Goal: Task Accomplishment & Management: Use online tool/utility

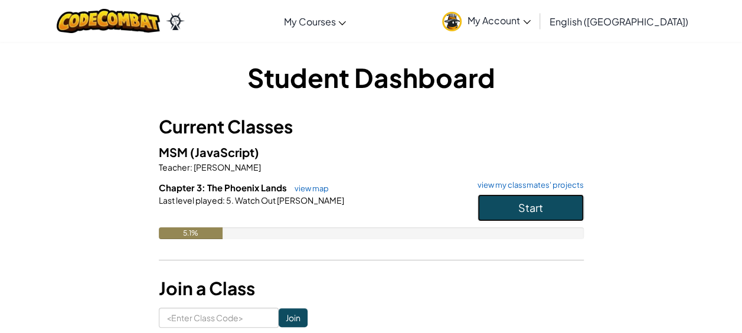
click at [515, 203] on button "Start" at bounding box center [531, 207] width 106 height 27
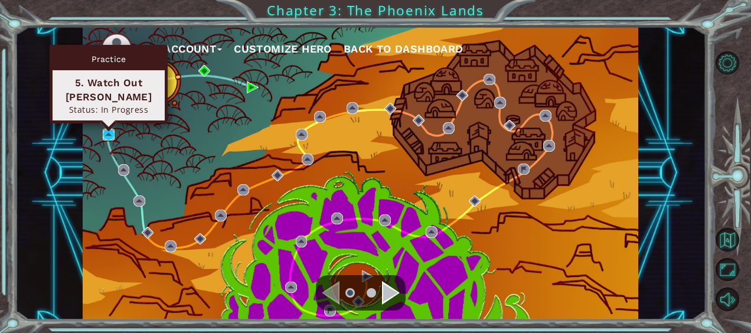
click at [104, 137] on img at bounding box center [109, 135] width 12 height 12
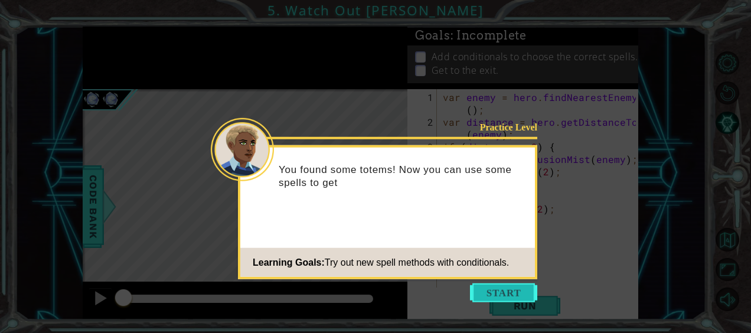
click at [491, 298] on button "Start" at bounding box center [503, 293] width 67 height 19
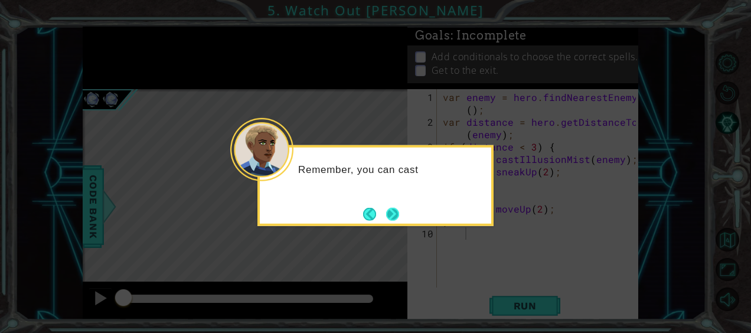
click at [392, 215] on button "Next" at bounding box center [392, 213] width 13 height 13
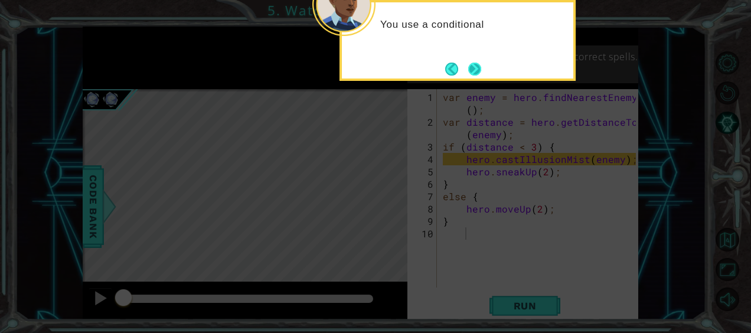
click at [480, 69] on button "Next" at bounding box center [474, 69] width 13 height 13
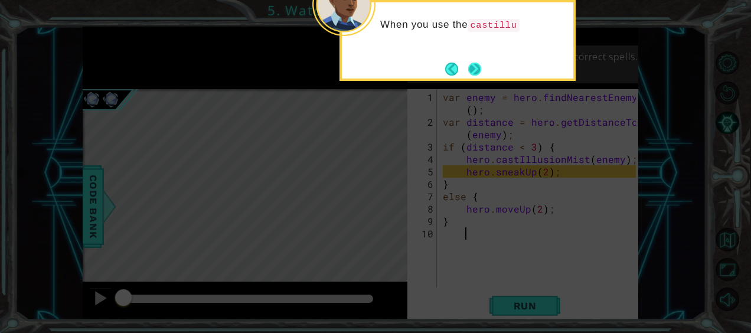
click at [479, 69] on button "Next" at bounding box center [474, 69] width 13 height 13
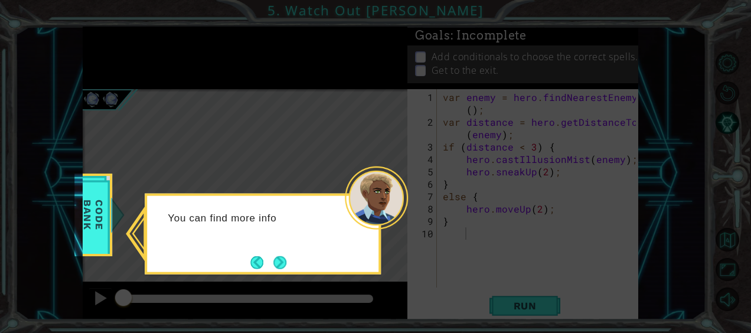
click at [284, 250] on div "You can find more info" at bounding box center [263, 234] width 236 height 81
drag, startPoint x: 275, startPoint y: 253, endPoint x: 269, endPoint y: 255, distance: 6.4
click at [273, 256] on button "Next" at bounding box center [279, 262] width 13 height 13
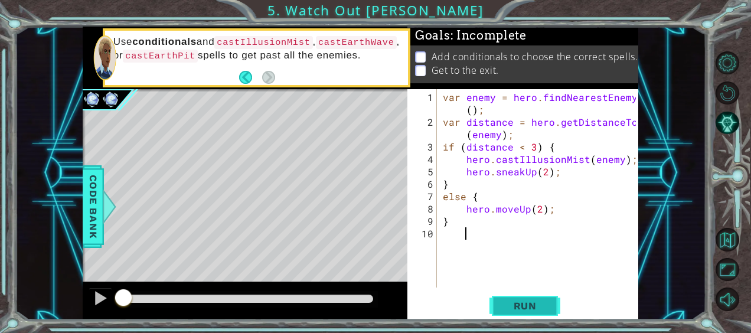
click at [513, 307] on span "Run" at bounding box center [525, 306] width 47 height 12
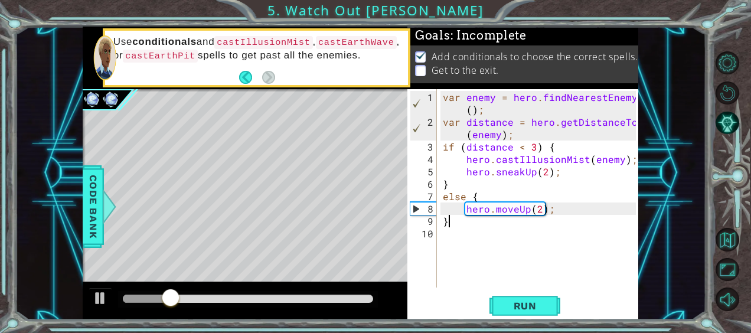
click at [449, 221] on div "var enemy = hero . findNearestEnemy ( ) ; var distance = hero . getDistanceTo (…" at bounding box center [541, 209] width 201 height 236
type textarea "}"
click at [444, 234] on div "var enemy = hero . findNearestEnemy ( ) ; var distance = hero . getDistanceTo (…" at bounding box center [541, 209] width 201 height 236
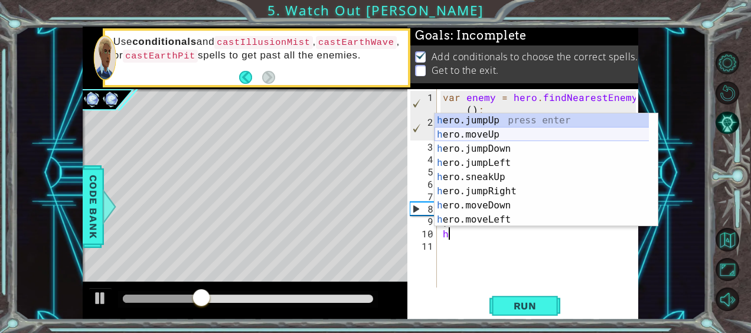
click at [474, 134] on div "h ero.jumpUp press enter h ero.moveUp press enter h ero.jumpDown press enter h …" at bounding box center [542, 184] width 215 height 142
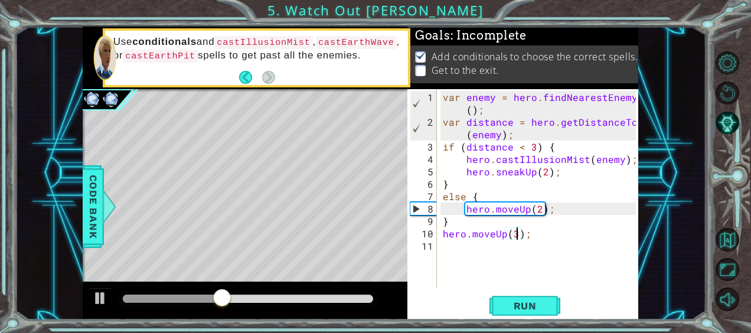
scroll to position [0, 5]
type textarea "hero.moveUp(3);"
click at [536, 310] on span "Run" at bounding box center [525, 306] width 47 height 12
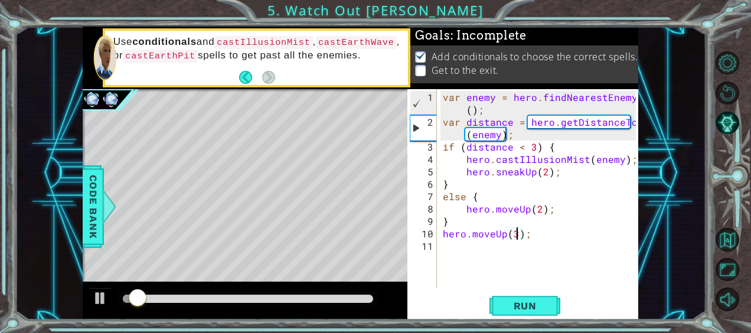
click at [462, 250] on div "var enemy = hero . findNearestEnemy ( ) ; var distance = hero . getDistanceTo (…" at bounding box center [541, 209] width 201 height 236
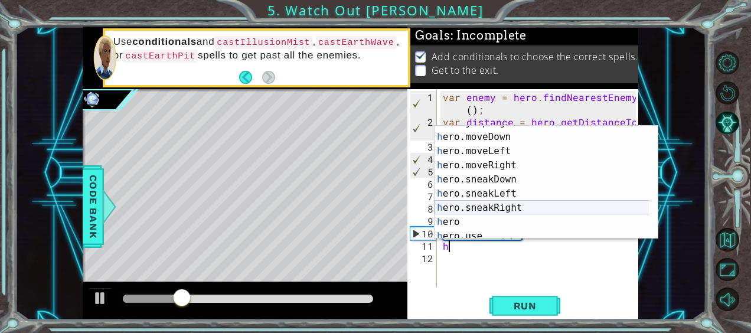
scroll to position [81, 0]
click at [501, 208] on div "h ero.jumpRight press enter h ero.moveDown press enter h ero.moveLeft press ent…" at bounding box center [542, 187] width 215 height 142
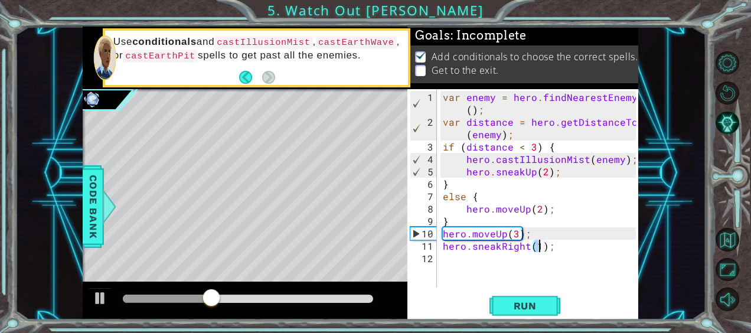
type textarea "hero.sneakRight(5);"
click at [460, 266] on div "var enemy = hero . findNearestEnemy ( ) ; var distance = hero . getDistanceTo (…" at bounding box center [541, 209] width 201 height 236
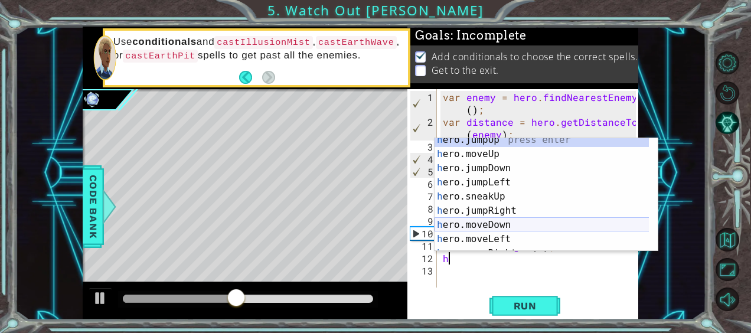
scroll to position [6, 0]
click at [502, 219] on div "h ero.jumpUp press enter h ero.moveUp press enter h ero.jumpDown press enter h …" at bounding box center [542, 203] width 215 height 142
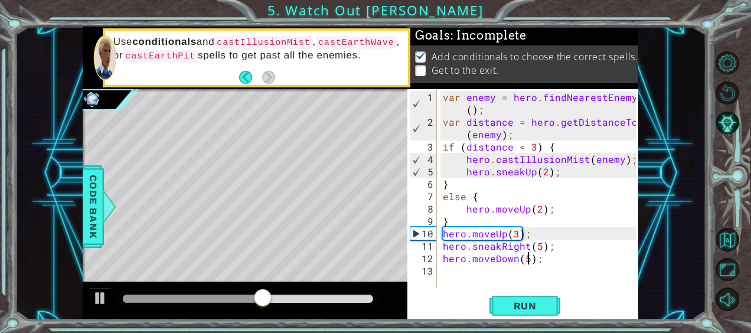
scroll to position [0, 5]
click at [535, 302] on span "Run" at bounding box center [525, 306] width 47 height 12
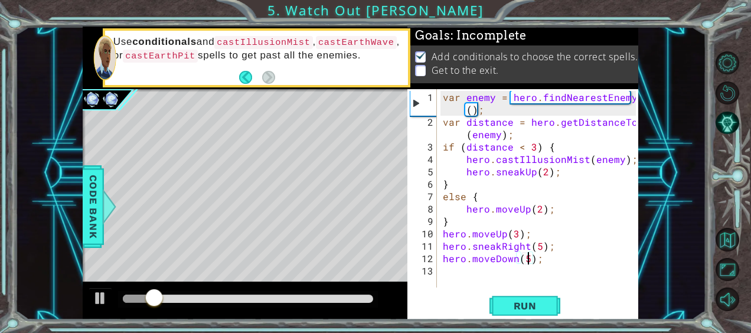
click at [356, 304] on div at bounding box center [248, 299] width 260 height 17
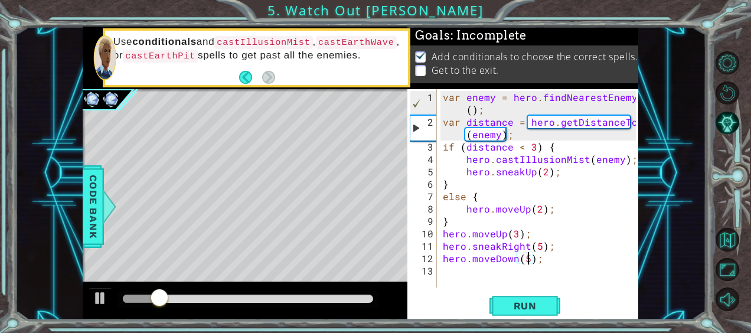
click at [357, 298] on div at bounding box center [248, 299] width 250 height 8
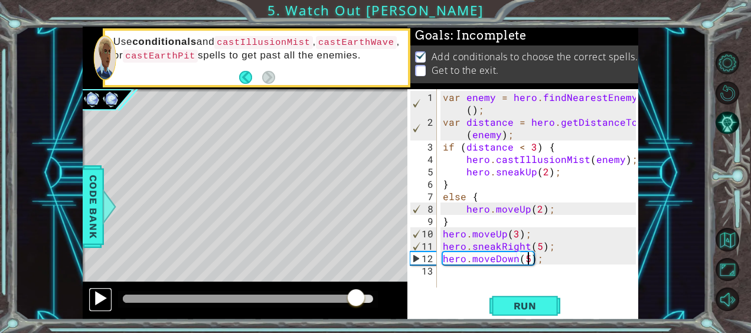
click at [103, 296] on div at bounding box center [100, 298] width 15 height 15
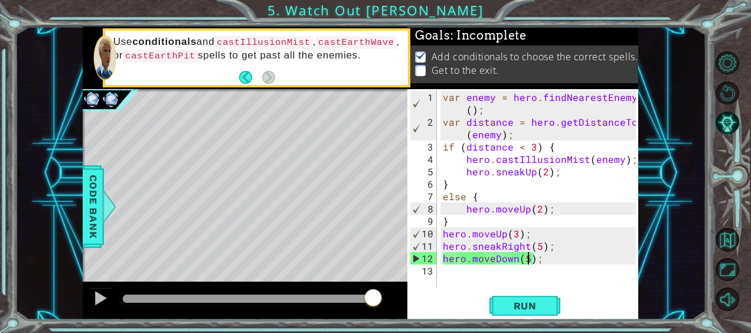
click at [514, 259] on div "var enemy = hero . findNearestEnemy ( ) ; var distance = hero . getDistanceTo (…" at bounding box center [541, 209] width 201 height 236
click at [516, 259] on div "var enemy = hero . findNearestEnemy ( ) ; var distance = hero . getDistanceTo (…" at bounding box center [541, 209] width 201 height 236
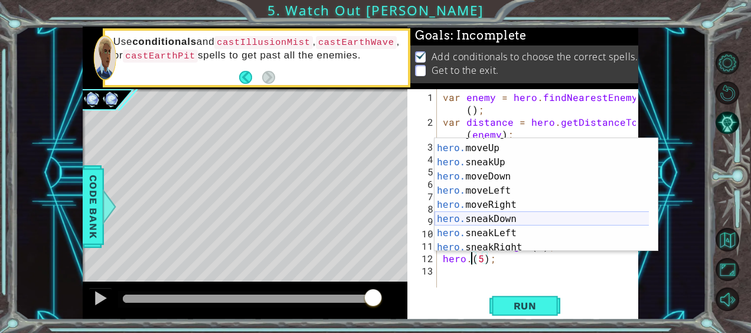
scroll to position [54, 0]
click at [509, 216] on div "hero. jumpRight press enter hero. moveUp press enter hero. sneakUp press enter …" at bounding box center [542, 198] width 215 height 142
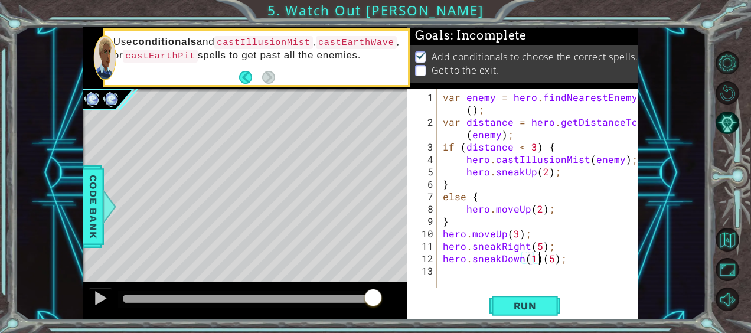
click at [539, 258] on div "var enemy = hero . findNearestEnemy ( ) ; var distance = hero . getDistanceTo (…" at bounding box center [541, 209] width 201 height 236
click at [527, 258] on div "var enemy = hero . findNearestEnemy ( ) ; var distance = hero . getDistanceTo (…" at bounding box center [541, 209] width 201 height 236
type textarea "hero.sneakDown(5);"
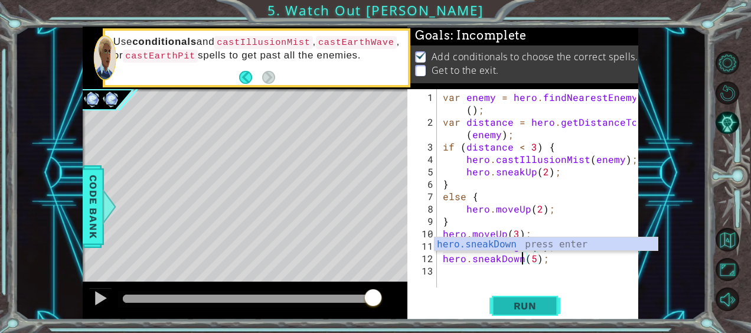
click at [535, 303] on span "Run" at bounding box center [525, 306] width 47 height 12
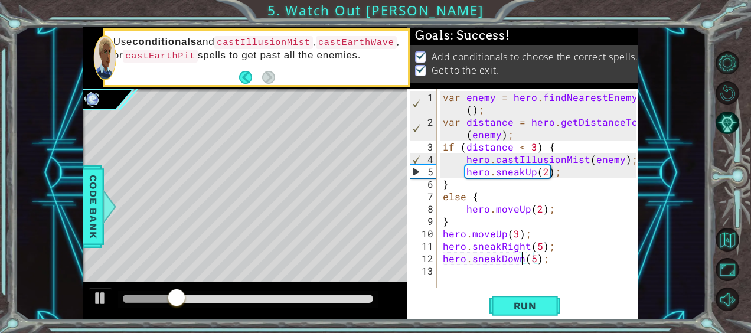
click at [356, 299] on div at bounding box center [248, 299] width 250 height 8
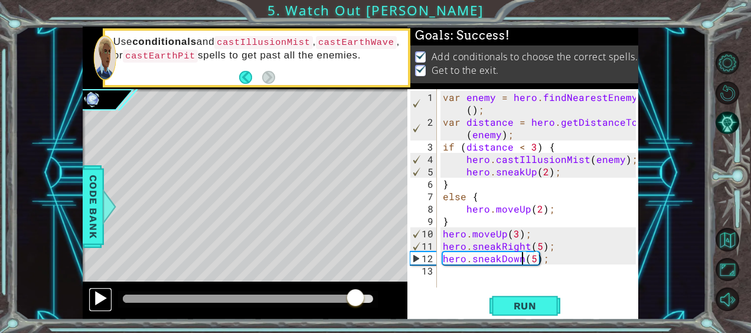
click at [100, 292] on div at bounding box center [100, 298] width 15 height 15
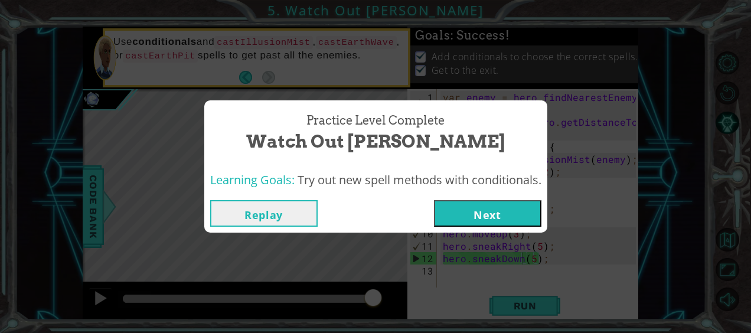
click at [243, 208] on button "Replay" at bounding box center [263, 213] width 107 height 27
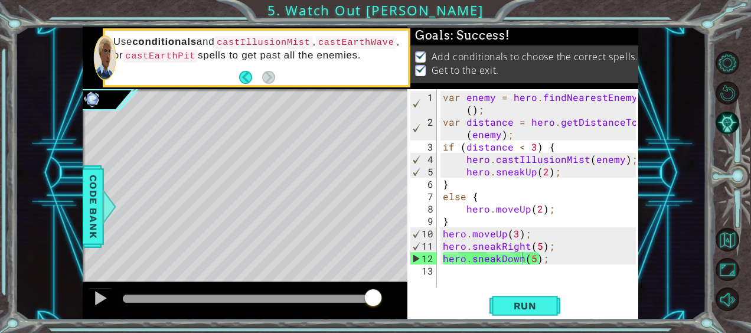
click at [561, 301] on div "Run" at bounding box center [525, 305] width 231 height 23
click at [547, 304] on span "Run" at bounding box center [525, 306] width 47 height 12
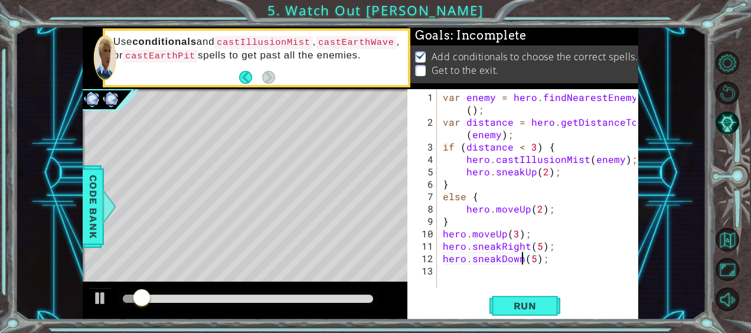
click at [366, 304] on div at bounding box center [248, 299] width 260 height 17
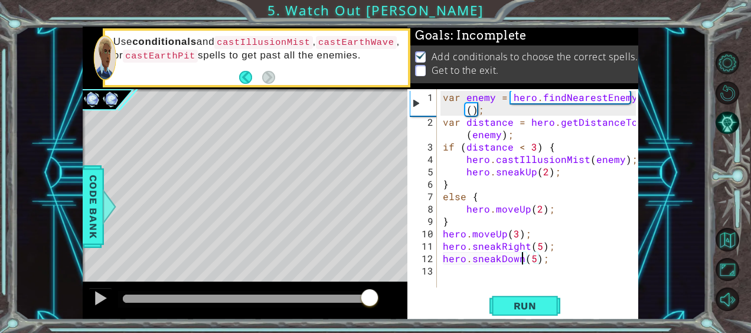
click at [369, 301] on div at bounding box center [248, 299] width 250 height 8
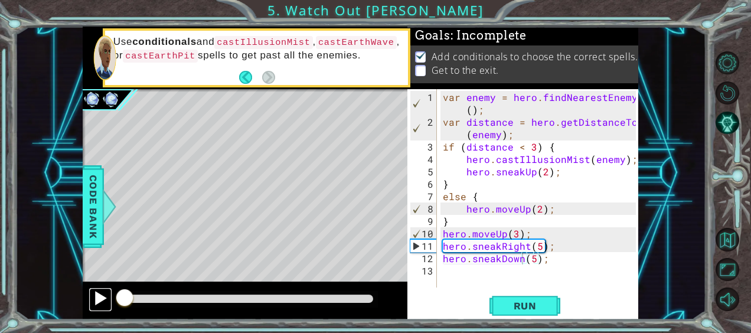
click at [100, 294] on div at bounding box center [100, 298] width 15 height 15
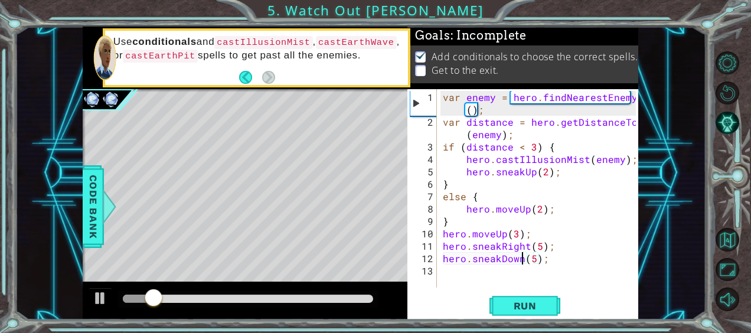
click at [366, 298] on div at bounding box center [248, 299] width 250 height 8
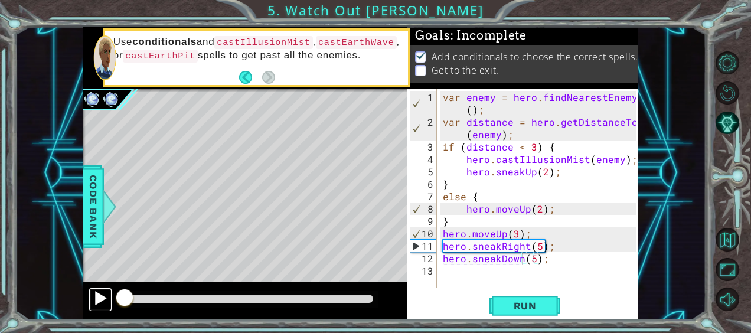
click at [102, 298] on div at bounding box center [100, 298] width 15 height 15
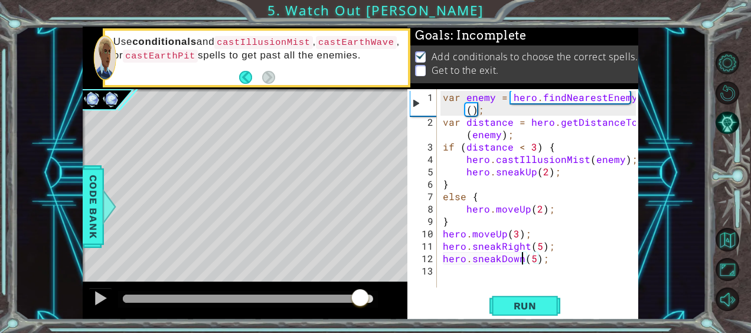
click at [361, 299] on div at bounding box center [248, 299] width 250 height 8
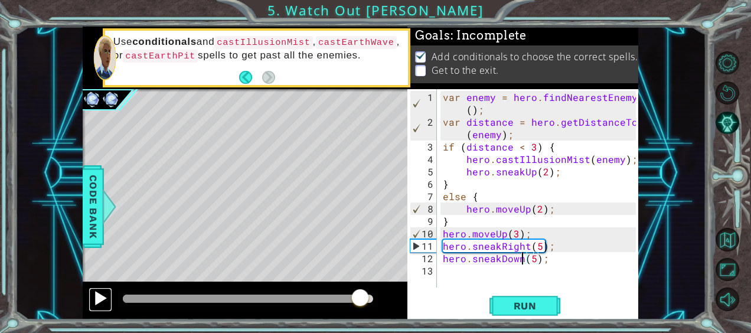
click at [97, 304] on div at bounding box center [100, 298] width 15 height 15
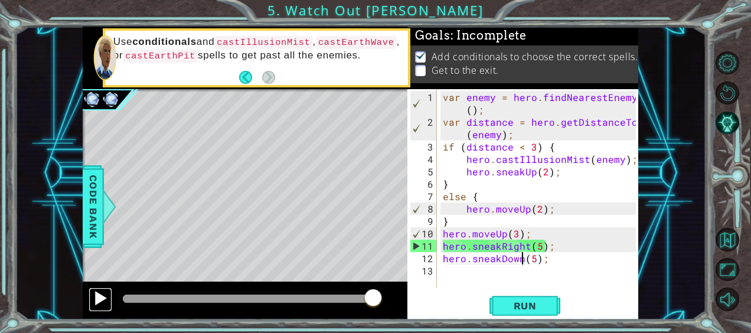
click at [97, 297] on div at bounding box center [100, 298] width 15 height 15
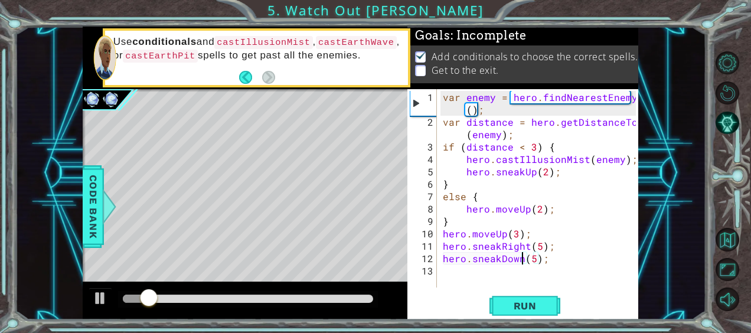
click at [366, 299] on div at bounding box center [248, 299] width 250 height 8
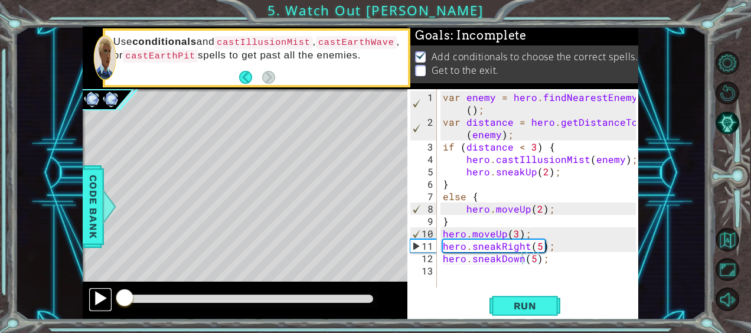
click at [95, 295] on div at bounding box center [100, 298] width 15 height 15
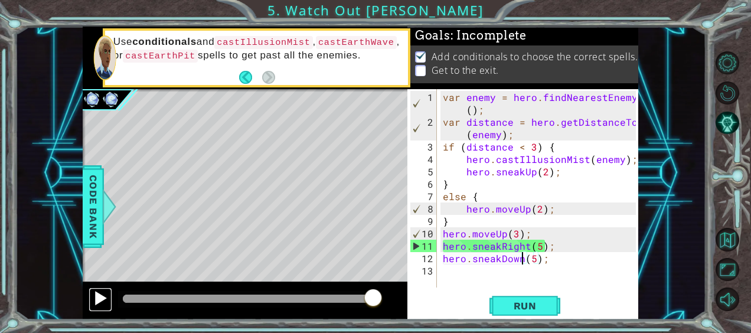
click at [98, 300] on div at bounding box center [100, 298] width 15 height 15
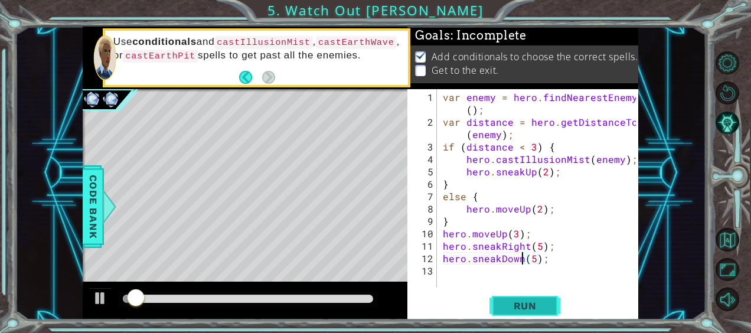
click at [530, 302] on span "Run" at bounding box center [525, 306] width 47 height 12
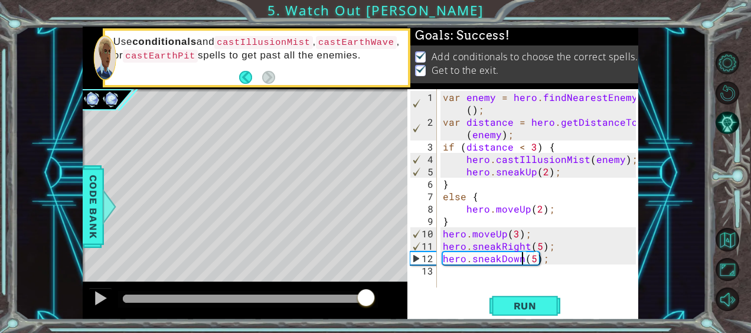
click at [366, 299] on div at bounding box center [248, 299] width 250 height 8
click at [104, 294] on div at bounding box center [100, 298] width 15 height 15
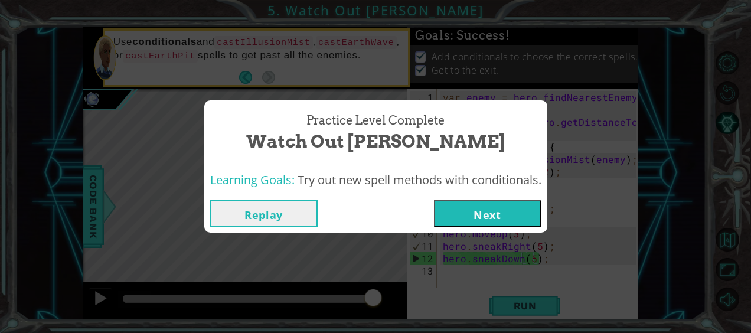
click at [497, 230] on div "Replay Next" at bounding box center [375, 213] width 343 height 38
click at [496, 229] on div "Replay Next" at bounding box center [375, 213] width 343 height 38
click at [484, 202] on button "Next" at bounding box center [487, 213] width 107 height 27
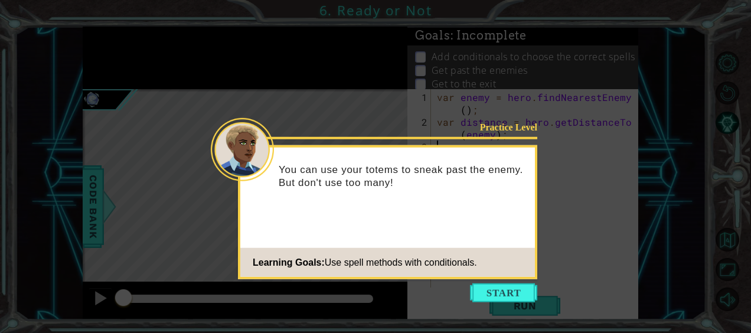
click at [490, 280] on icon at bounding box center [375, 166] width 751 height 333
click at [491, 284] on button "Start" at bounding box center [503, 293] width 67 height 19
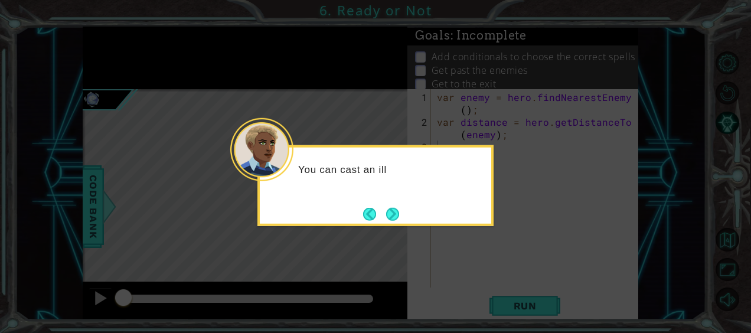
click at [405, 222] on div "You can cast an ill" at bounding box center [376, 185] width 236 height 81
click at [404, 221] on div "You can cast an illusion s" at bounding box center [376, 185] width 236 height 81
click at [399, 214] on button "Next" at bounding box center [392, 213] width 13 height 13
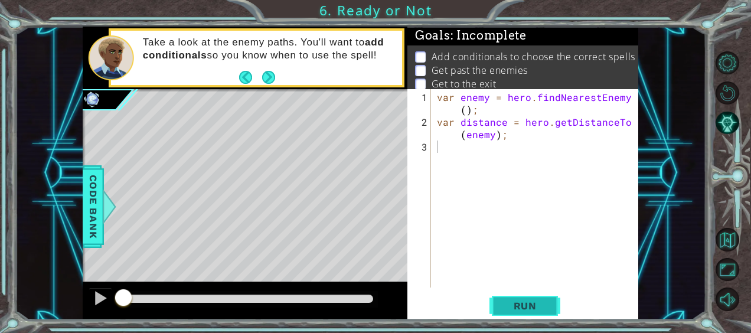
click at [507, 310] on span "Run" at bounding box center [525, 306] width 47 height 12
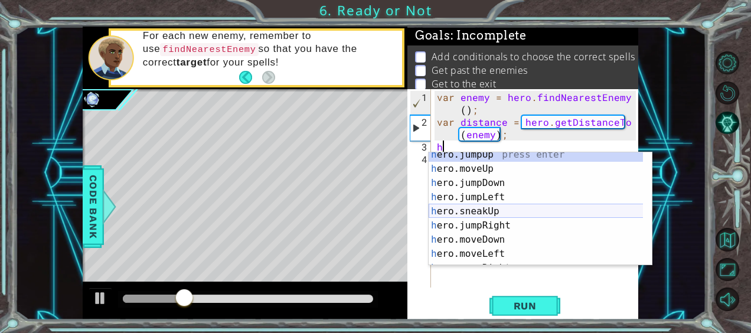
scroll to position [8, 0]
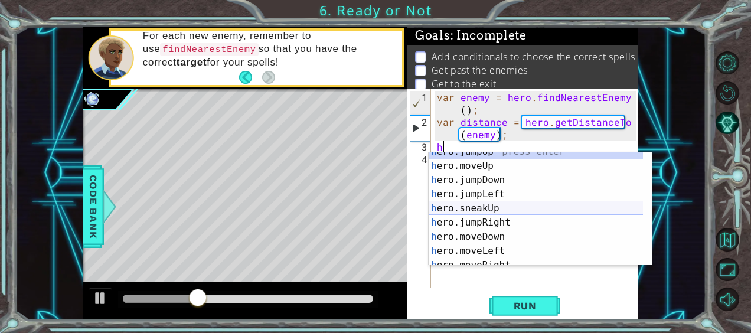
click at [496, 209] on div "h ero.jumpUp press enter h ero.moveUp press enter h ero.jumpDown press enter h …" at bounding box center [536, 216] width 215 height 142
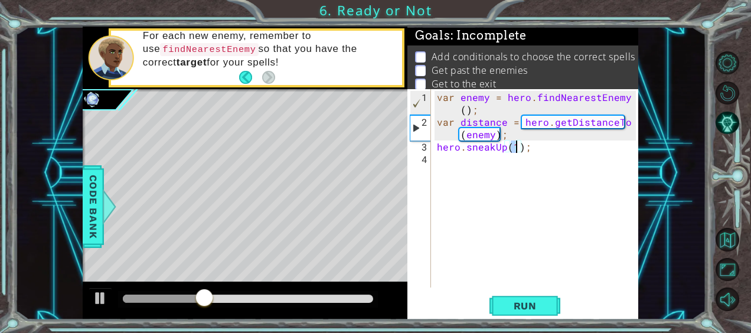
type textarea "hero.sneakUp(2);"
click at [473, 161] on div "var enemy = hero . findNearestEnemy ( ) ; var distance = hero . getDistanceTo (…" at bounding box center [538, 209] width 207 height 236
type textarea "h"
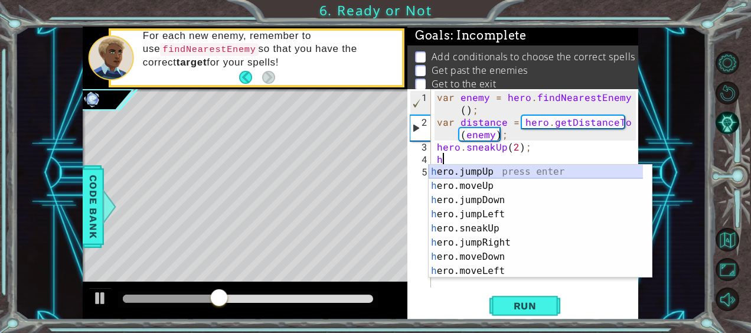
click at [490, 169] on div "h ero.jumpUp press enter h ero.moveUp press enter h ero.jumpDown press enter h …" at bounding box center [536, 236] width 215 height 142
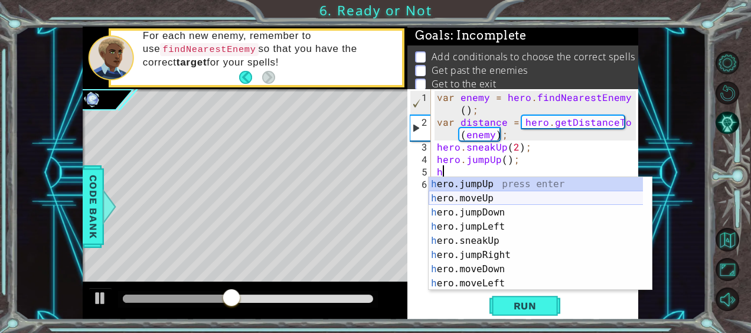
click at [487, 198] on div "h ero.jumpUp press enter h ero.moveUp press enter h ero.jumpDown press enter h …" at bounding box center [536, 248] width 215 height 142
type textarea "hero.moveUp(1);"
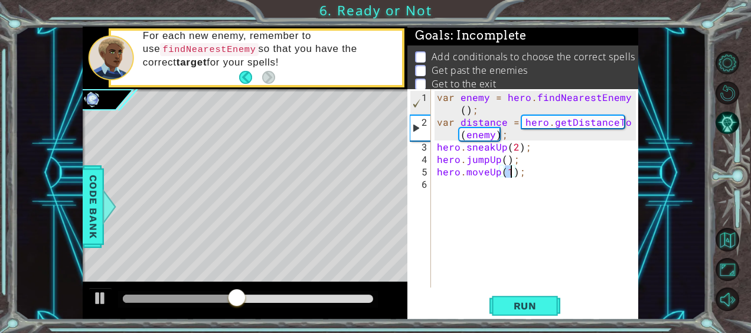
click at [442, 183] on div "var enemy = hero . findNearestEnemy ( ) ; var distance = hero . getDistanceTo (…" at bounding box center [538, 209] width 207 height 236
type textarea "h"
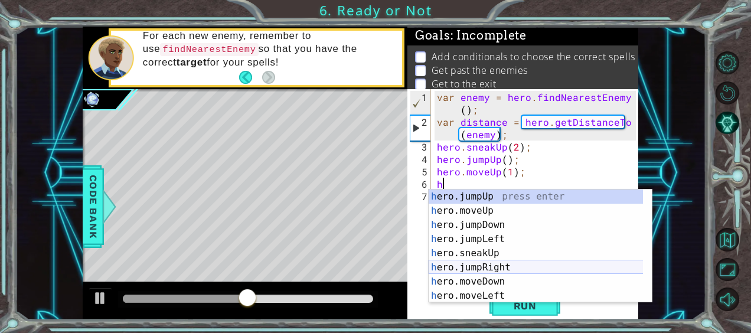
click at [492, 266] on div "h ero.jumpUp press enter h ero.moveUp press enter h ero.jumpDown press enter h …" at bounding box center [536, 261] width 215 height 142
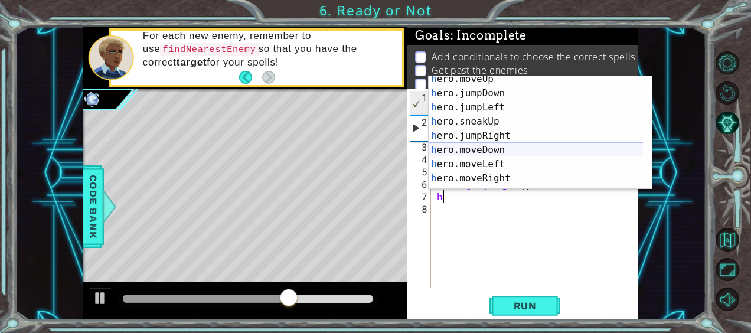
scroll to position [21, 0]
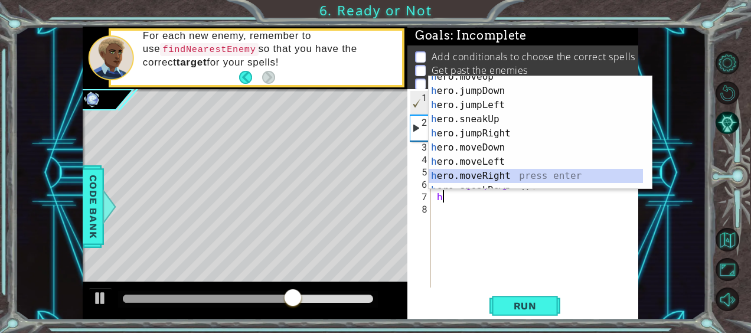
click at [500, 176] on div "h ero.moveUp press enter h ero.jumpDown press enter h ero.jumpLeft press enter …" at bounding box center [536, 141] width 215 height 142
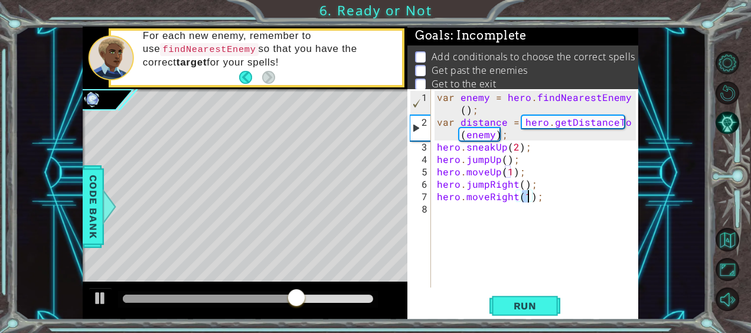
type textarea "hero.moveRight(4);"
click at [444, 213] on div "var enemy = hero . findNearestEnemy ( ) ; var distance = hero . getDistanceTo (…" at bounding box center [538, 209] width 207 height 236
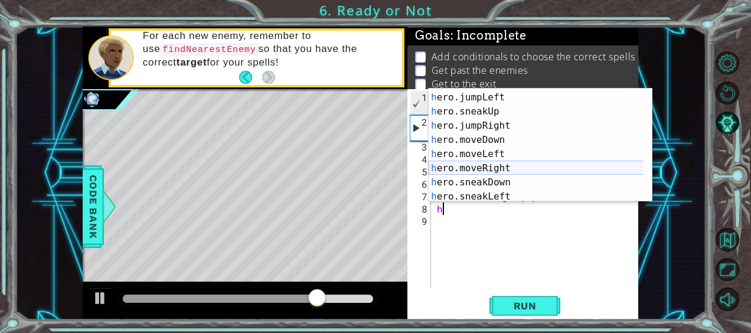
scroll to position [50, 0]
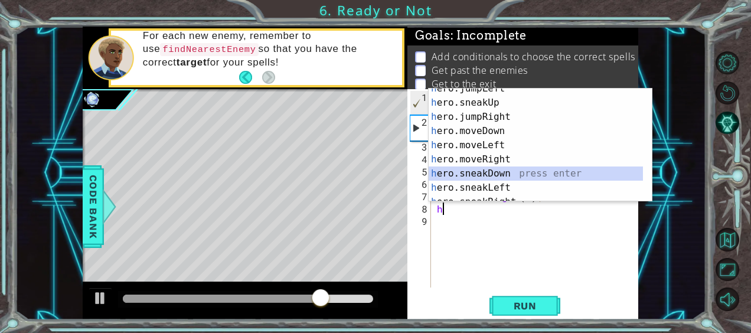
click at [497, 172] on div "h ero.jumpLeft press enter h ero.sneakUp press enter h ero.jumpRight press ente…" at bounding box center [536, 153] width 215 height 142
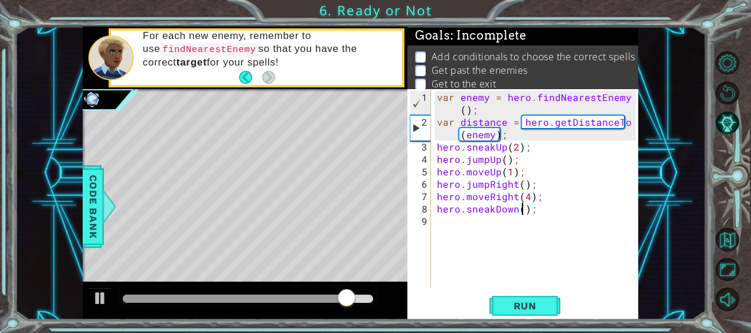
scroll to position [0, 5]
type textarea "hero.sneakDown(3);"
click at [449, 219] on div "var enemy = hero . findNearestEnemy ( ) ; var distance = hero . getDistanceTo (…" at bounding box center [538, 209] width 207 height 236
type textarea "h"
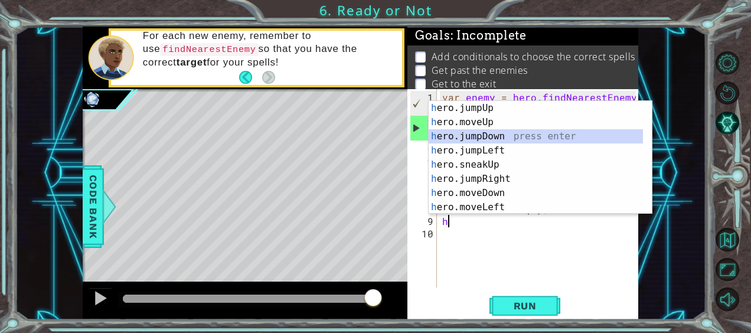
click at [496, 136] on div "h ero.jumpUp press enter h ero.moveUp press enter h ero.jumpDown press enter h …" at bounding box center [536, 172] width 215 height 142
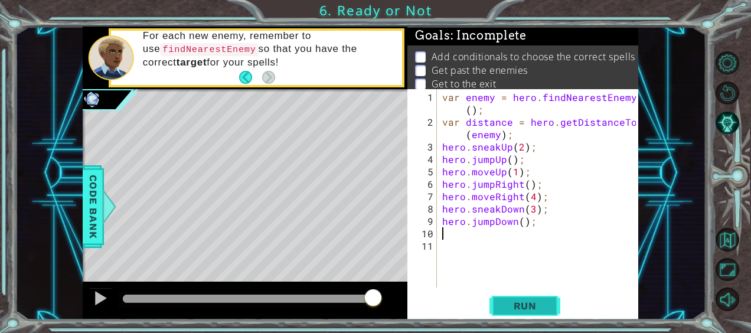
click at [533, 307] on span "Run" at bounding box center [525, 306] width 47 height 12
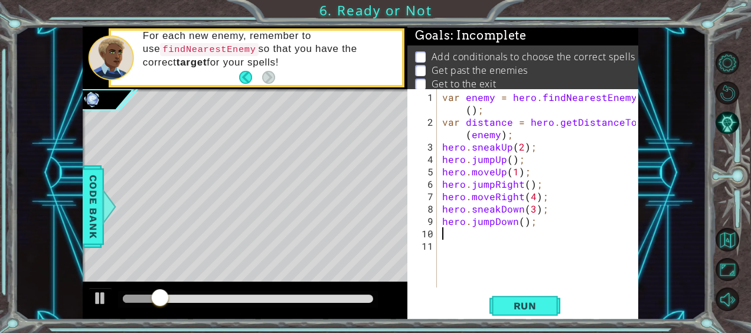
click at [364, 300] on div at bounding box center [248, 299] width 250 height 8
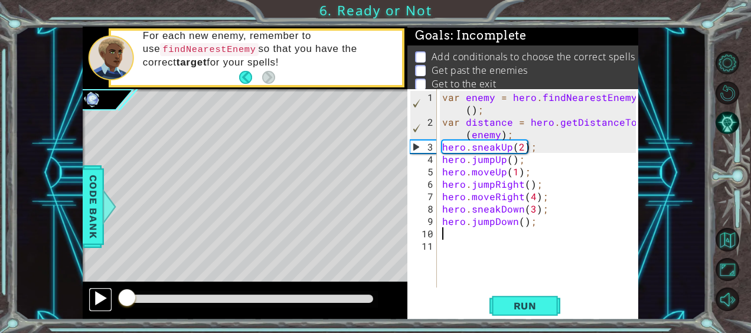
click at [99, 291] on div at bounding box center [100, 298] width 15 height 15
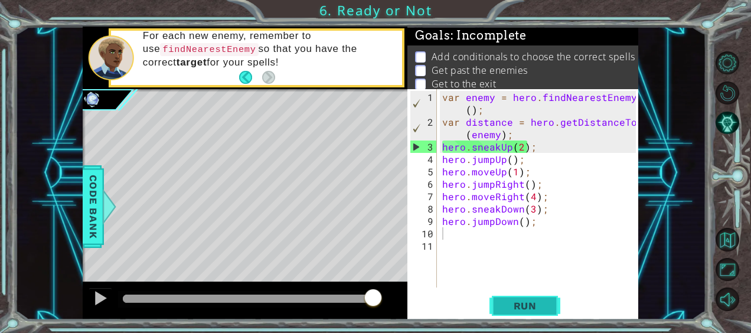
click at [517, 295] on button "Run" at bounding box center [525, 305] width 71 height 23
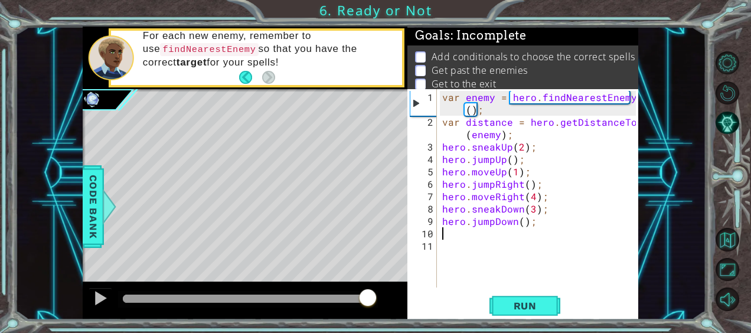
click at [368, 300] on div at bounding box center [248, 299] width 250 height 8
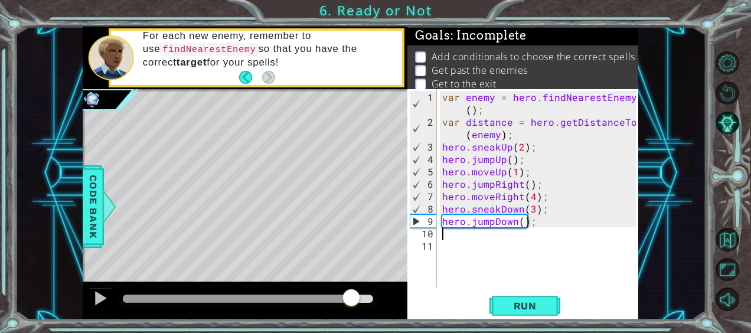
drag, startPoint x: 369, startPoint y: 301, endPoint x: 350, endPoint y: 299, distance: 19.6
click at [350, 299] on div at bounding box center [351, 298] width 21 height 21
drag, startPoint x: 352, startPoint y: 294, endPoint x: 198, endPoint y: 285, distance: 154.4
click at [198, 285] on div at bounding box center [245, 301] width 325 height 38
drag, startPoint x: 199, startPoint y: 286, endPoint x: 190, endPoint y: 295, distance: 13.0
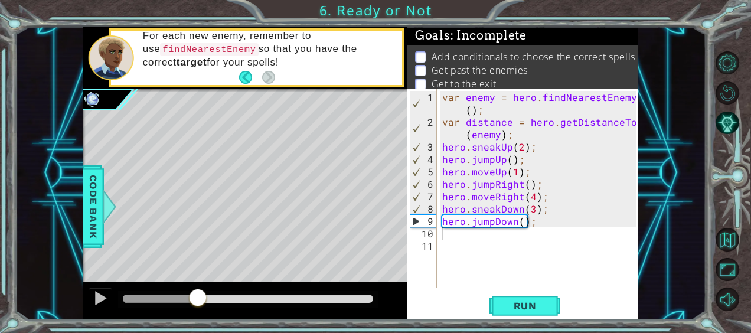
click at [165, 294] on div at bounding box center [245, 301] width 325 height 38
click at [198, 295] on div at bounding box center [195, 298] width 21 height 21
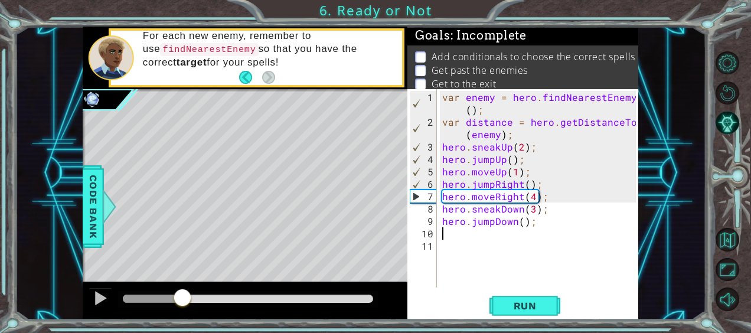
click at [183, 275] on div "methods hero use(thing) moveUp(steps) moveDown(steps) moveLeft(steps) moveRight…" at bounding box center [361, 173] width 556 height 293
click at [530, 195] on div "var enemy = hero . findNearestEnemy ( ) ; var distance = hero . getDistanceTo (…" at bounding box center [541, 209] width 202 height 236
click at [535, 195] on div "var enemy = hero . findNearestEnemy ( ) ; var distance = hero . getDistanceTo (…" at bounding box center [541, 209] width 202 height 236
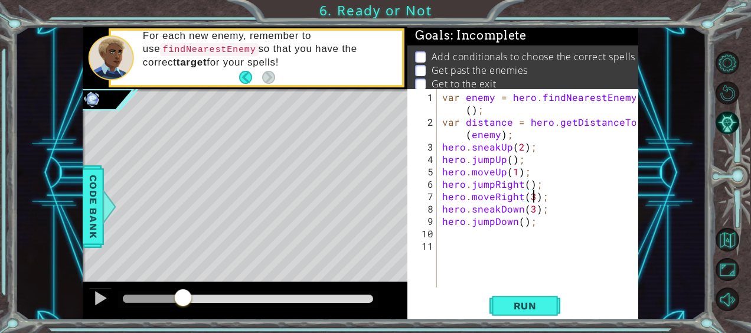
scroll to position [0, 6]
click at [507, 309] on span "Run" at bounding box center [525, 306] width 47 height 12
click at [366, 297] on div at bounding box center [248, 299] width 250 height 8
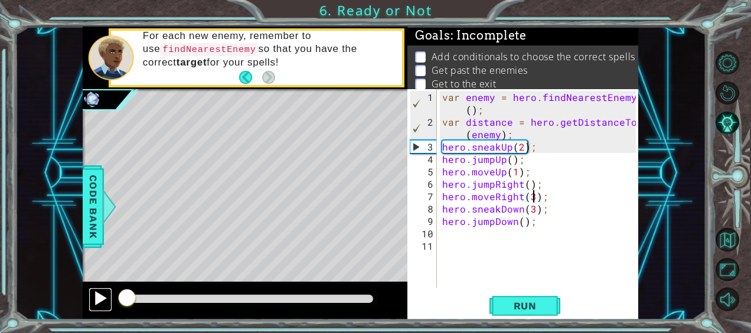
click at [102, 292] on div at bounding box center [100, 298] width 15 height 15
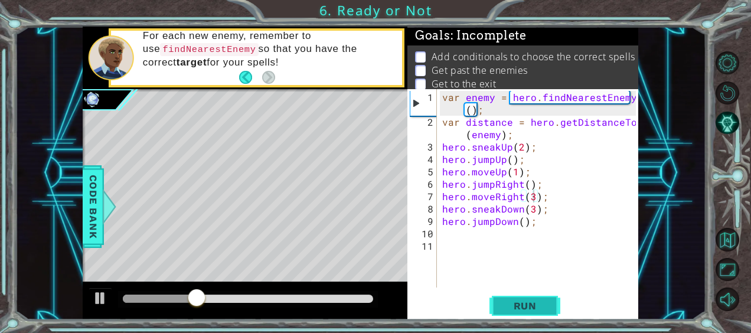
click at [526, 302] on span "Run" at bounding box center [525, 306] width 47 height 12
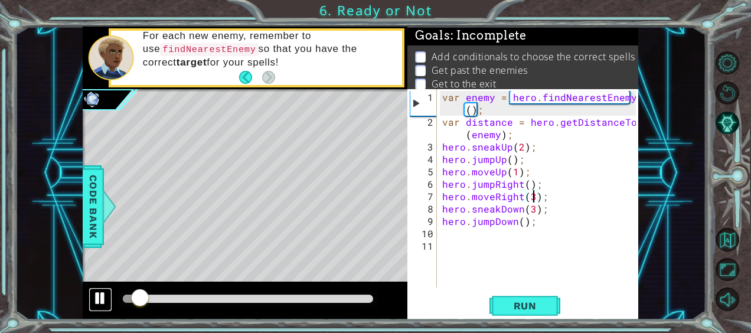
click at [97, 299] on div at bounding box center [100, 298] width 15 height 15
click at [93, 298] on div at bounding box center [100, 298] width 15 height 15
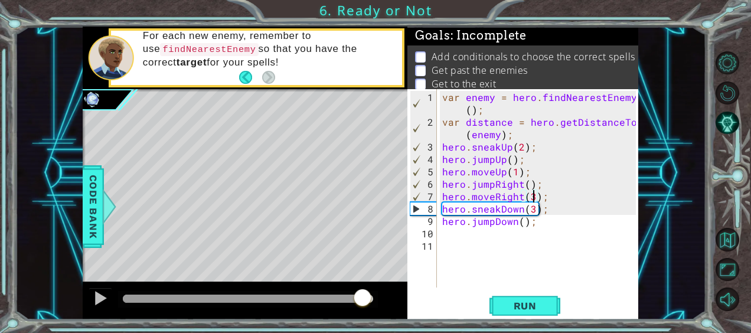
drag, startPoint x: 152, startPoint y: 297, endPoint x: 363, endPoint y: 300, distance: 210.9
click at [363, 300] on div at bounding box center [362, 298] width 21 height 21
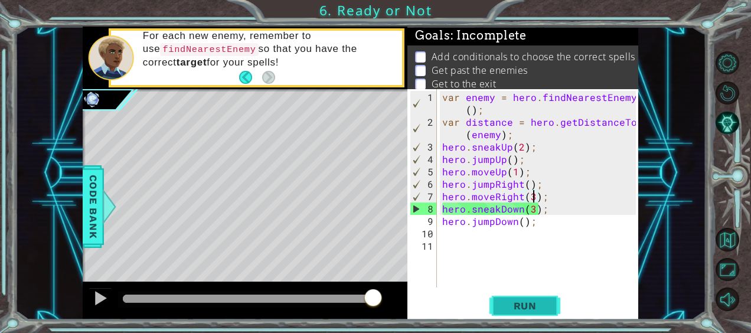
click at [537, 307] on span "Run" at bounding box center [525, 306] width 47 height 12
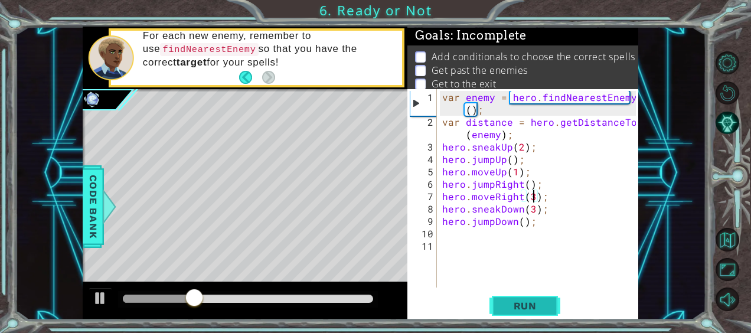
click at [521, 306] on span "Run" at bounding box center [525, 306] width 47 height 12
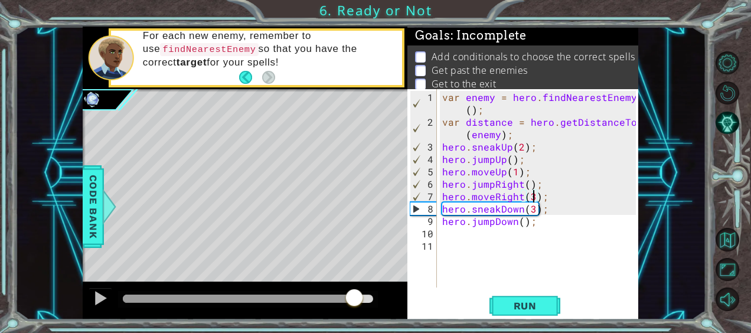
drag, startPoint x: 135, startPoint y: 299, endPoint x: 356, endPoint y: 295, distance: 221.0
click at [356, 295] on div at bounding box center [354, 298] width 21 height 21
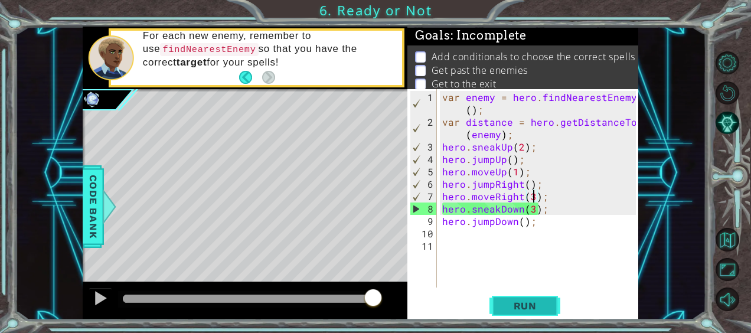
click at [522, 306] on span "Run" at bounding box center [525, 306] width 47 height 12
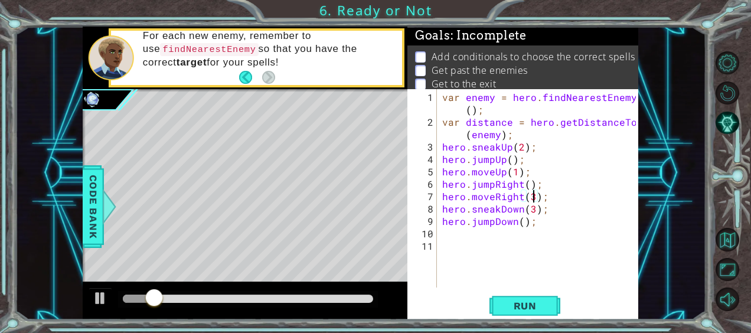
click at [367, 300] on div at bounding box center [248, 299] width 250 height 8
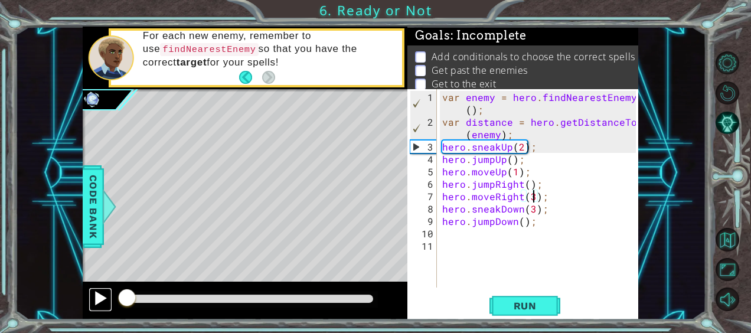
click at [98, 295] on div at bounding box center [100, 298] width 15 height 15
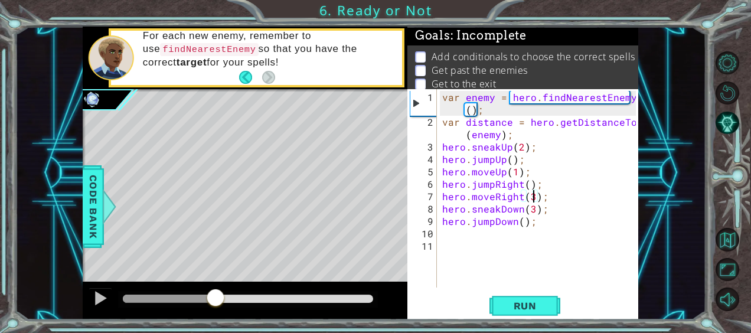
drag, startPoint x: 156, startPoint y: 298, endPoint x: 250, endPoint y: 289, distance: 94.3
click at [226, 289] on div at bounding box center [215, 298] width 21 height 21
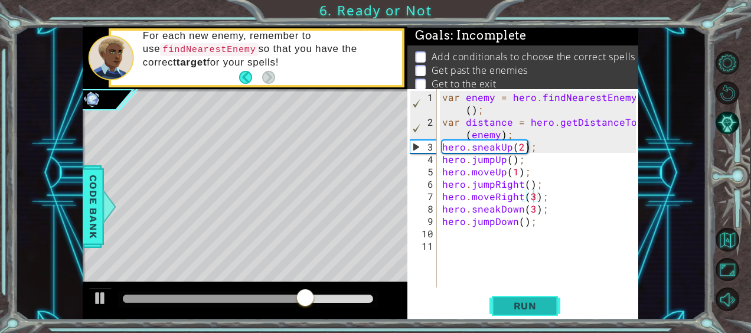
click at [526, 312] on button "Run" at bounding box center [525, 305] width 71 height 23
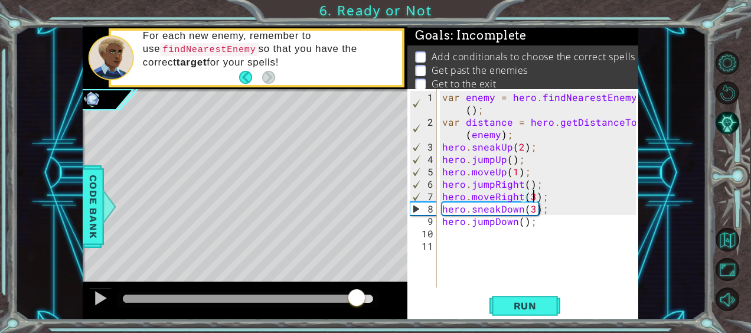
drag, startPoint x: 129, startPoint y: 293, endPoint x: 356, endPoint y: 284, distance: 227.6
click at [356, 284] on div at bounding box center [245, 301] width 325 height 38
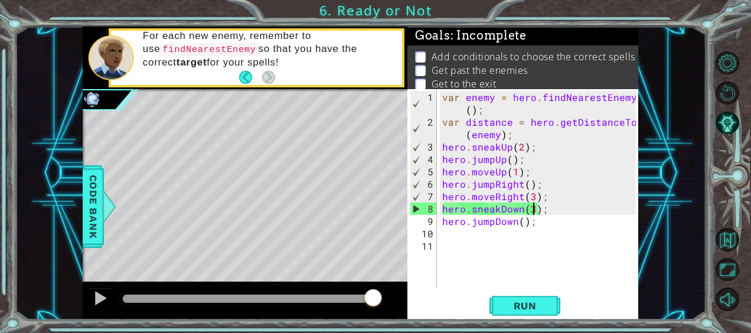
click at [532, 206] on div "var enemy = hero . findNearestEnemy ( ) ; var distance = hero . getDistanceTo (…" at bounding box center [541, 209] width 202 height 236
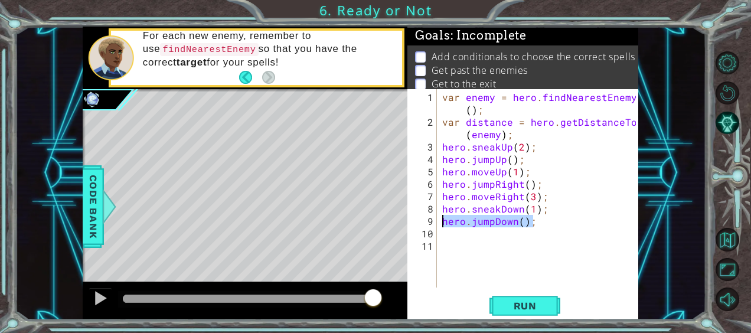
drag, startPoint x: 535, startPoint y: 222, endPoint x: 443, endPoint y: 217, distance: 92.3
click at [443, 217] on div "var enemy = hero . findNearestEnemy ( ) ; var distance = hero . getDistanceTo (…" at bounding box center [541, 209] width 202 height 236
type textarea "hero.jumpDown();"
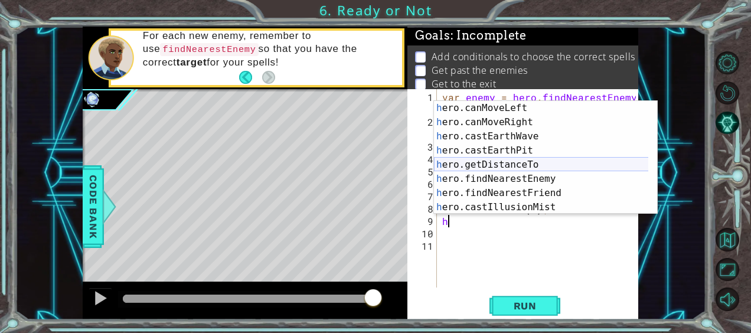
scroll to position [227, 0]
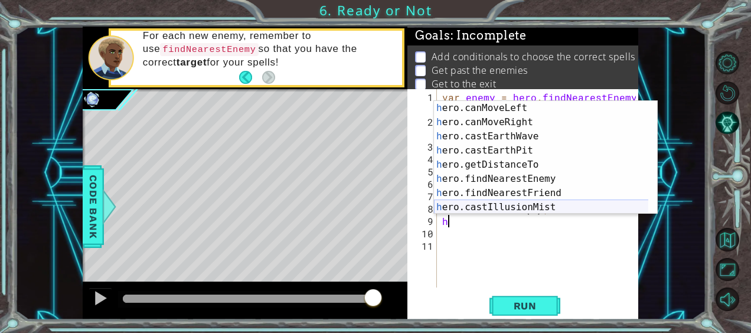
click at [545, 208] on div "h ero.canMoveLeft press enter h ero.canMoveRight press enter h ero.castEarthWav…" at bounding box center [541, 172] width 215 height 142
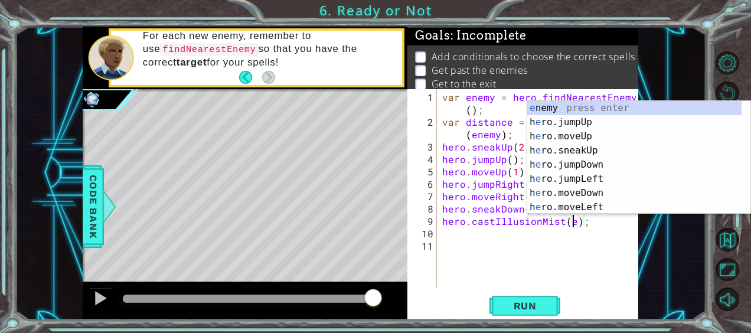
scroll to position [0, 8]
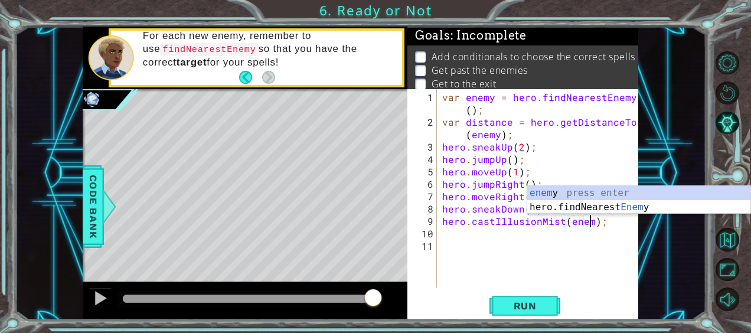
type textarea "hero.castIllusionMist(enemy);"
click at [456, 251] on div "var enemy = hero . findNearestEnemy ( ) ; var distance = hero . getDistanceTo (…" at bounding box center [541, 209] width 202 height 236
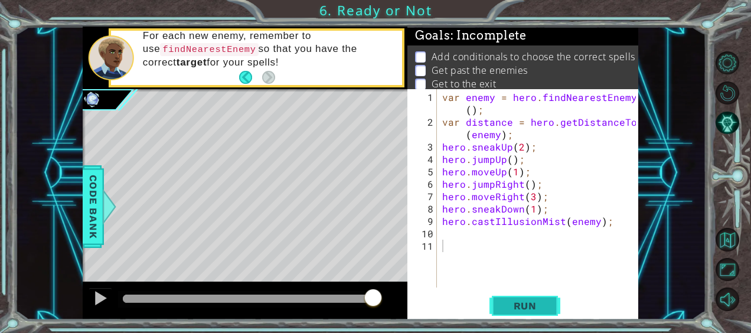
click at [546, 301] on span "Run" at bounding box center [525, 306] width 47 height 12
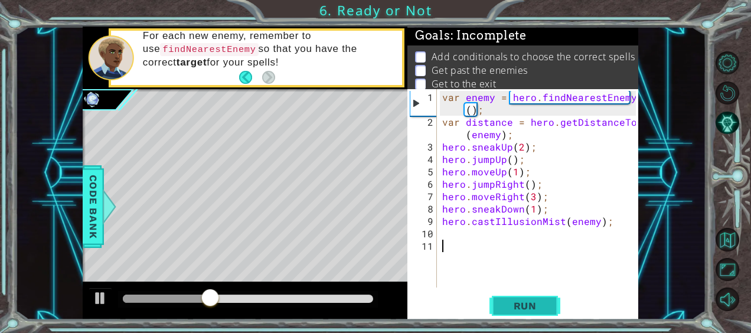
click at [535, 302] on span "Run" at bounding box center [525, 306] width 47 height 12
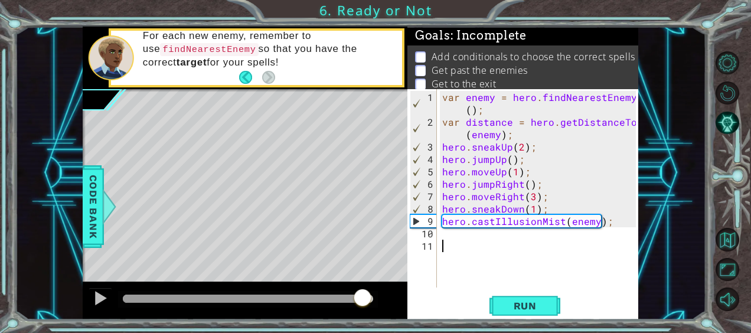
click at [363, 301] on div at bounding box center [248, 299] width 250 height 8
click at [535, 304] on span "Run" at bounding box center [525, 306] width 47 height 12
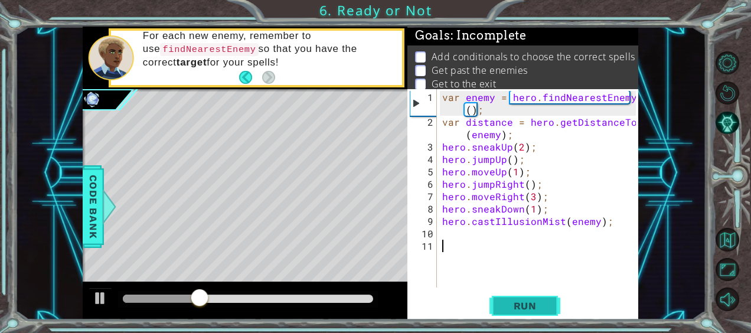
click at [559, 307] on button "Run" at bounding box center [525, 305] width 71 height 23
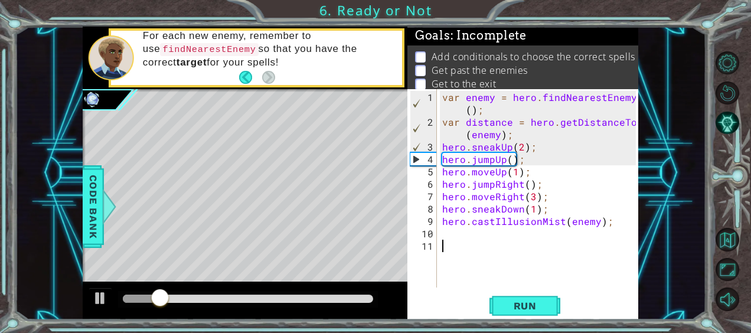
click at [447, 236] on div "var enemy = hero . findNearestEnemy ( ) ; var distance = hero . getDistanceTo (…" at bounding box center [541, 209] width 202 height 236
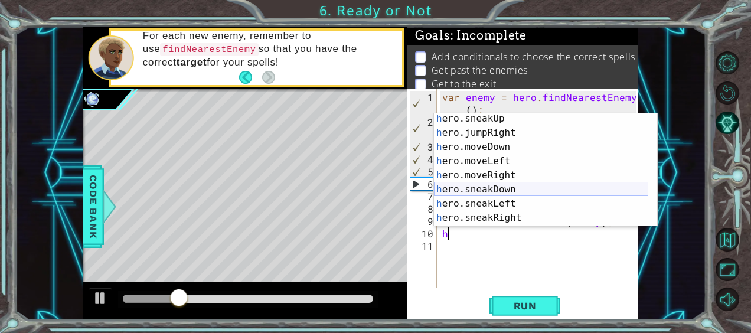
scroll to position [58, 0]
click at [506, 186] on div "h ero.sneakUp press enter h ero.jumpRight press enter h ero.moveDown press ente…" at bounding box center [541, 183] width 215 height 142
type textarea "hero.sneakDown(1);"
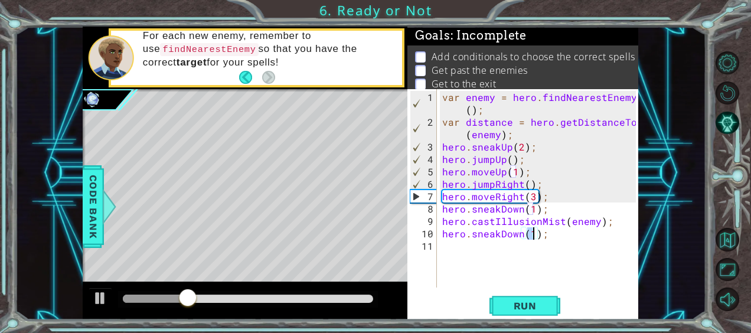
click at [458, 245] on div "var enemy = hero . findNearestEnemy ( ) ; var distance = hero . getDistanceTo (…" at bounding box center [541, 209] width 202 height 236
type textarea "h"
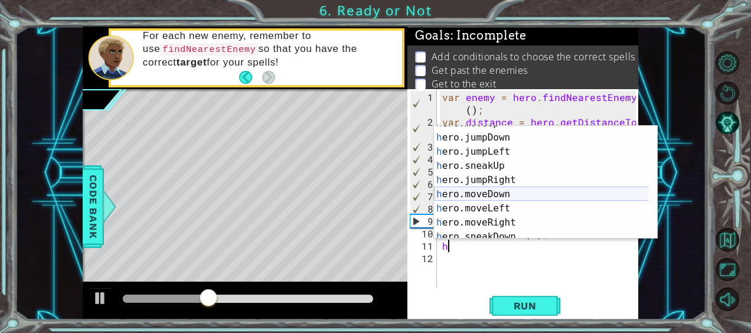
scroll to position [21, 0]
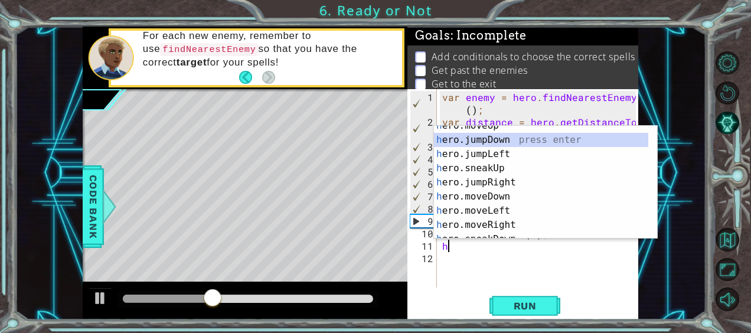
click at [501, 141] on div "h ero.moveUp press enter h ero.jumpDown press enter h ero.jumpLeft press enter …" at bounding box center [541, 190] width 215 height 142
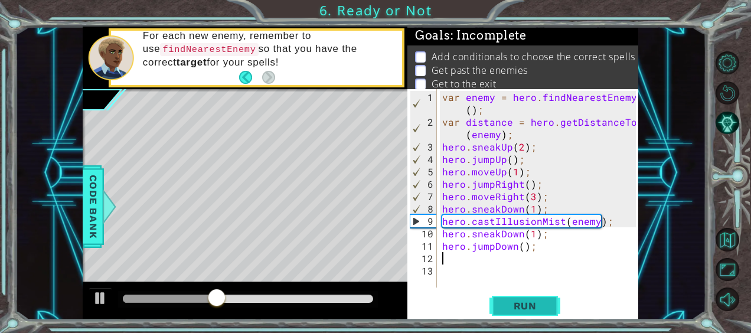
click at [532, 298] on button "Run" at bounding box center [525, 305] width 71 height 23
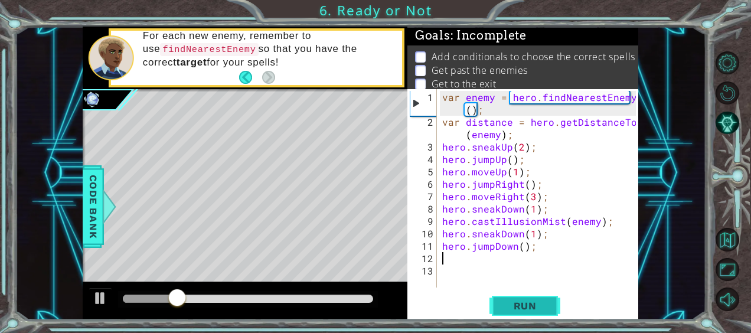
click at [503, 305] on span "Run" at bounding box center [525, 306] width 47 height 12
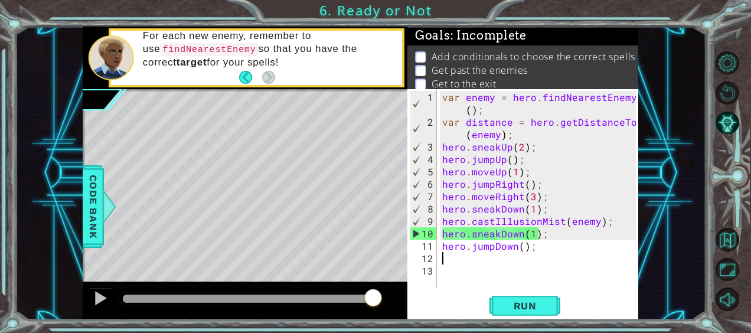
drag, startPoint x: 165, startPoint y: 295, endPoint x: 386, endPoint y: 301, distance: 221.6
click at [386, 301] on div at bounding box center [245, 301] width 325 height 38
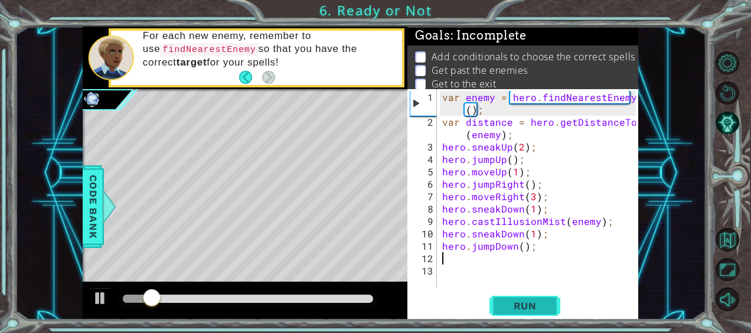
click at [500, 302] on button "Run" at bounding box center [525, 305] width 71 height 23
click at [521, 304] on span "Run" at bounding box center [525, 306] width 47 height 12
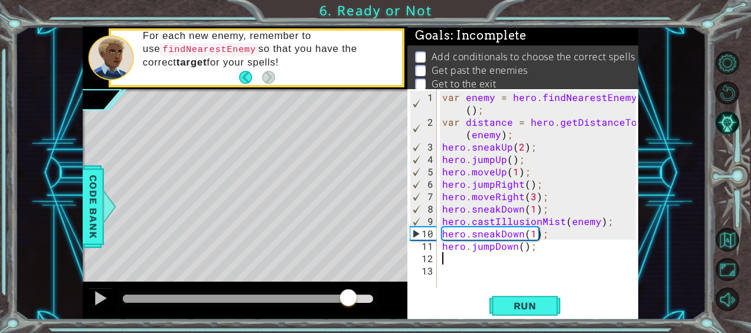
drag, startPoint x: 131, startPoint y: 300, endPoint x: 349, endPoint y: 308, distance: 218.1
click at [349, 308] on div at bounding box center [348, 298] width 21 height 21
click at [607, 221] on div "var enemy = hero . findNearestEnemy ( ) ; var distance = hero . getDistanceTo (…" at bounding box center [541, 209] width 202 height 236
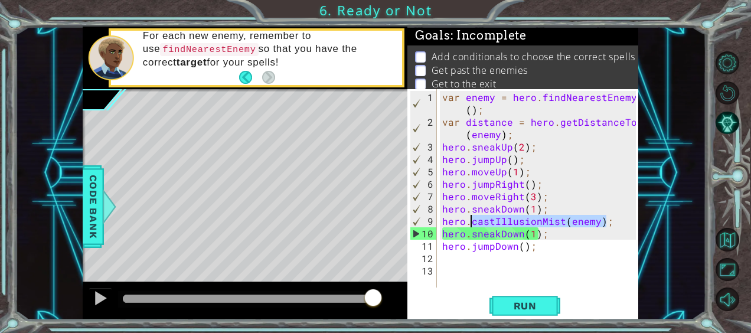
drag, startPoint x: 607, startPoint y: 221, endPoint x: 494, endPoint y: 224, distance: 112.9
click at [494, 224] on div "var enemy = hero . findNearestEnemy ( ) ; var distance = hero . getDistanceTo (…" at bounding box center [541, 209] width 202 height 236
type textarea "hero."
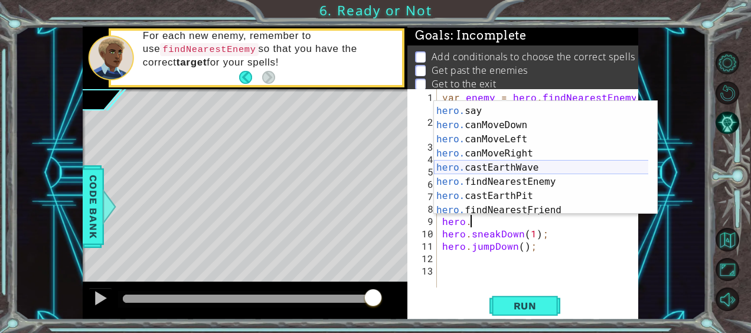
scroll to position [196, 0]
click at [531, 182] on div "hero. use press enter hero. say press enter hero. canMoveDown press enter hero.…" at bounding box center [541, 161] width 215 height 142
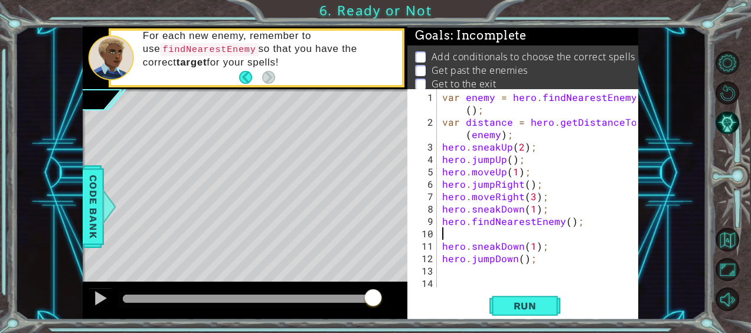
click at [439, 245] on div "1 2 3 4 5 6 7 8 9 10 11 12 13 14 var enemy = hero . findNearestEnemy ( ) ; var …" at bounding box center [522, 188] width 229 height 198
click at [443, 245] on div "var enemy = hero . findNearestEnemy ( ) ; var distance = hero . getDistanceTo (…" at bounding box center [541, 209] width 202 height 236
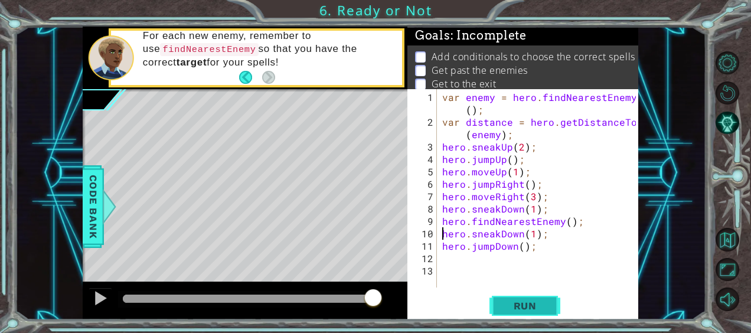
click at [528, 305] on span "Run" at bounding box center [525, 306] width 47 height 12
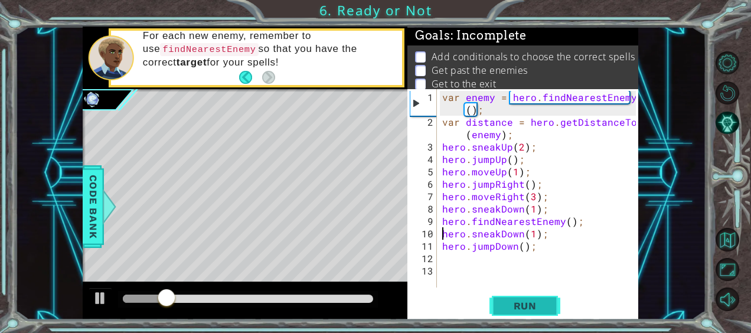
click at [513, 304] on span "Run" at bounding box center [525, 306] width 47 height 12
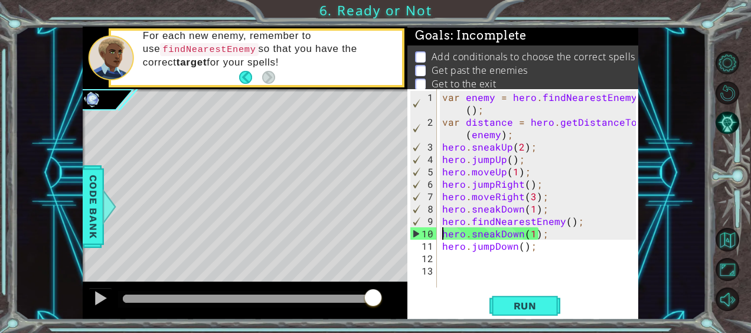
drag, startPoint x: 124, startPoint y: 296, endPoint x: 400, endPoint y: 308, distance: 276.7
click at [400, 308] on div at bounding box center [245, 301] width 325 height 38
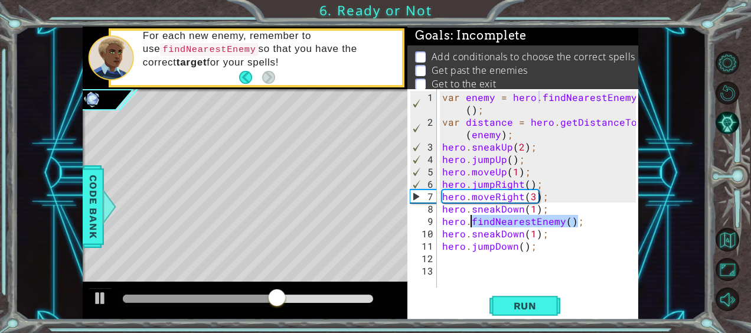
drag, startPoint x: 585, startPoint y: 221, endPoint x: 470, endPoint y: 221, distance: 115.2
click at [470, 221] on div "var enemy = hero . findNearestEnemy ( ) ; var distance = hero . getDistanceTo (…" at bounding box center [541, 209] width 202 height 236
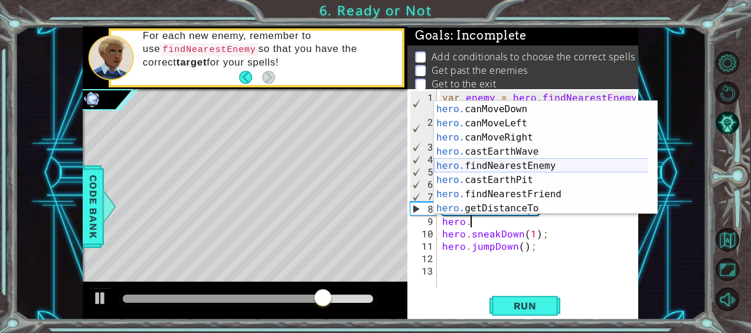
scroll to position [227, 0]
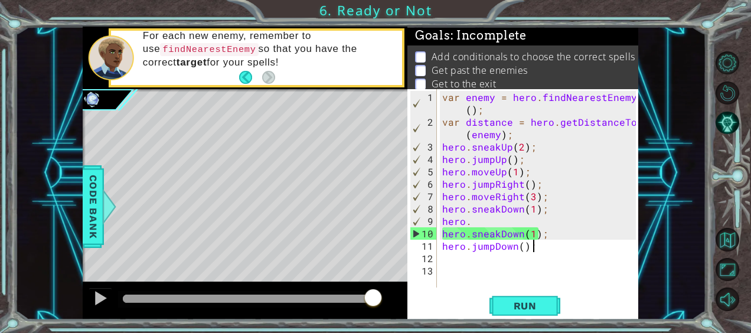
click at [619, 246] on div "var enemy = hero . findNearestEnemy ( ) ; var distance = hero . getDistanceTo (…" at bounding box center [541, 209] width 202 height 236
click at [475, 221] on div "var enemy = hero . findNearestEnemy ( ) ; var distance = hero . getDistanceTo (…" at bounding box center [541, 209] width 202 height 236
type textarea "hero.f"
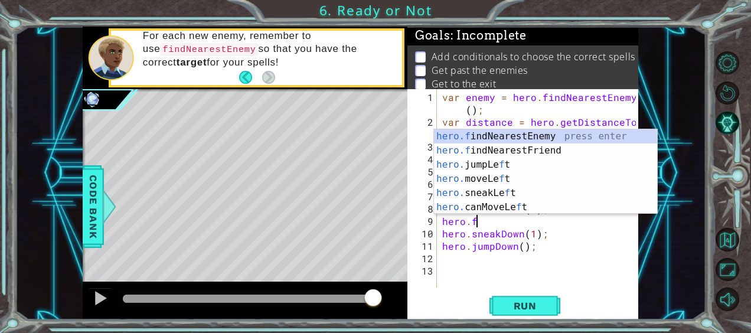
scroll to position [0, 1]
click at [558, 135] on div "hero.f indNearestEnemy press enter hero.f indNearestFriend press enter hero. ju…" at bounding box center [546, 185] width 224 height 113
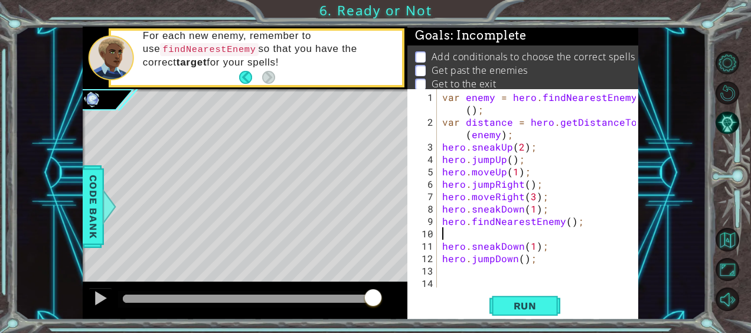
scroll to position [0, 0]
drag, startPoint x: 580, startPoint y: 222, endPoint x: 441, endPoint y: 217, distance: 138.9
click at [441, 217] on div "var enemy = hero . findNearestEnemy ( ) ; var distance = hero . getDistanceTo (…" at bounding box center [541, 209] width 202 height 236
type textarea "hero.findNearestEnemy();"
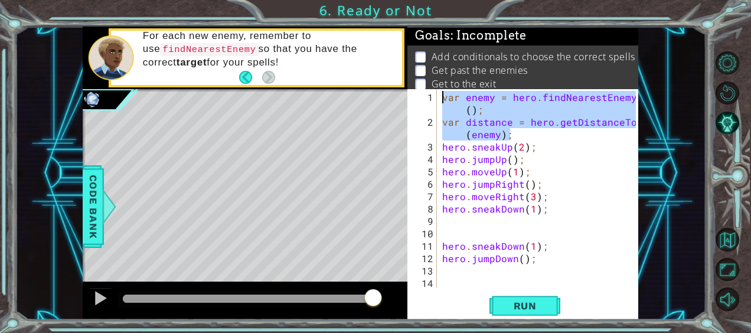
drag, startPoint x: 514, startPoint y: 134, endPoint x: 432, endPoint y: 92, distance: 92.7
click at [432, 92] on div "1 2 3 4 5 6 7 8 9 10 11 12 13 14 var enemy = hero . findNearestEnemy ( ) ; var …" at bounding box center [522, 188] width 229 height 198
type textarea "var enemy = hero.findNearestEnemy(); var distance = hero.getDistanceTo(enemy);"
click at [451, 217] on div "var enemy = hero . findNearestEnemy ( ) ; var distance = hero . getDistanceTo (…" at bounding box center [541, 209] width 202 height 236
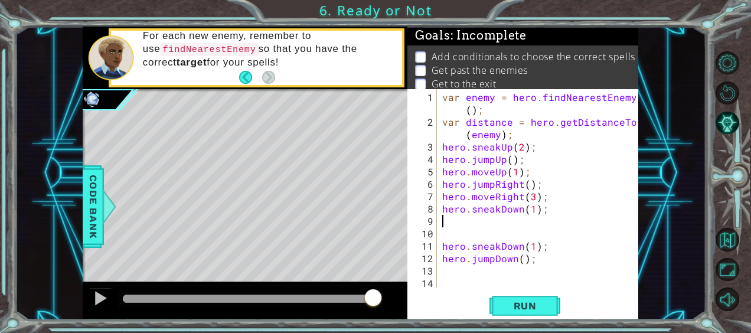
paste textarea "var distance = hero.getDistanceTo(enemy);"
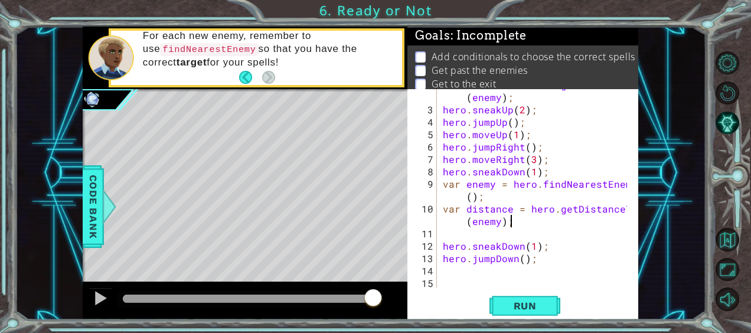
scroll to position [37, 0]
click at [520, 301] on span "Run" at bounding box center [525, 306] width 47 height 12
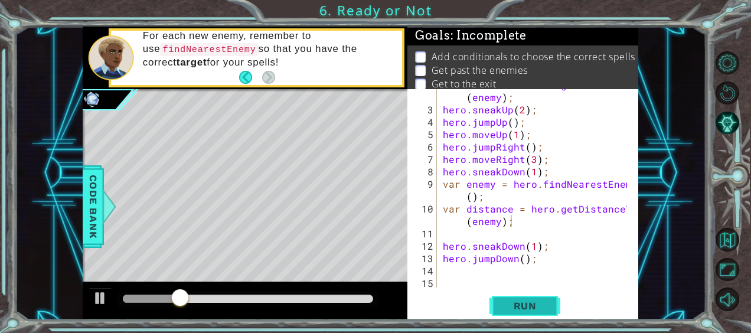
click at [529, 307] on span "Run" at bounding box center [525, 306] width 47 height 12
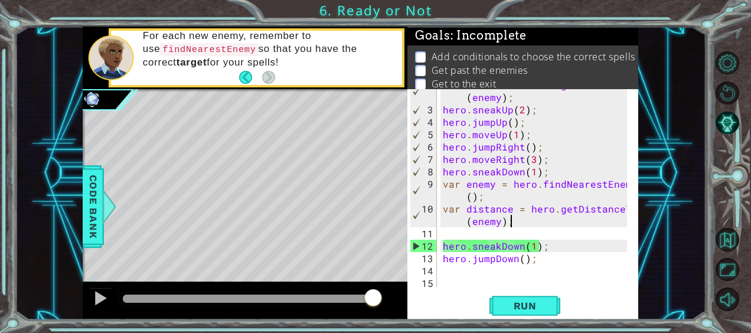
drag, startPoint x: 128, startPoint y: 295, endPoint x: 383, endPoint y: 308, distance: 255.5
click at [383, 308] on div at bounding box center [373, 298] width 21 height 21
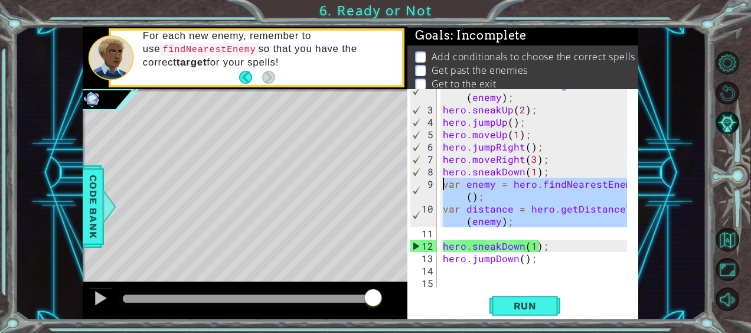
drag, startPoint x: 527, startPoint y: 226, endPoint x: 441, endPoint y: 181, distance: 97.2
click at [441, 181] on div "var distance = hero . getDistanceTo ( enemy ) ; hero . sneakUp ( 2 ) ; hero . j…" at bounding box center [537, 197] width 193 height 236
type textarea "var enemy = hero.findNearestEnemy(); var distance = hero.getDistanceTo(enemy);"
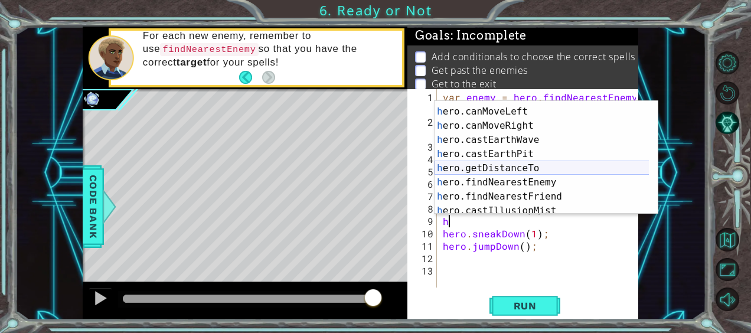
scroll to position [227, 0]
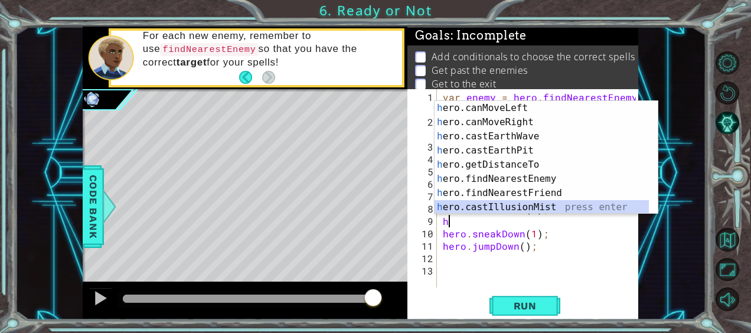
click at [523, 208] on div "h ero.canMoveLeft press enter h ero.canMoveRight press enter h ero.castEarthWav…" at bounding box center [542, 172] width 215 height 142
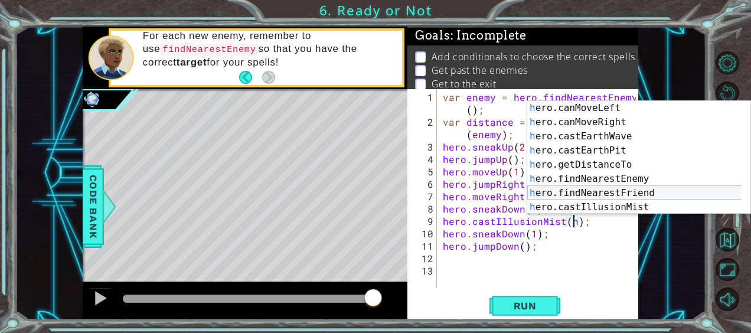
click at [611, 189] on div "h ero.canMoveLeft press enter h ero.canMoveRight press enter h ero.castEarthWav…" at bounding box center [634, 172] width 215 height 142
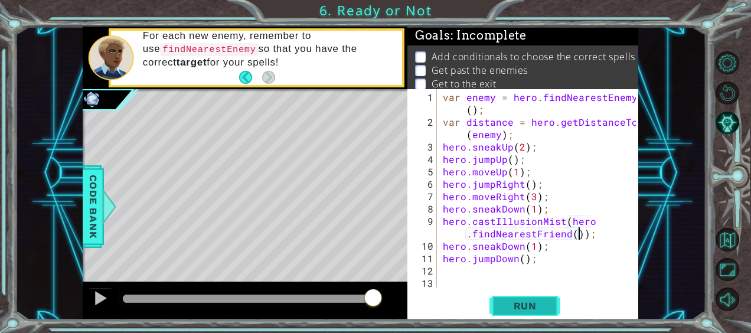
click at [530, 302] on span "Run" at bounding box center [525, 306] width 47 height 12
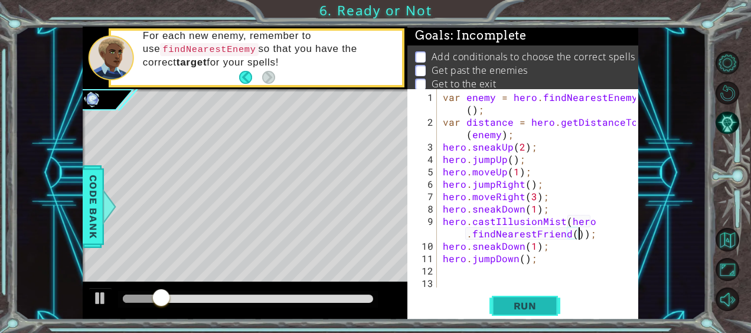
click at [517, 307] on span "Run" at bounding box center [525, 306] width 47 height 12
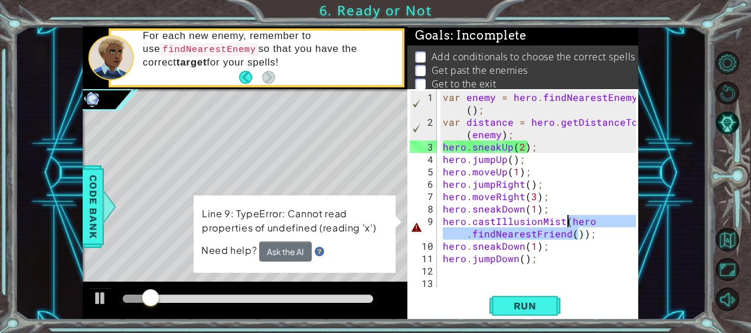
drag, startPoint x: 580, startPoint y: 233, endPoint x: 566, endPoint y: 217, distance: 21.4
click at [566, 217] on div "var enemy = hero . findNearestEnemy ( ) ; var distance = hero . getDistanceTo (…" at bounding box center [541, 209] width 201 height 236
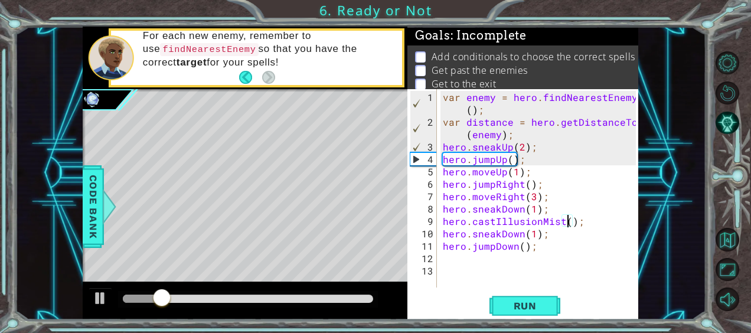
scroll to position [0, 8]
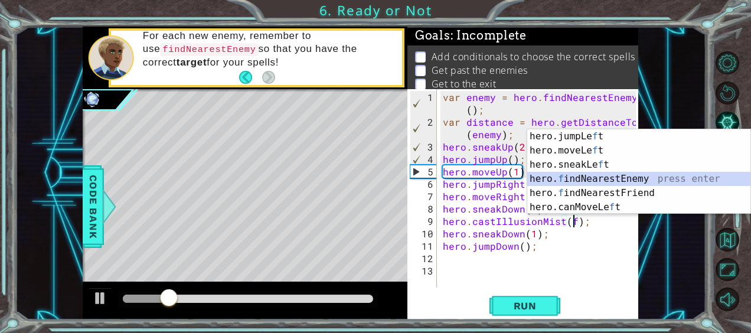
click at [613, 178] on div "hero.jumpLe f t press enter hero.moveLe f t press enter hero.sneakLe f t press …" at bounding box center [639, 185] width 224 height 113
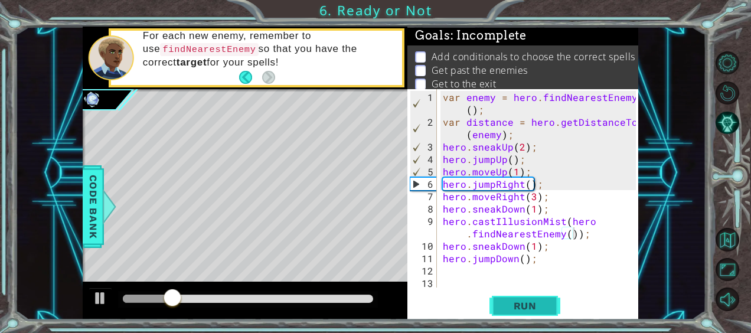
click at [531, 311] on span "Run" at bounding box center [525, 306] width 47 height 12
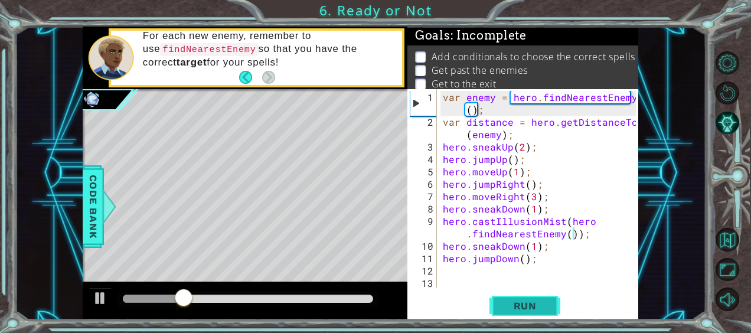
click at [508, 305] on span "Run" at bounding box center [525, 306] width 47 height 12
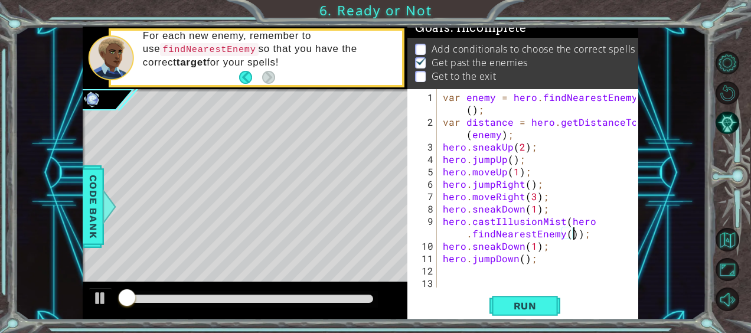
scroll to position [11, 0]
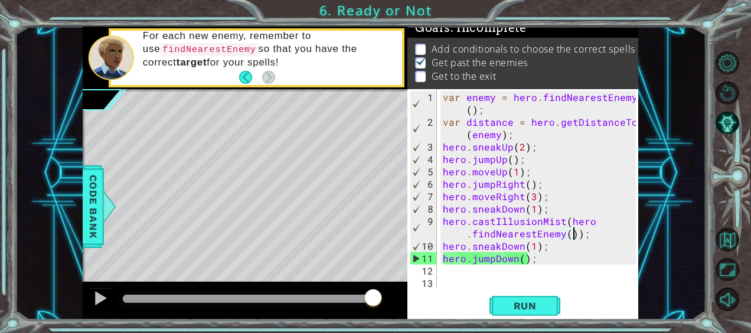
drag, startPoint x: 131, startPoint y: 298, endPoint x: 387, endPoint y: 312, distance: 256.7
click at [387, 312] on div at bounding box center [245, 301] width 325 height 38
click at [533, 246] on div "var enemy = hero . findNearestEnemy ( ) ; var distance = hero . getDistanceTo (…" at bounding box center [541, 209] width 201 height 236
click at [531, 245] on div "var enemy = hero . findNearestEnemy ( ) ; var distance = hero . getDistanceTo (…" at bounding box center [541, 209] width 201 height 236
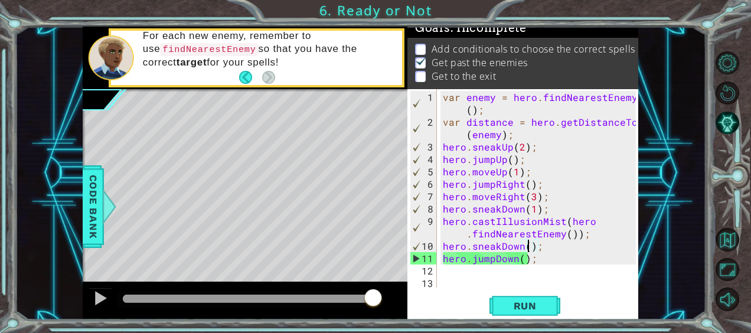
scroll to position [0, 5]
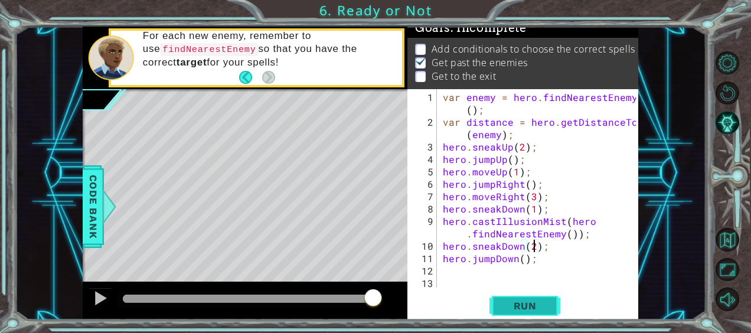
type textarea "hero.sneakDown(2);"
click at [536, 306] on span "Run" at bounding box center [525, 306] width 47 height 12
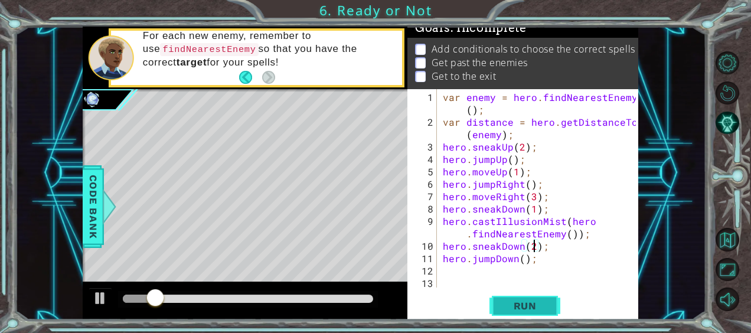
click at [520, 297] on button "Run" at bounding box center [525, 305] width 71 height 23
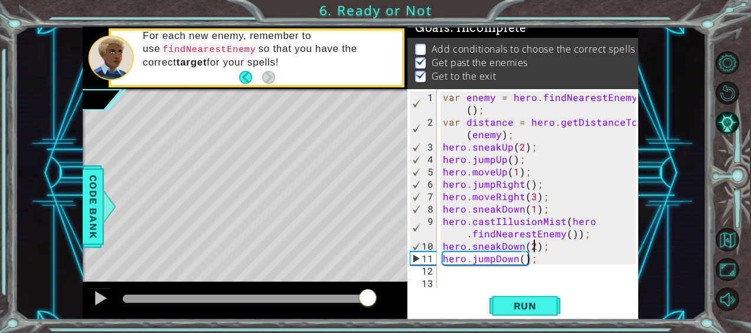
drag, startPoint x: 127, startPoint y: 289, endPoint x: 369, endPoint y: 305, distance: 242.7
click at [369, 305] on div at bounding box center [367, 298] width 21 height 21
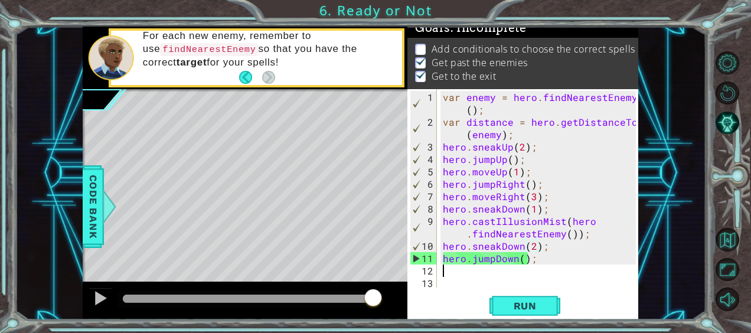
click at [451, 273] on div "var enemy = hero . findNearestEnemy ( ) ; var distance = hero . getDistanceTo (…" at bounding box center [541, 209] width 201 height 236
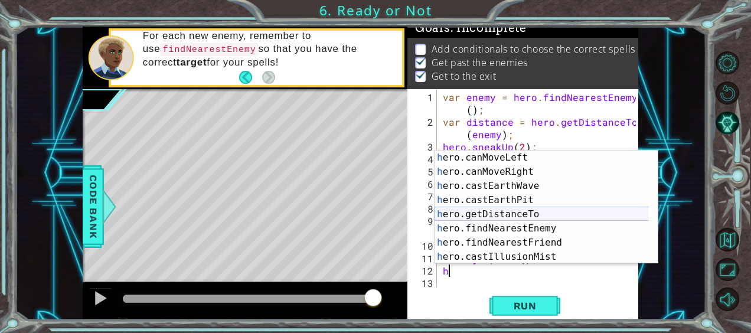
scroll to position [227, 0]
click at [529, 211] on div "h ero.canMoveLeft press enter h ero.canMoveRight press enter h ero.castEarthWav…" at bounding box center [542, 222] width 215 height 142
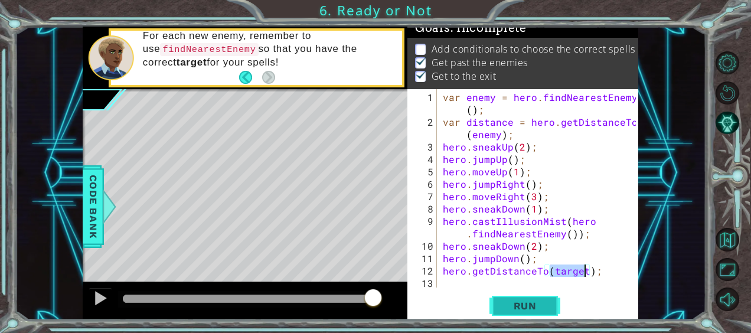
type textarea "hero.getDistanceTo(target);"
click at [531, 305] on span "Run" at bounding box center [525, 306] width 47 height 12
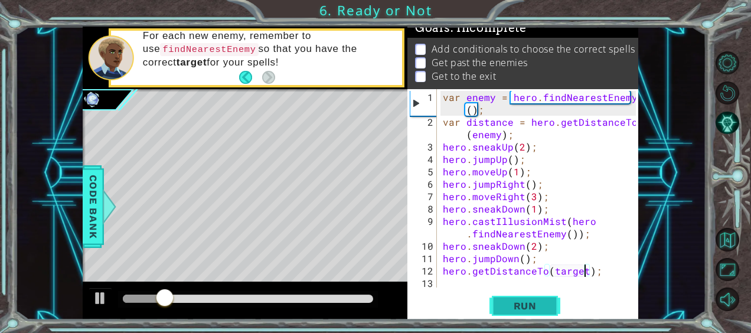
click at [534, 309] on span "Run" at bounding box center [525, 306] width 47 height 12
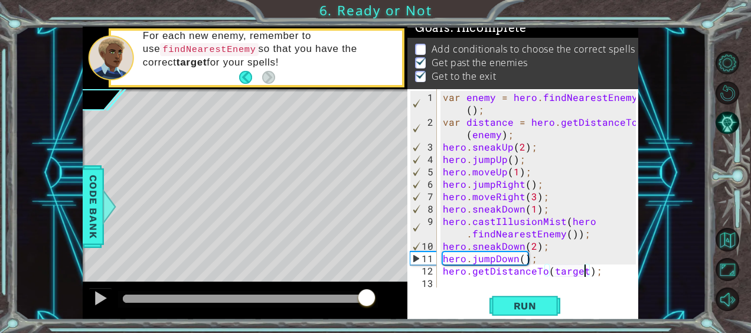
drag, startPoint x: 135, startPoint y: 291, endPoint x: 366, endPoint y: 305, distance: 232.0
click at [366, 305] on div at bounding box center [366, 298] width 21 height 21
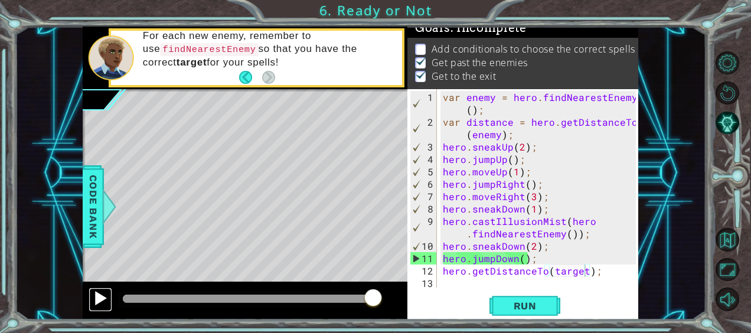
click at [98, 295] on div at bounding box center [100, 298] width 15 height 15
drag, startPoint x: 605, startPoint y: 270, endPoint x: 443, endPoint y: 273, distance: 162.5
drag, startPoint x: 443, startPoint y: 273, endPoint x: 620, endPoint y: 282, distance: 177.4
click at [620, 282] on div "var enemy = hero . findNearestEnemy ( ) ; var distance = hero . getDistanceTo (…" at bounding box center [541, 209] width 201 height 236
click at [601, 273] on div "var enemy = hero . findNearestEnemy ( ) ; var distance = hero . getDistanceTo (…" at bounding box center [541, 209] width 201 height 236
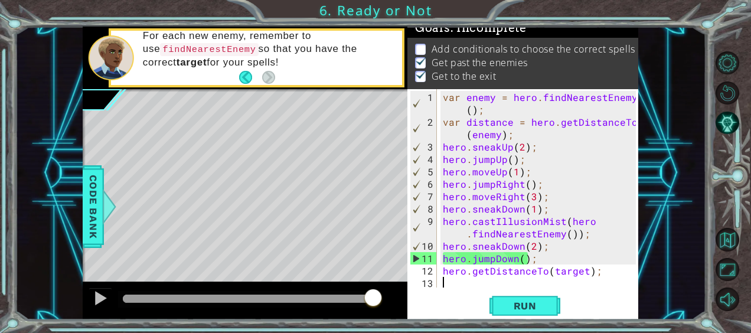
type textarea "hero.getDistanceTo(target);"
drag, startPoint x: 601, startPoint y: 273, endPoint x: 447, endPoint y: 269, distance: 154.8
click at [447, 269] on div "var enemy = hero . findNearestEnemy ( ) ; var distance = hero . getDistanceTo (…" at bounding box center [541, 209] width 201 height 236
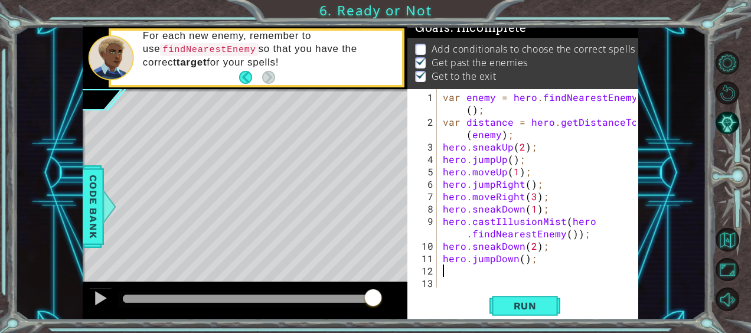
click at [442, 258] on div "var enemy = hero . findNearestEnemy ( ) ; var distance = hero . getDistanceTo (…" at bounding box center [541, 209] width 201 height 236
type textarea "hero.jumpDown();"
click at [443, 258] on div "var enemy = hero . findNearestEnemy ( ) ; var distance = hero . getDistanceTo (…" at bounding box center [537, 209] width 193 height 236
type textarea "hero.sneakDown(2);"
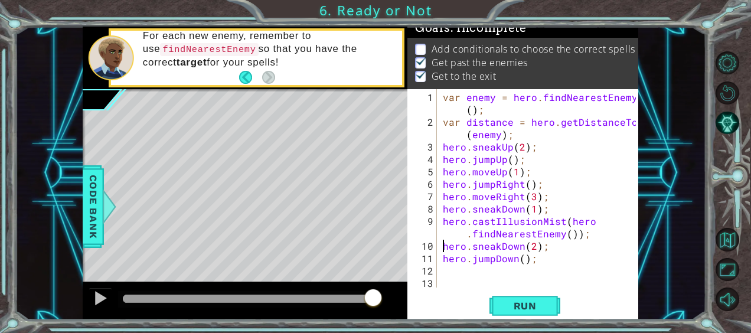
click at [443, 244] on div "var enemy = hero . findNearestEnemy ( ) ; var distance = hero . getDistanceTo (…" at bounding box center [541, 209] width 201 height 236
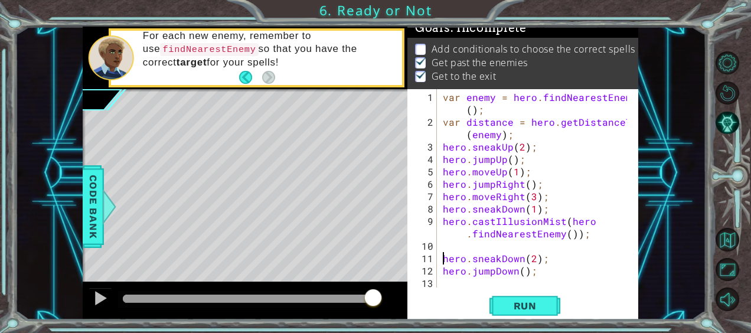
click at [443, 247] on div "var enemy = hero . findNearestEnemy ( ) ; var distance = hero . getDistanceTo (…" at bounding box center [537, 209] width 193 height 236
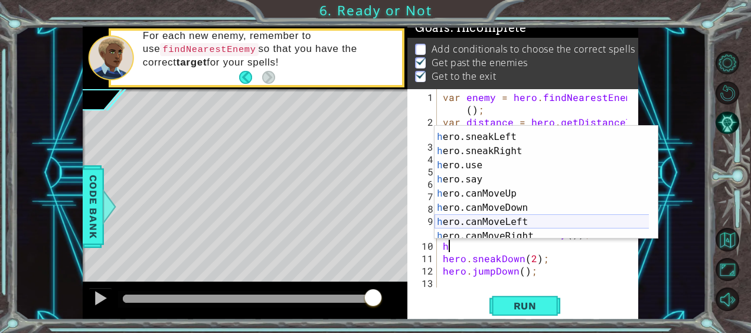
scroll to position [241, 0]
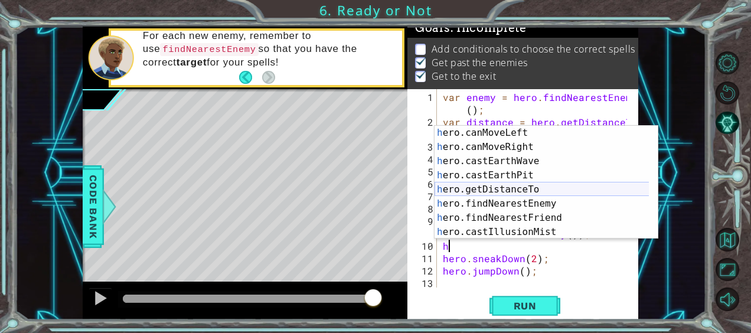
click at [522, 185] on div "h ero.canMoveLeft press enter h ero.canMoveRight press enter h ero.castEarthWav…" at bounding box center [542, 197] width 215 height 142
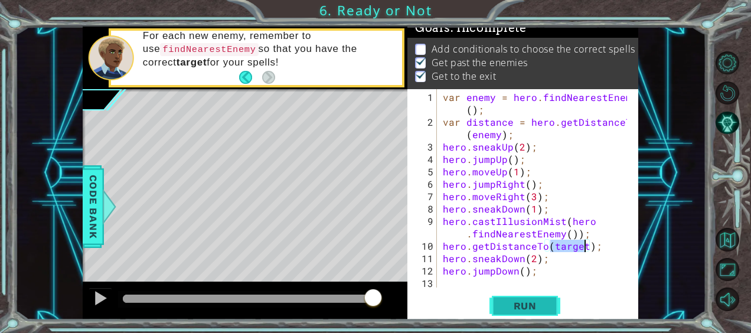
click at [548, 300] on span "Run" at bounding box center [525, 306] width 47 height 12
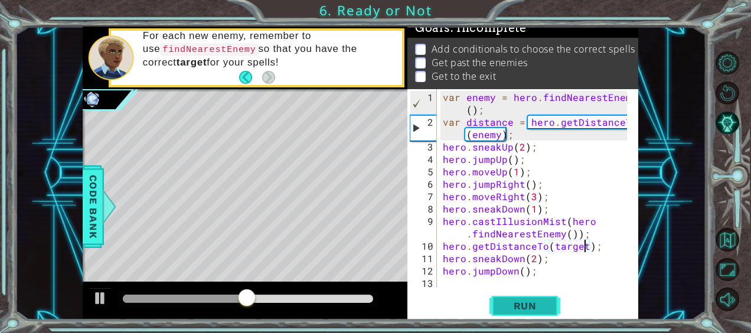
click at [550, 301] on button "Run" at bounding box center [525, 305] width 71 height 23
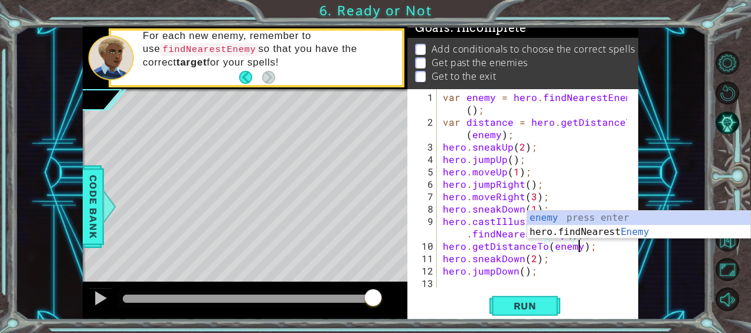
scroll to position [0, 8]
click at [537, 302] on span "Run" at bounding box center [525, 306] width 47 height 12
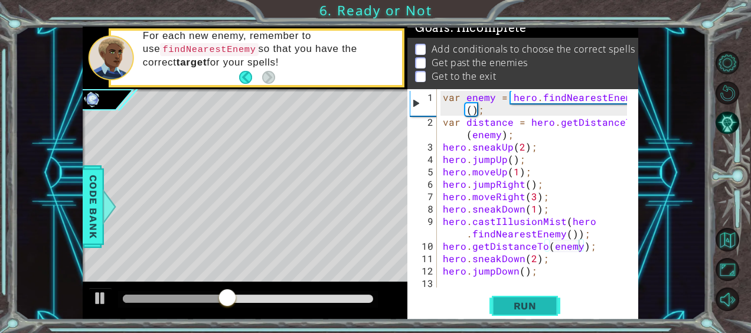
click at [537, 302] on span "Run" at bounding box center [525, 306] width 47 height 12
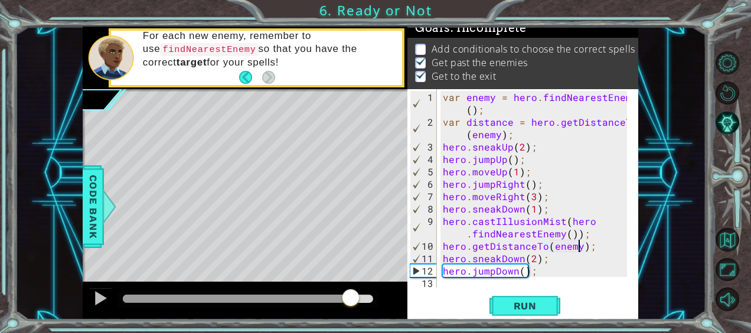
drag, startPoint x: 132, startPoint y: 298, endPoint x: 352, endPoint y: 314, distance: 220.3
click at [352, 314] on div at bounding box center [245, 301] width 325 height 38
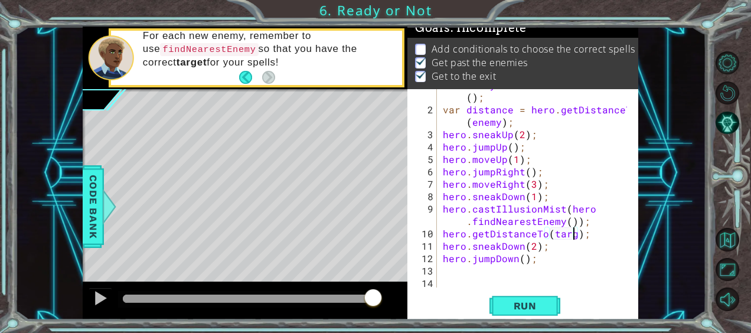
type textarea "hero.getDistanceTo(target);"
click at [510, 317] on button "Run" at bounding box center [525, 305] width 71 height 23
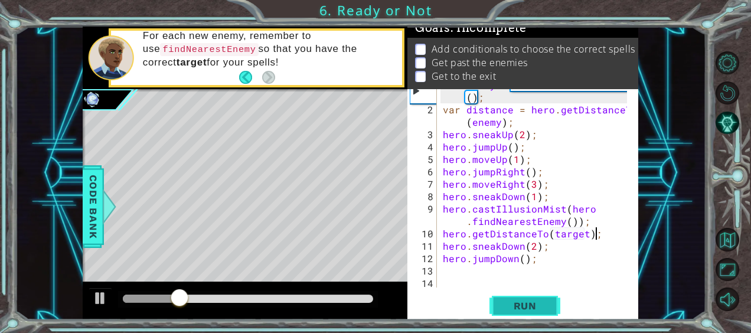
click at [516, 306] on span "Run" at bounding box center [525, 306] width 47 height 12
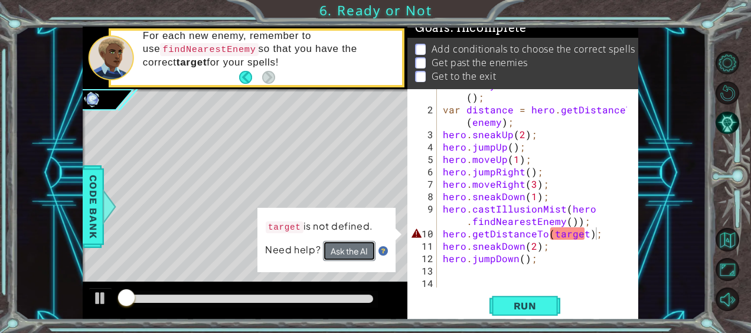
click at [352, 253] on button "Ask the AI" at bounding box center [348, 251] width 53 height 21
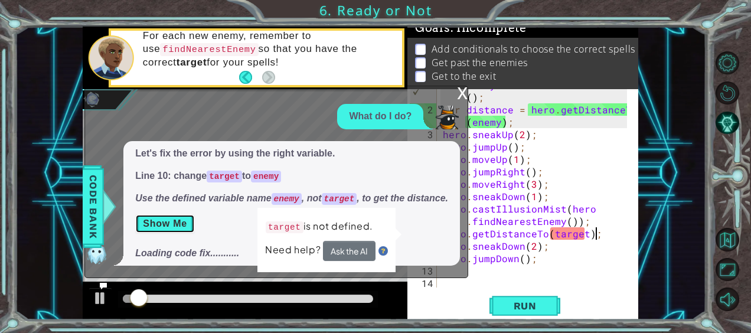
click at [175, 224] on button "Show Me" at bounding box center [165, 223] width 60 height 19
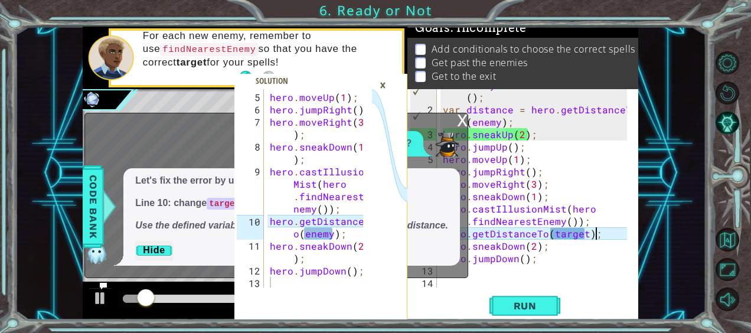
scroll to position [112, 0]
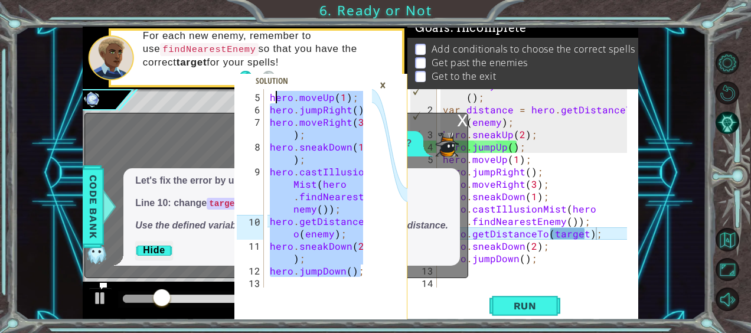
drag, startPoint x: 359, startPoint y: 274, endPoint x: 272, endPoint y: 79, distance: 213.6
click at [272, 89] on div "hero.jumpDown(); 5 6 7 8 9 10 11 12 13 hero . moveUp ( 1 ) ; hero . jumpRight (…" at bounding box center [320, 204] width 173 height 231
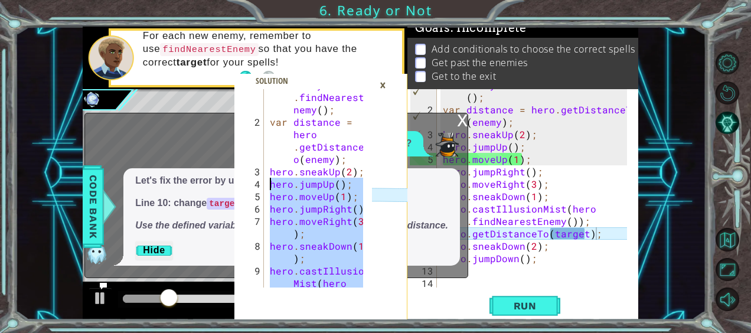
scroll to position [0, 0]
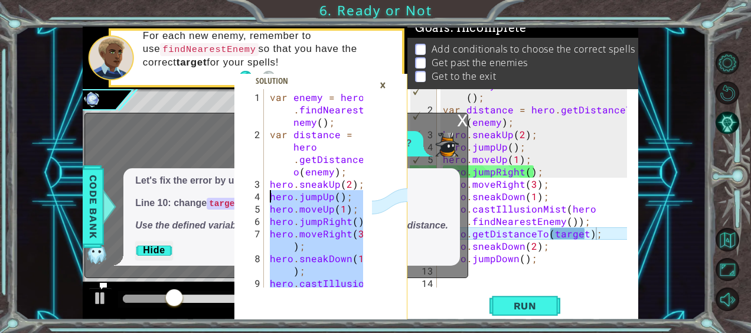
drag, startPoint x: 272, startPoint y: 79, endPoint x: 268, endPoint y: 97, distance: 18.2
click at [268, 97] on div "var enemy = hero . findNearestE nemy ( ) ; var distance = hero . getDistanceT o…" at bounding box center [319, 233] width 102 height 285
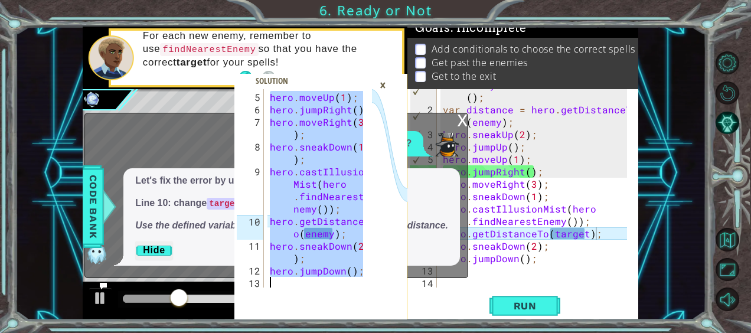
scroll to position [112, 0]
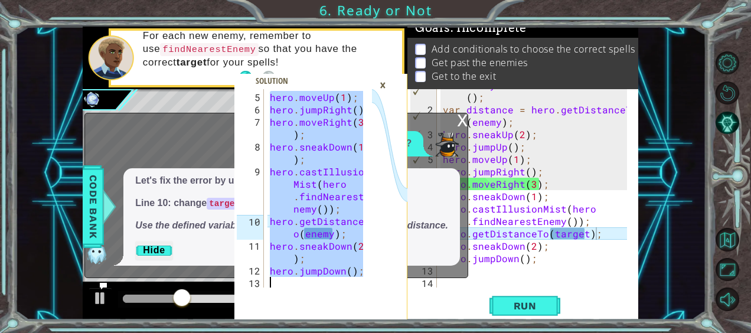
drag, startPoint x: 268, startPoint y: 97, endPoint x: 363, endPoint y: 332, distance: 253.6
click at [363, 332] on div "var enemy = hero.findNearestEnemy(); 5 6 7 8 9 10 11 12 13 hero . moveUp ( 1 ) …" at bounding box center [375, 166] width 751 height 333
type textarea "hero.jumpDown();"
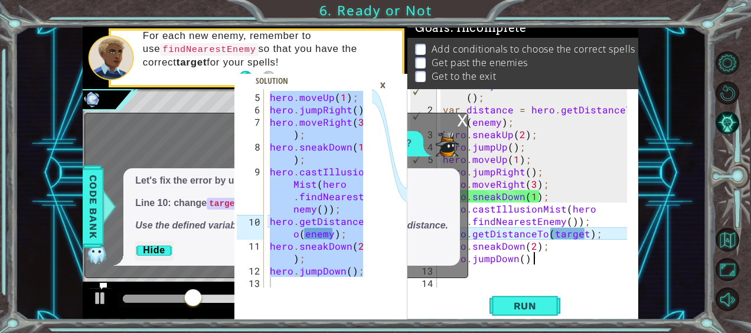
click at [557, 255] on div "var enemy = hero . findNearestEnemy ( ) ; var distance = hero . getDistanceTo (…" at bounding box center [537, 197] width 193 height 236
click at [462, 118] on div "x" at bounding box center [462, 119] width 11 height 12
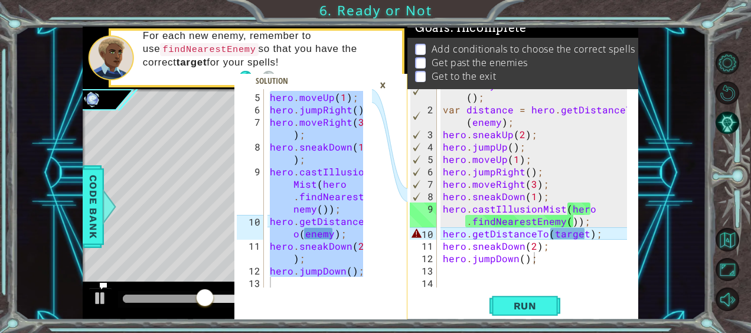
click at [552, 254] on div "var enemy = hero . findNearestEnemy ( ) ; var distance = hero . getDistanceTo (…" at bounding box center [537, 197] width 193 height 236
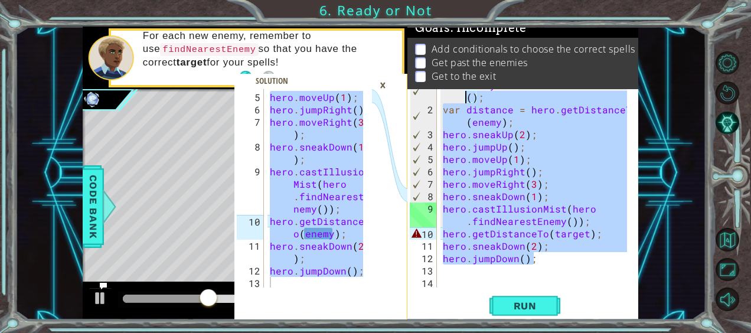
scroll to position [0, 0]
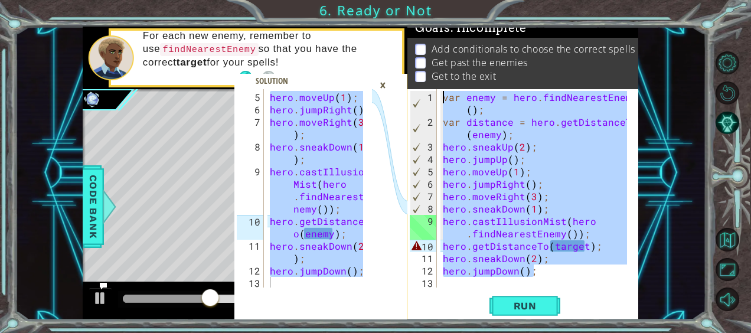
drag, startPoint x: 536, startPoint y: 250, endPoint x: 438, endPoint y: 80, distance: 196.3
click at [438, 80] on div "Goals : Incomplete Add conditionals to choose the correct spells Get past the e…" at bounding box center [523, 173] width 231 height 293
type textarea "var enemy = hero.findNearestEnemy(); var distance = hero.getDistanceTo(enemy);"
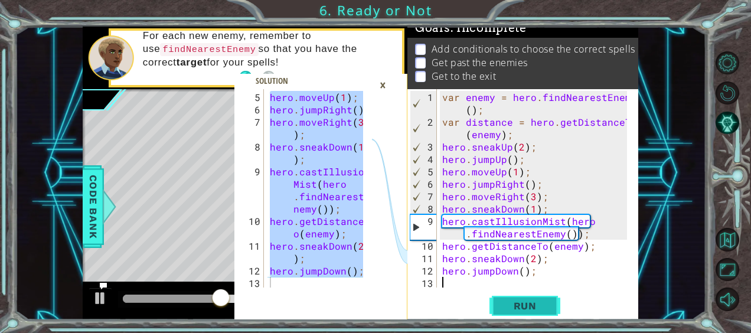
click at [533, 302] on span "Run" at bounding box center [525, 306] width 47 height 12
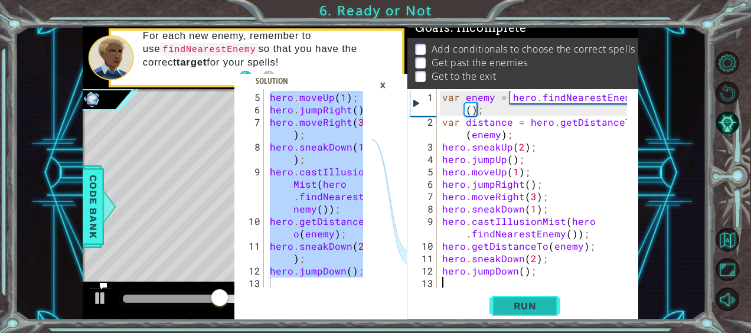
click at [503, 306] on span "Run" at bounding box center [525, 306] width 47 height 12
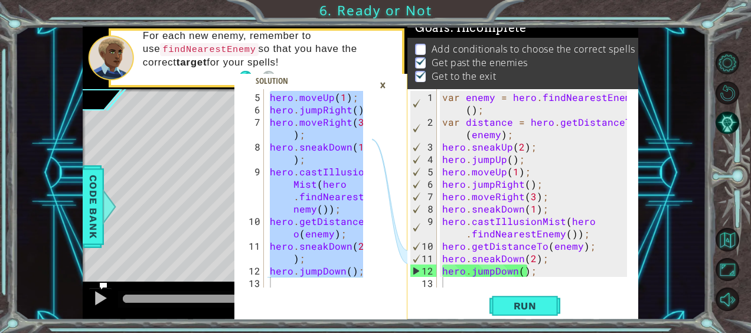
click at [383, 84] on div "×" at bounding box center [383, 85] width 18 height 20
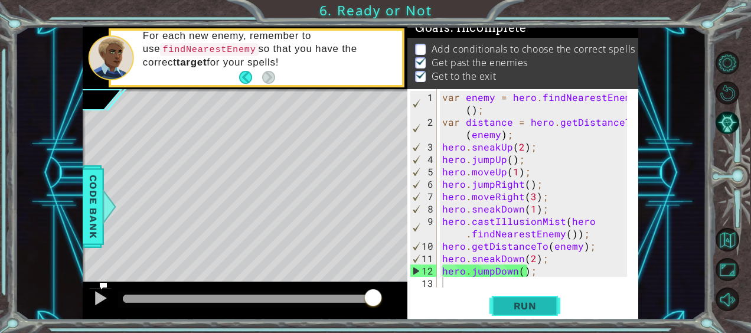
click at [512, 298] on button "Run" at bounding box center [525, 305] width 71 height 23
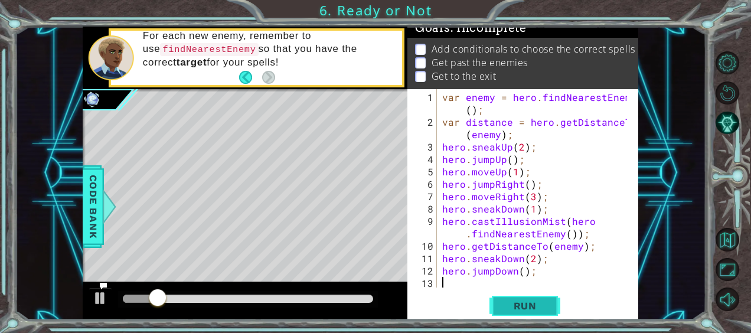
click at [549, 306] on button "Run" at bounding box center [525, 305] width 71 height 23
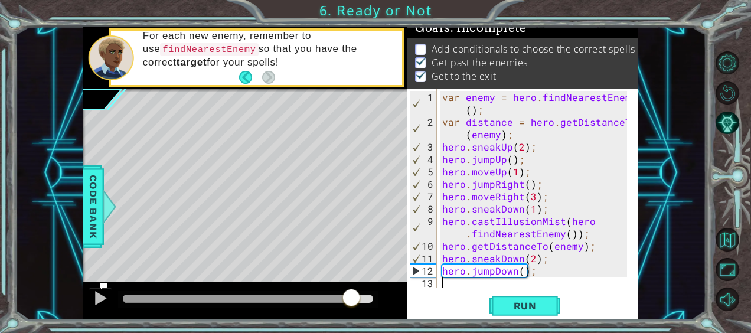
drag, startPoint x: 129, startPoint y: 300, endPoint x: 352, endPoint y: 299, distance: 222.7
click at [352, 299] on div at bounding box center [351, 298] width 21 height 21
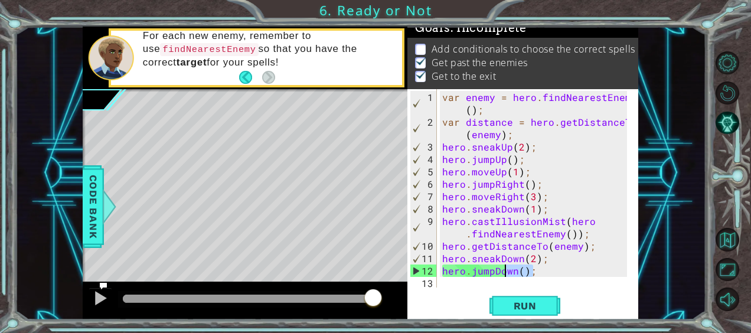
scroll to position [25, 0]
drag, startPoint x: 542, startPoint y: 275, endPoint x: 527, endPoint y: 294, distance: 24.4
click at [527, 294] on div "1 2 3 4 5 6 7 8 9 10 11 12 13 14 var enemy = hero . findNearestEnemy ( ) ; var …" at bounding box center [523, 204] width 231 height 231
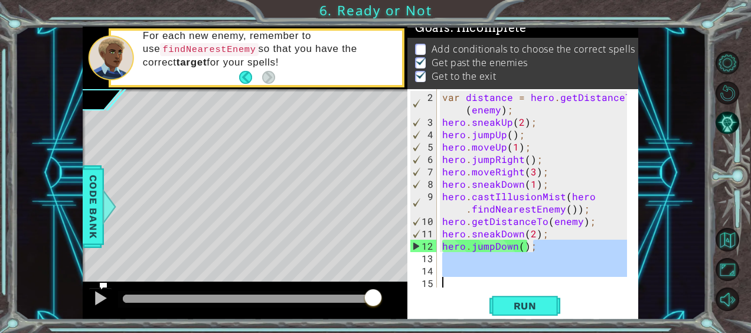
click at [555, 266] on div "var distance = hero . getDistanceTo ( enemy ) ; hero . sneakUp ( 2 ) ; hero . j…" at bounding box center [533, 188] width 187 height 198
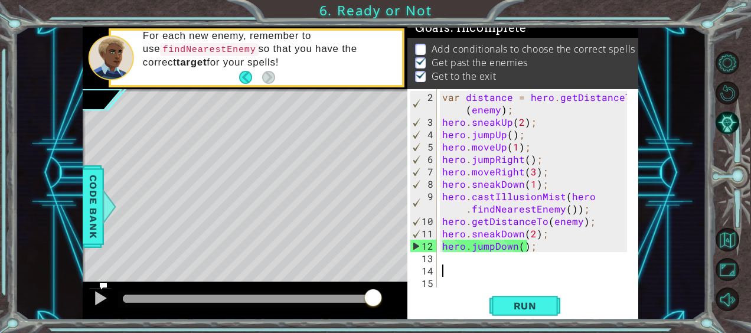
scroll to position [0, 0]
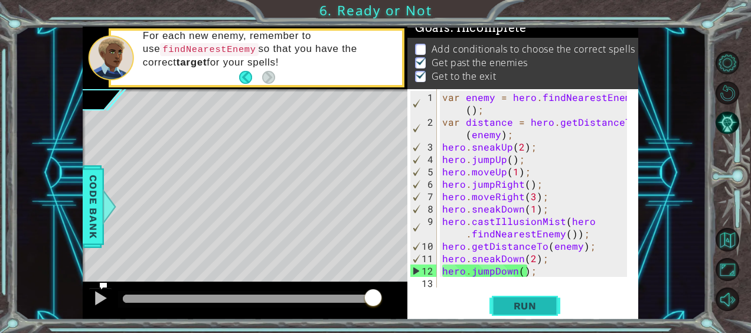
click at [523, 299] on button "Run" at bounding box center [525, 305] width 71 height 23
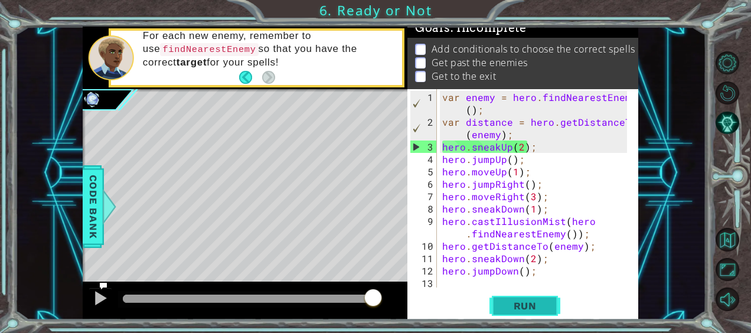
click at [509, 306] on span "Run" at bounding box center [525, 306] width 47 height 12
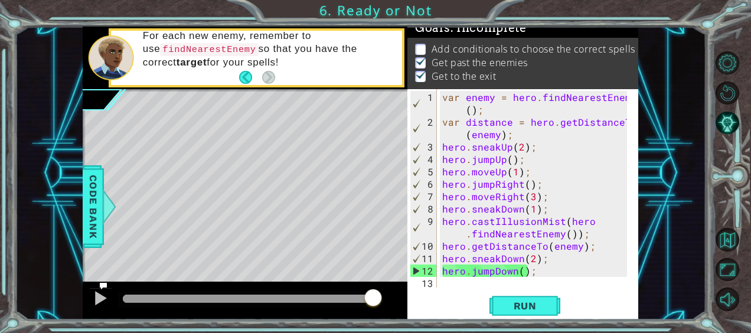
drag, startPoint x: 174, startPoint y: 299, endPoint x: 379, endPoint y: 317, distance: 206.3
click at [379, 317] on div at bounding box center [245, 301] width 325 height 38
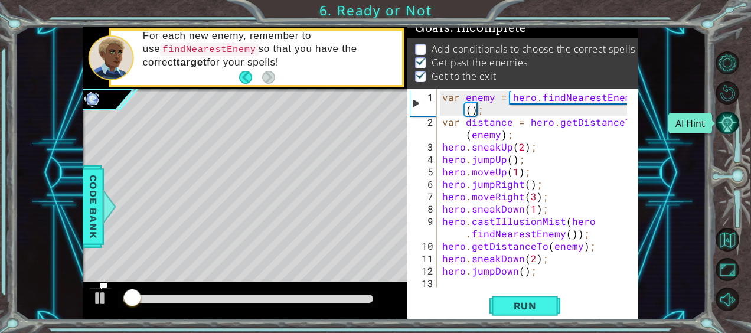
click at [734, 119] on button "AI Hint" at bounding box center [727, 122] width 23 height 23
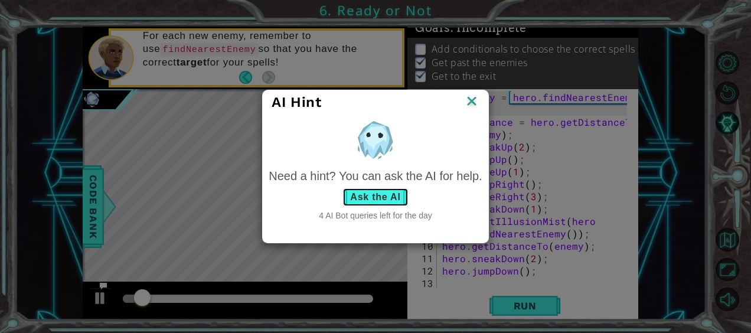
click at [367, 201] on button "Ask the AI" at bounding box center [376, 197] width 66 height 19
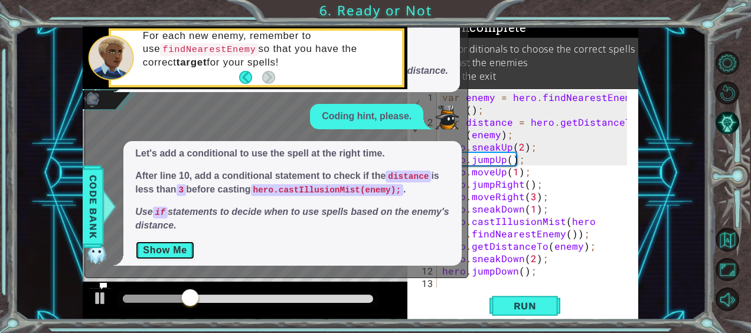
click at [178, 248] on button "Show Me" at bounding box center [165, 250] width 60 height 19
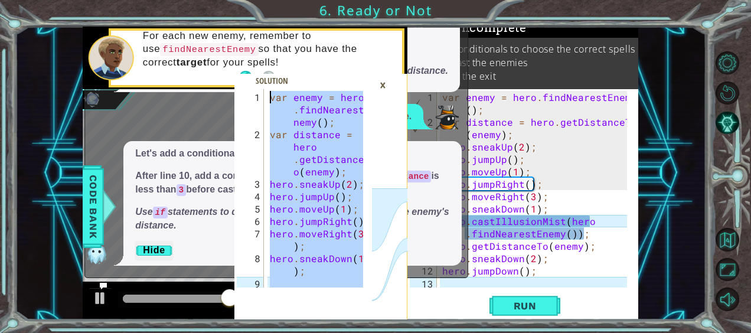
drag, startPoint x: 271, startPoint y: 284, endPoint x: 309, endPoint y: 54, distance: 233.0
click at [309, 54] on div "1 2 3 4 5 6 7 8 9 10 var enemy = hero . findNearestE nemy ( ) ; var distance = …" at bounding box center [320, 173] width 173 height 293
type textarea "var enemy = hero.findNearestEnemy(); var distance = hero.getDistanceTo(enemy);"
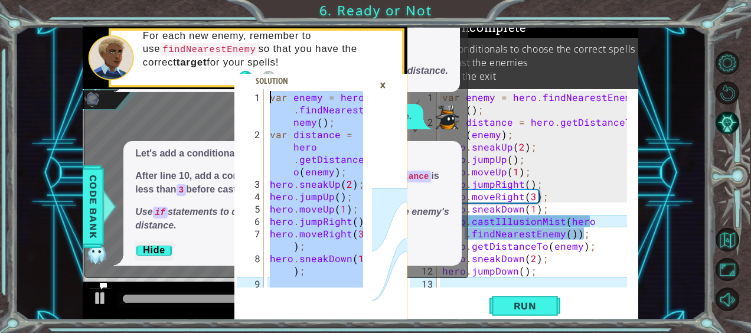
click at [560, 268] on div "var enemy = hero . findNearestEnemy ( ) ; var distance = hero . getDistanceTo (…" at bounding box center [536, 209] width 193 height 236
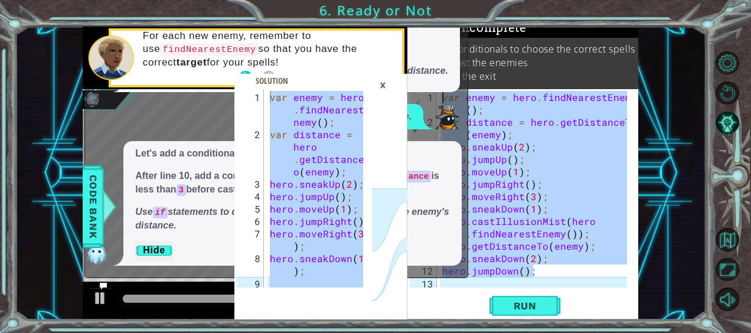
drag, startPoint x: 545, startPoint y: 269, endPoint x: 439, endPoint y: 2, distance: 287.1
click at [439, 2] on div "var enemy = hero.findNearestEnemy(); var distance = hero.getDistanceTo(enemy); …" at bounding box center [375, 166] width 751 height 333
type textarea "var enemy = hero.findNearestEnemy(); var distance = hero.getDistanceTo(enemy);"
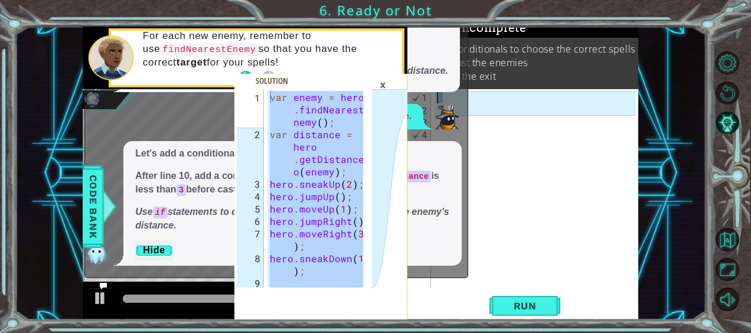
scroll to position [37, 0]
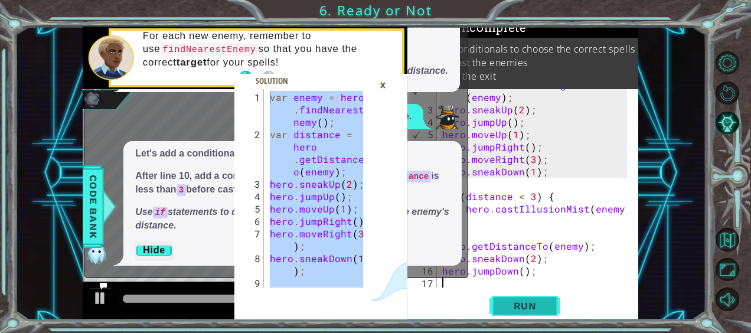
click at [550, 300] on button "Run" at bounding box center [525, 305] width 71 height 23
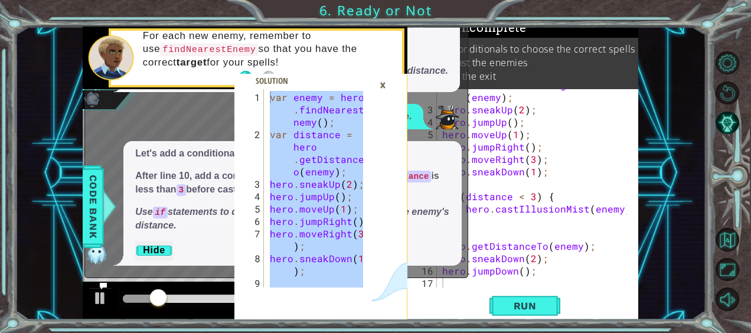
click at [383, 80] on div "×" at bounding box center [383, 85] width 18 height 20
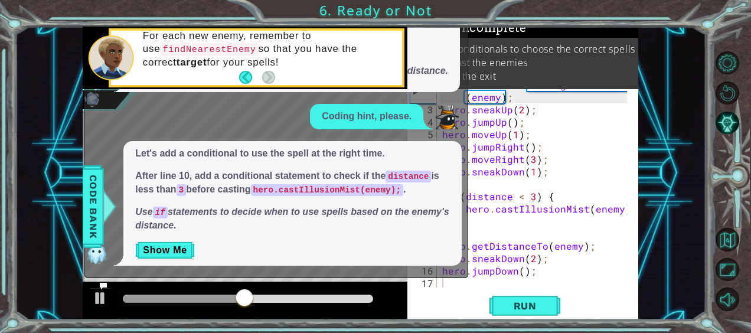
click at [214, 282] on div at bounding box center [245, 301] width 325 height 38
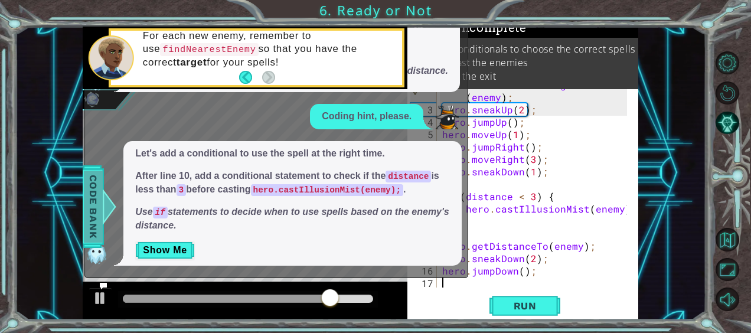
click at [96, 193] on span "Code Bank" at bounding box center [93, 207] width 19 height 72
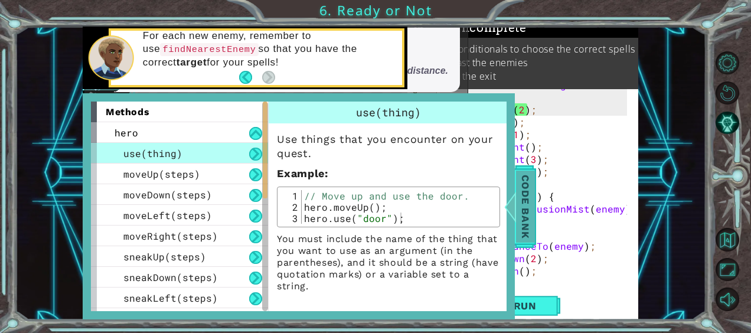
click at [527, 190] on span "Code Bank" at bounding box center [525, 207] width 19 height 72
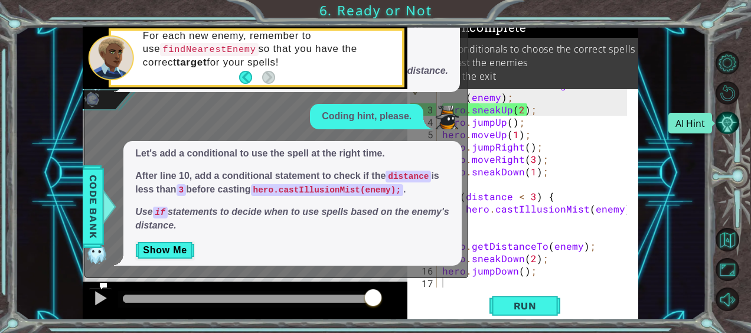
click at [724, 124] on button "AI Hint" at bounding box center [727, 122] width 23 height 23
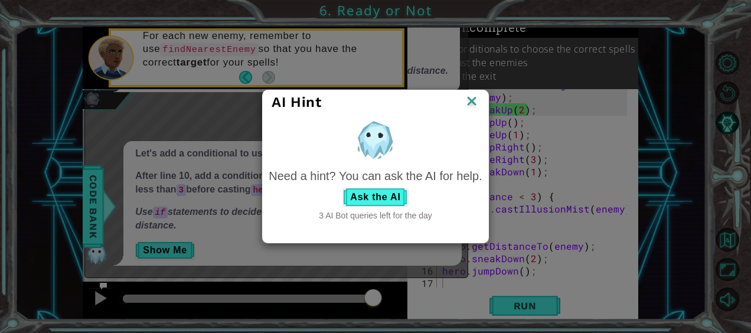
click at [468, 103] on img at bounding box center [471, 102] width 15 height 18
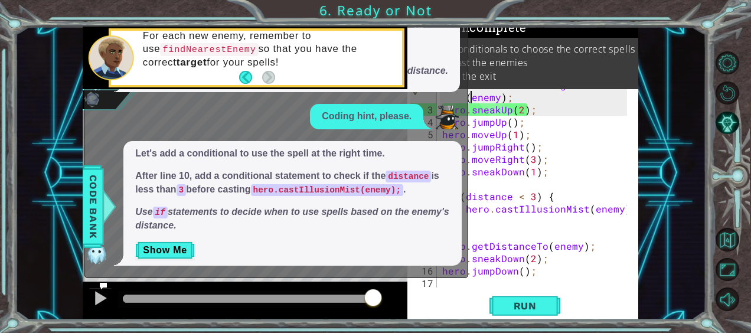
drag, startPoint x: 474, startPoint y: 91, endPoint x: 455, endPoint y: 88, distance: 19.1
click at [455, 88] on div "var enemy = hero.findNearestEnemy(); var distance = hero.getDistanceTo(enemy); …" at bounding box center [361, 173] width 556 height 293
type textarea "var enemy = hero.findNearestEnemy(); var distance = hero.getDistanceTo(enemy);"
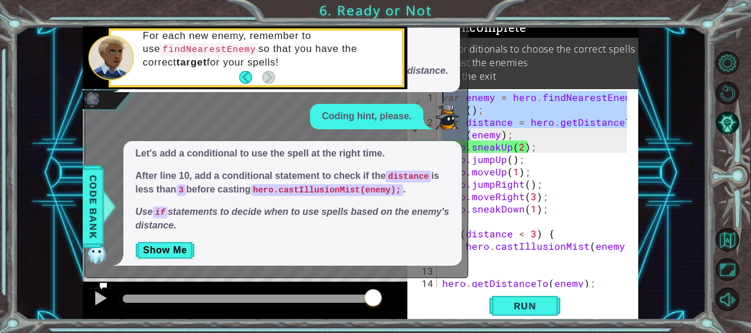
click at [619, 266] on div "var enemy = hero . findNearestEnemy ( ) ; var distance = hero . getDistanceTo (…" at bounding box center [536, 209] width 193 height 236
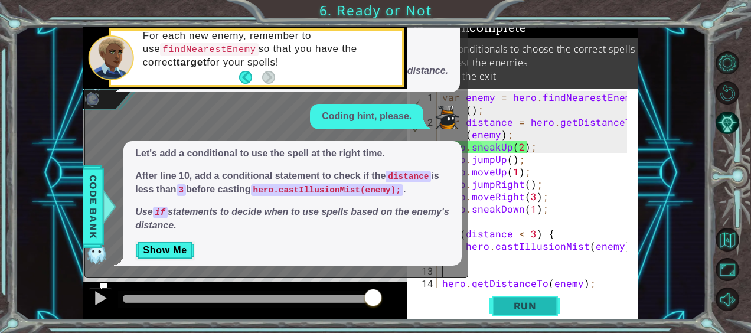
click at [549, 307] on button "Run" at bounding box center [525, 305] width 71 height 23
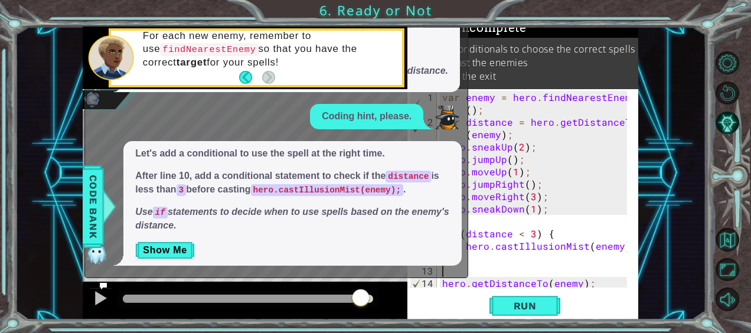
drag, startPoint x: 139, startPoint y: 294, endPoint x: 361, endPoint y: 298, distance: 221.5
click at [361, 298] on div at bounding box center [360, 298] width 21 height 21
click at [400, 107] on div "Coding hint, please." at bounding box center [366, 116] width 113 height 25
click at [390, 106] on div "Coding hint, please." at bounding box center [366, 116] width 113 height 25
click at [245, 73] on button "Back" at bounding box center [250, 77] width 23 height 13
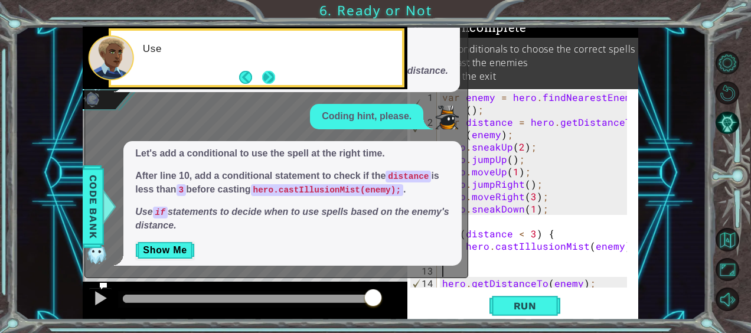
click at [265, 75] on button "Next" at bounding box center [268, 76] width 13 height 13
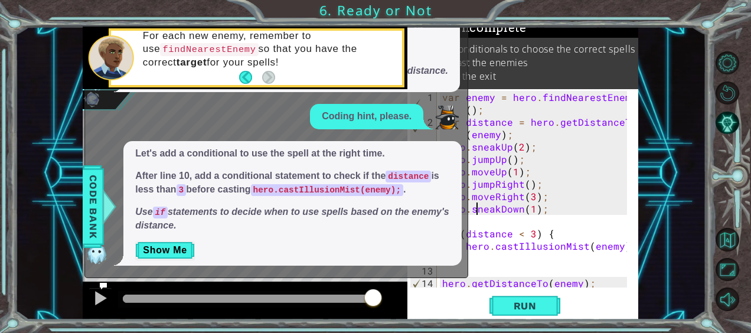
click at [471, 213] on div "var enemy = hero . findNearestEnemy ( ) ; var distance = hero . getDistanceTo (…" at bounding box center [536, 209] width 193 height 236
type textarea "hero.sneakDown(1);"
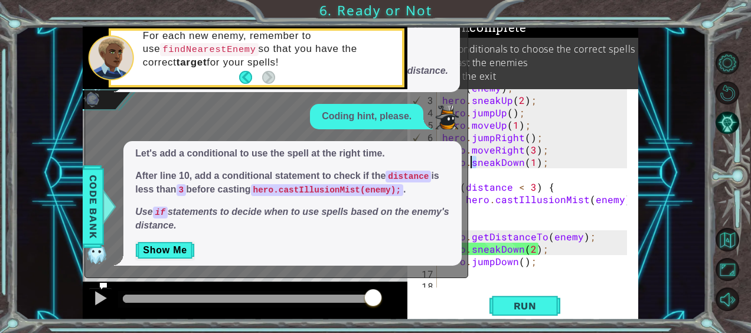
scroll to position [47, 0]
click at [403, 43] on div "For each new enemy, remember to use findNearestEnemy so that you have the corre…" at bounding box center [256, 57] width 295 height 58
click at [174, 249] on button "Show Me" at bounding box center [165, 250] width 60 height 19
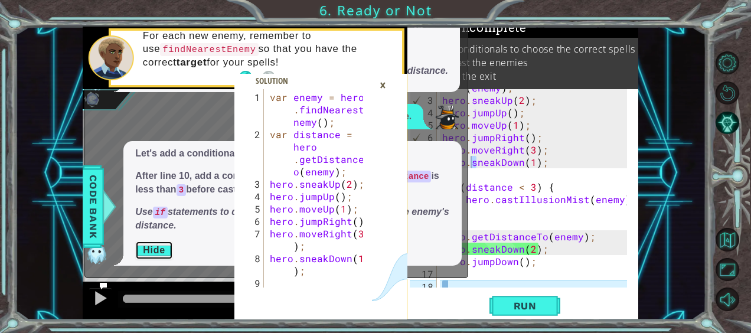
click at [165, 249] on button "Hide" at bounding box center [154, 250] width 38 height 19
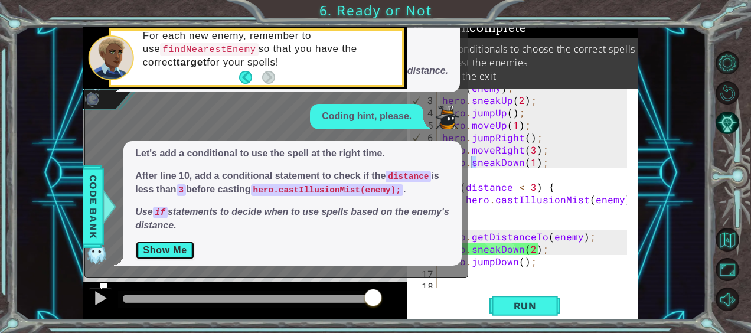
click at [165, 249] on button "Show Me" at bounding box center [165, 250] width 60 height 19
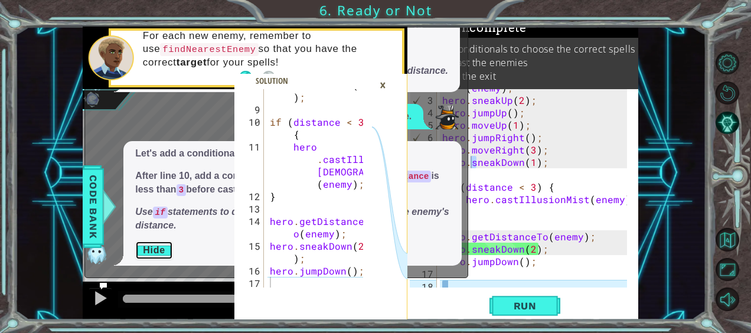
scroll to position [174, 0]
click at [448, 85] on div "Let's fix the error by using the right variable. Line 10: change target to enem…" at bounding box center [291, 53] width 337 height 79
click at [454, 86] on div "Let's fix the error by using the right variable. Line 10: change target to enem…" at bounding box center [291, 53] width 337 height 79
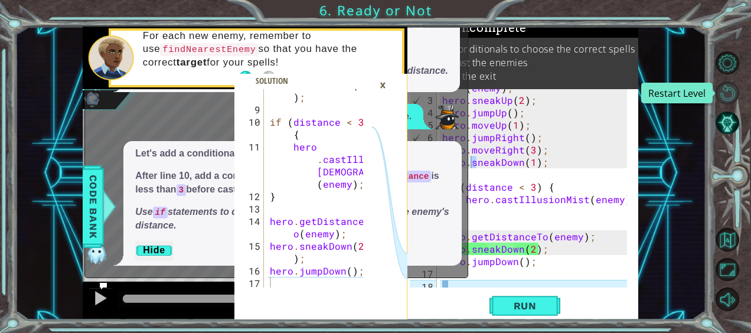
click at [724, 90] on button "Restart Level" at bounding box center [727, 93] width 23 height 23
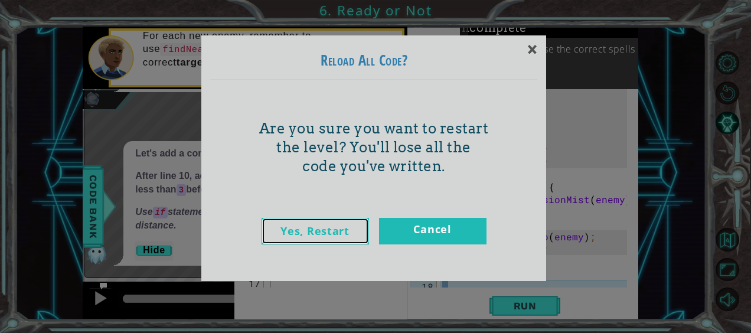
click at [333, 230] on link "Yes, Restart" at bounding box center [315, 231] width 107 height 27
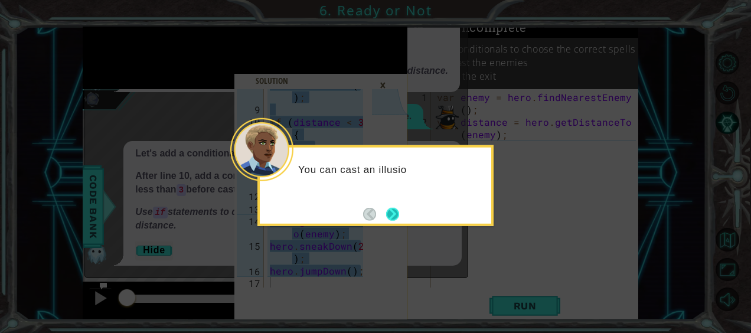
click at [395, 215] on button "Next" at bounding box center [392, 213] width 13 height 13
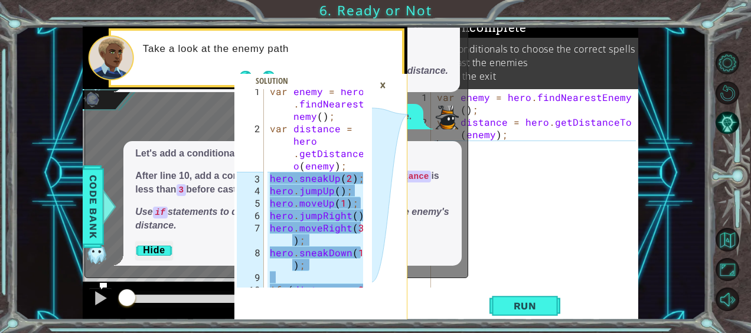
scroll to position [0, 0]
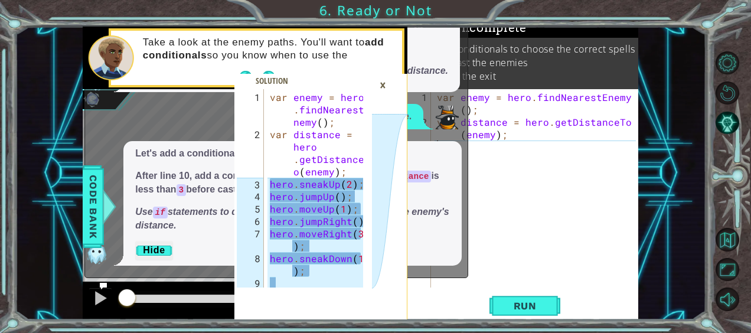
click at [271, 93] on div "var enemy = hero . findNearestE nemy ( ) ; var distance = hero . getDistanceT o…" at bounding box center [319, 221] width 102 height 260
click at [269, 181] on div "var enemy = hero . findNearestE nemy ( ) ; var distance = hero . getDistanceT o…" at bounding box center [319, 221] width 102 height 260
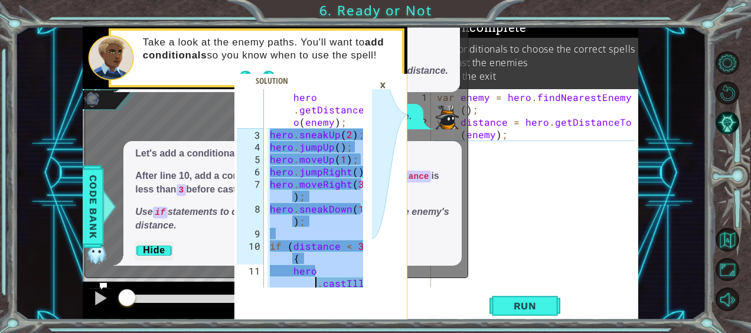
scroll to position [174, 0]
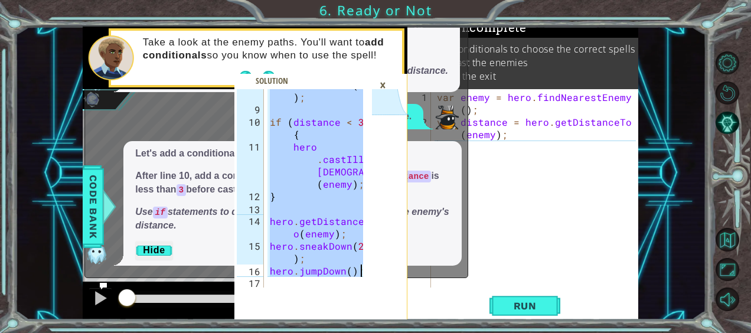
drag, startPoint x: 269, startPoint y: 181, endPoint x: 363, endPoint y: 274, distance: 131.6
click at [363, 274] on div "hero.sneakUp(2); 8 9 10 11 12 13 14 15 16 17 hero . sneakDown ( 1 ) ; if ( dist…" at bounding box center [303, 188] width 138 height 198
type textarea "hero.sneakDown(2); hero.jumpDown();"
click at [494, 173] on div "var enemy = hero . findNearestEnemy ( ) ; var distance = hero . getDistanceTo (…" at bounding box center [538, 209] width 207 height 236
paste textarea "hero.jumpDown();"
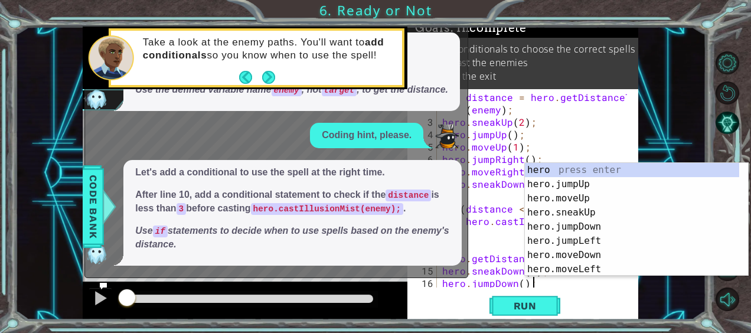
scroll to position [1, 0]
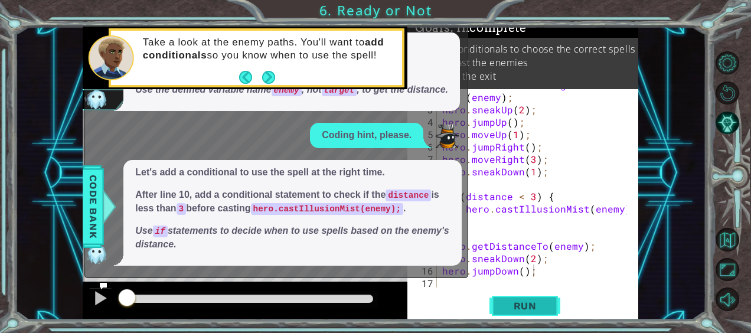
click at [511, 302] on span "Run" at bounding box center [525, 306] width 47 height 12
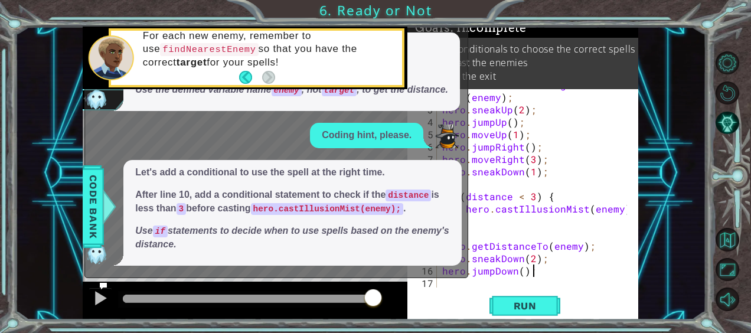
drag, startPoint x: 143, startPoint y: 302, endPoint x: 378, endPoint y: 294, distance: 235.2
click at [378, 294] on div at bounding box center [373, 298] width 21 height 21
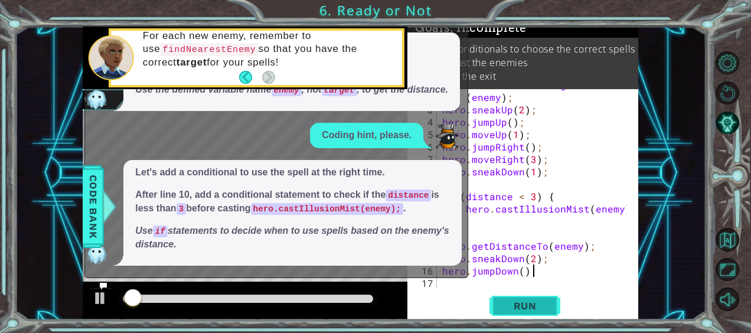
click at [516, 305] on span "Run" at bounding box center [525, 306] width 47 height 12
drag, startPoint x: 136, startPoint y: 298, endPoint x: 197, endPoint y: 307, distance: 62.1
click at [188, 303] on div at bounding box center [156, 299] width 66 height 8
click at [533, 307] on span "Run" at bounding box center [525, 306] width 47 height 12
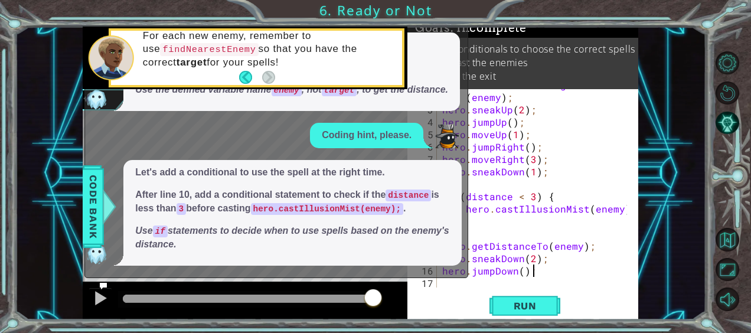
drag, startPoint x: 135, startPoint y: 295, endPoint x: 377, endPoint y: 313, distance: 242.8
click at [377, 313] on div at bounding box center [245, 301] width 325 height 38
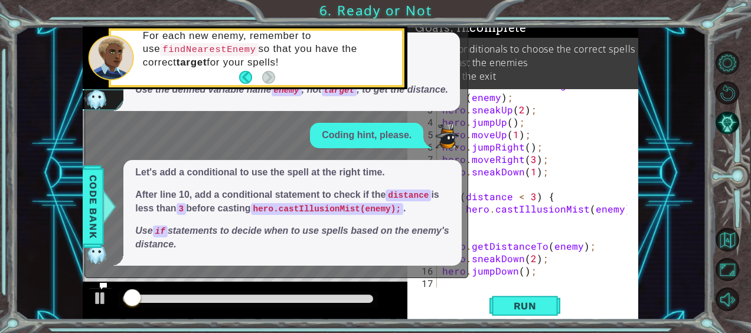
click at [511, 219] on div "var distance = hero . getDistanceTo ( enemy ) ; hero . sneakUp ( 2 ) ; hero . j…" at bounding box center [536, 197] width 193 height 236
type textarea "}"
drag, startPoint x: 397, startPoint y: 90, endPoint x: 296, endPoint y: 85, distance: 101.1
click at [296, 85] on div "For each new enemy, remember to use findNearestEnemy so that you have the corre…" at bounding box center [269, 58] width 268 height 69
drag, startPoint x: 457, startPoint y: 90, endPoint x: 354, endPoint y: 97, distance: 103.0
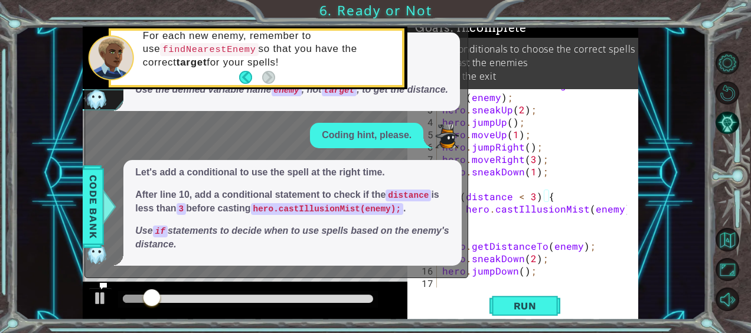
click at [354, 97] on div "Let's fix the error by using the right variable. Line 10: change target to enem…" at bounding box center [291, 71] width 337 height 79
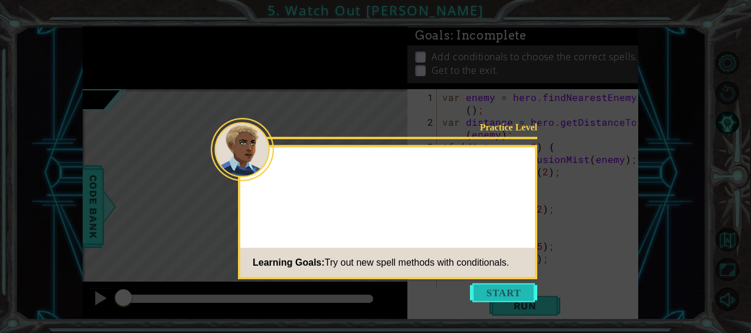
click at [495, 289] on button "Start" at bounding box center [503, 293] width 67 height 19
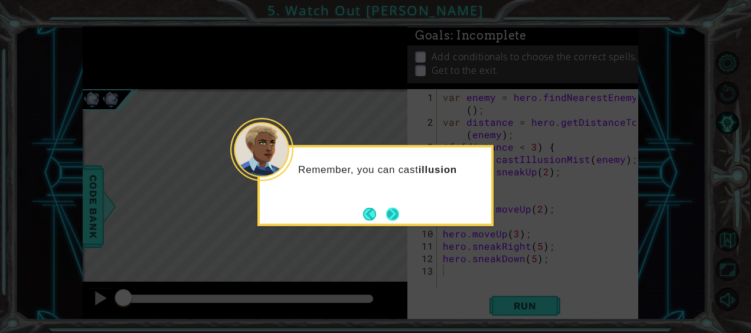
click at [399, 217] on button "Next" at bounding box center [392, 213] width 13 height 13
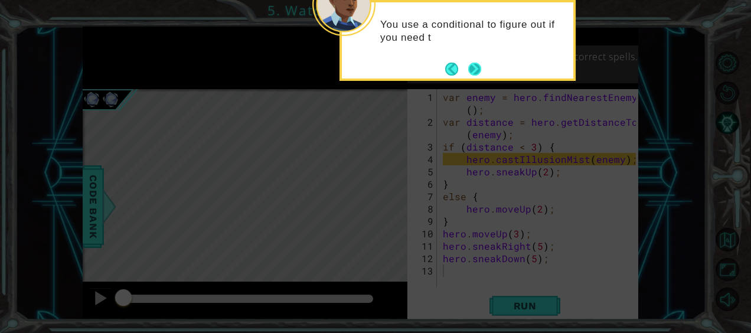
click at [477, 69] on button "Next" at bounding box center [475, 69] width 14 height 14
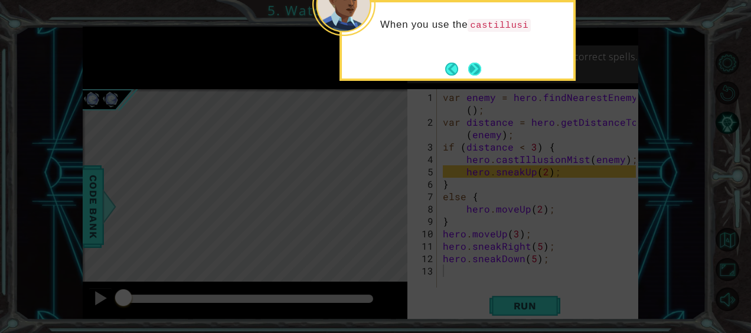
click at [472, 63] on button "Next" at bounding box center [475, 69] width 14 height 14
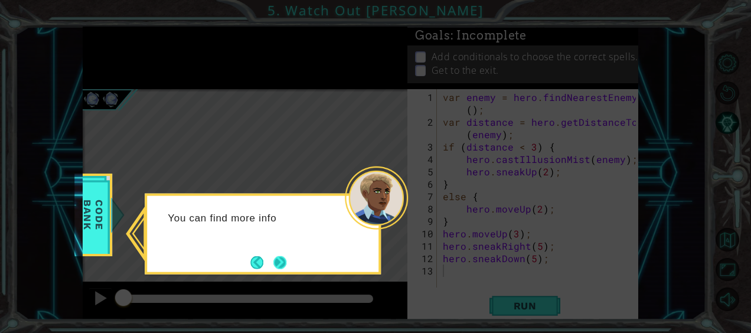
click at [285, 259] on button "Next" at bounding box center [279, 262] width 13 height 13
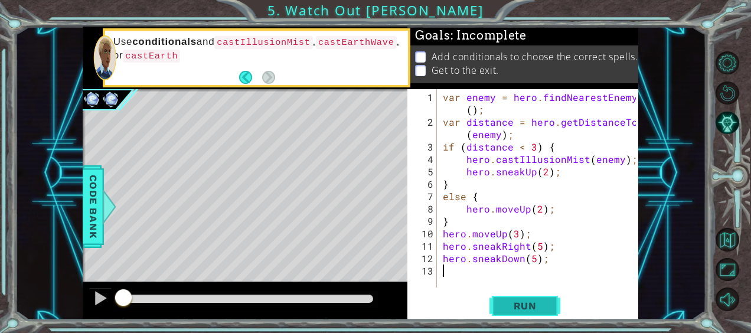
click at [530, 305] on span "Run" at bounding box center [525, 306] width 47 height 12
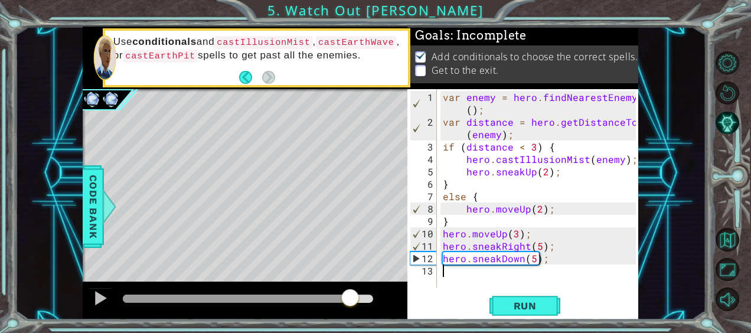
drag, startPoint x: 137, startPoint y: 298, endPoint x: 356, endPoint y: 313, distance: 219.1
click at [356, 313] on div at bounding box center [245, 301] width 325 height 38
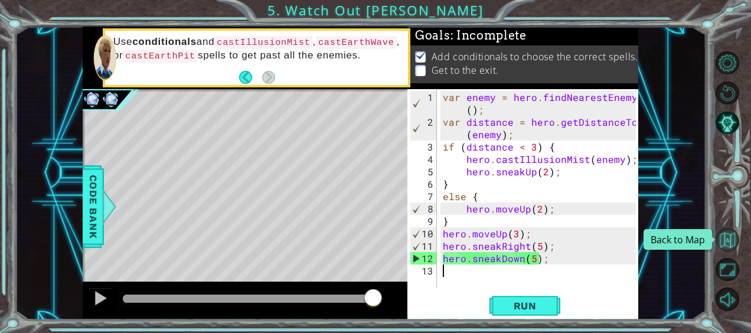
click at [726, 238] on button "Back to Map" at bounding box center [727, 239] width 23 height 23
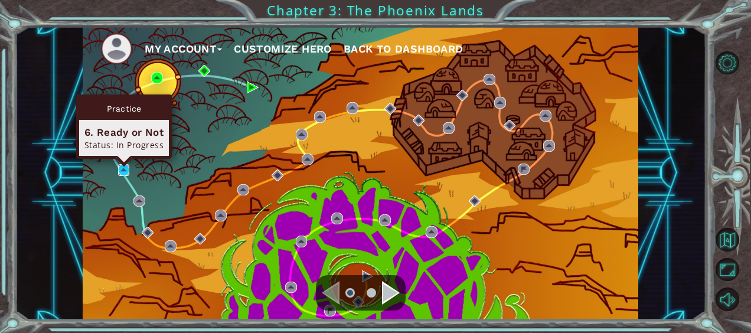
click at [125, 169] on img at bounding box center [124, 170] width 12 height 12
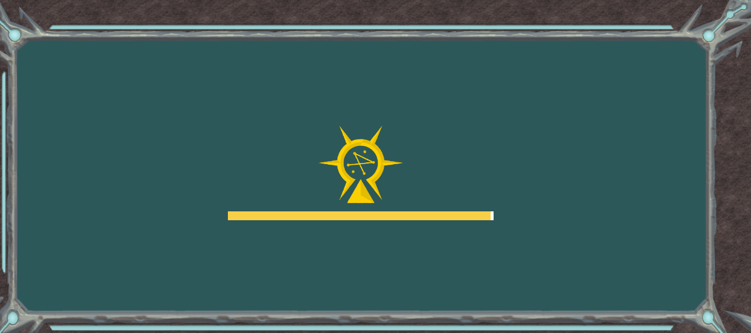
click at [122, 184] on body "Goals Error loading from server. Try refreshing the page. You'll need to join a…" at bounding box center [375, 166] width 751 height 333
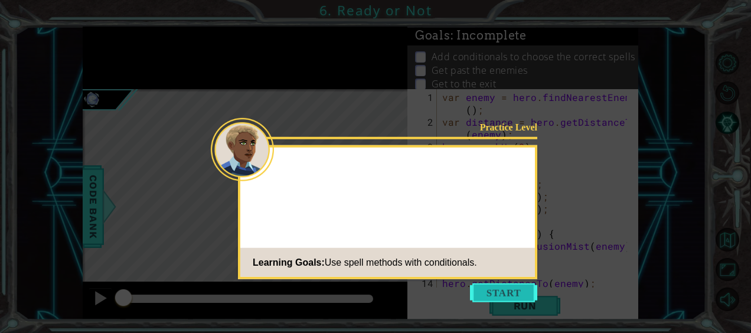
click at [515, 297] on button "Start" at bounding box center [503, 293] width 67 height 19
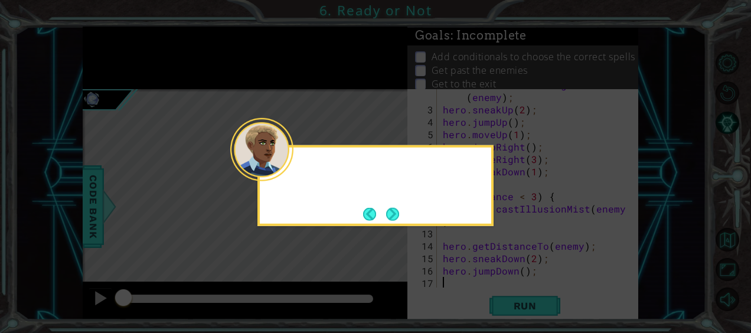
scroll to position [37, 0]
click at [399, 210] on button "Next" at bounding box center [393, 214] width 17 height 17
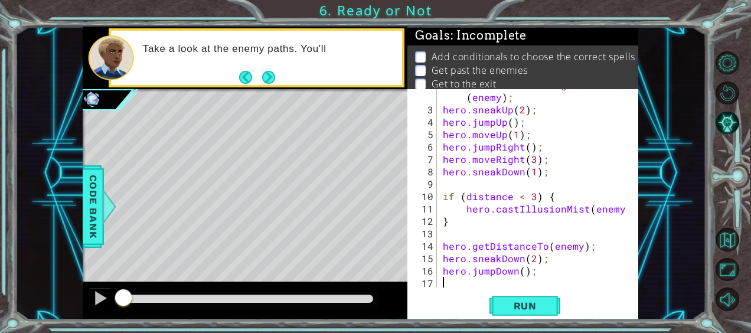
scroll to position [37, 0]
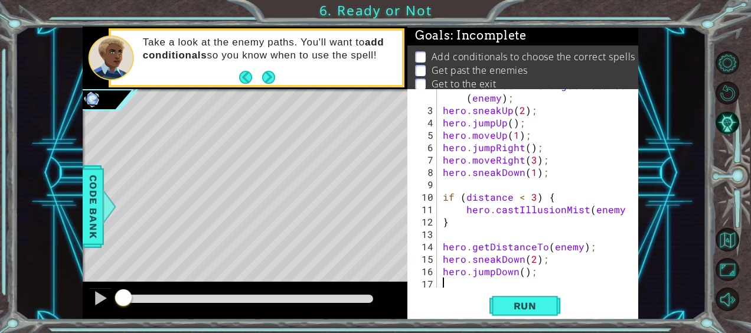
click at [617, 209] on div "var distance = hero . getDistanceTo ( enemy ) ; hero . sneakUp ( 2 ) ; hero . j…" at bounding box center [537, 197] width 193 height 236
drag, startPoint x: 617, startPoint y: 209, endPoint x: 589, endPoint y: 207, distance: 27.9
click at [589, 207] on div "var distance = hero . getDistanceTo ( enemy ) ; hero . sneakUp ( 2 ) ; hero . j…" at bounding box center [537, 197] width 193 height 236
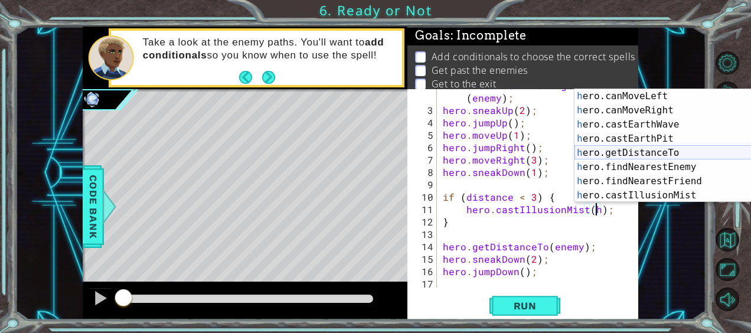
scroll to position [241, 0]
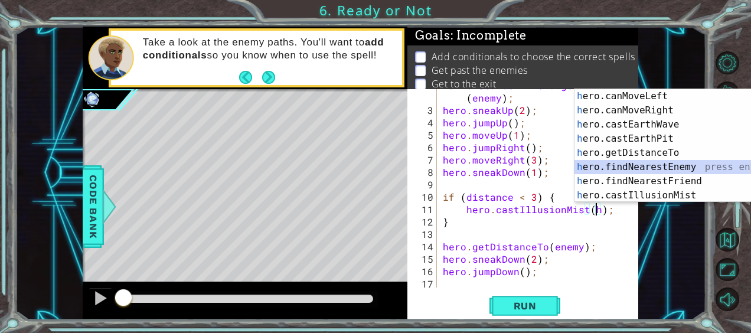
click at [630, 163] on div "h ero.canMoveLeft press enter h ero.canMoveRight press enter h ero.castEarthWav…" at bounding box center [682, 160] width 215 height 142
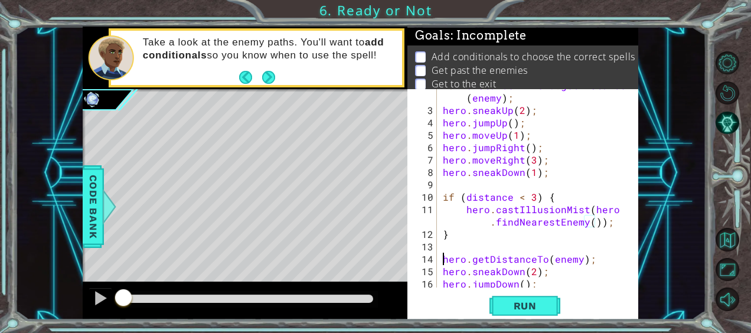
click at [442, 254] on div "var distance = hero . getDistanceTo ( enemy ) ; hero . sneakUp ( 2 ) ; hero . j…" at bounding box center [537, 197] width 193 height 236
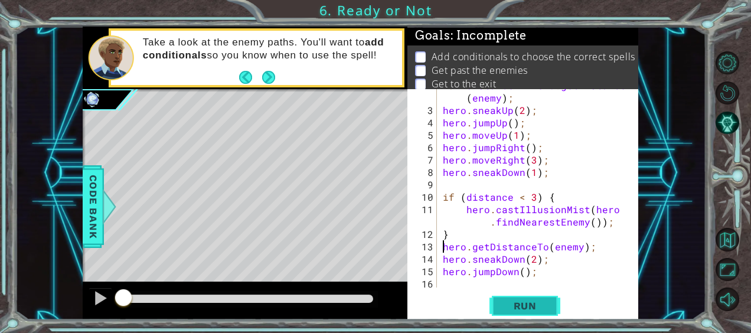
click at [526, 299] on button "Run" at bounding box center [525, 305] width 71 height 23
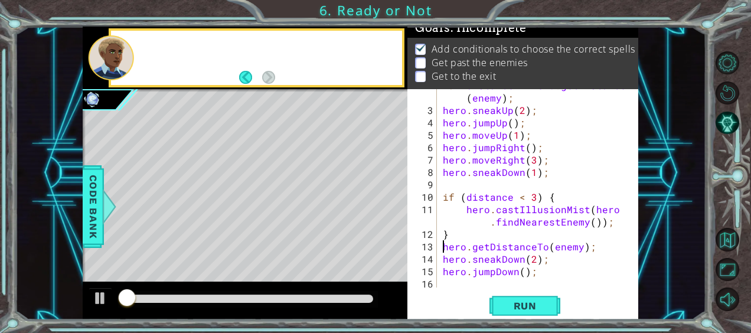
scroll to position [11, 0]
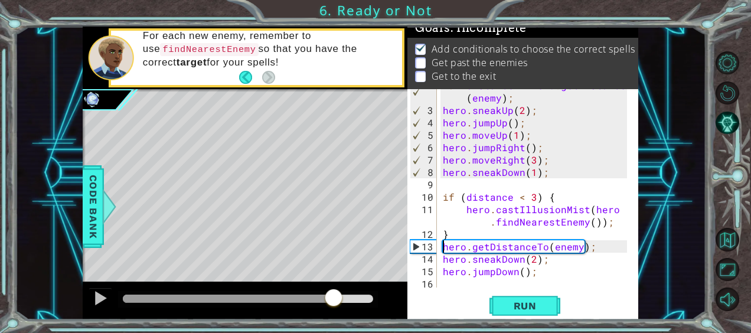
drag, startPoint x: 138, startPoint y: 289, endPoint x: 334, endPoint y: 307, distance: 197.5
click at [334, 307] on div at bounding box center [333, 298] width 21 height 21
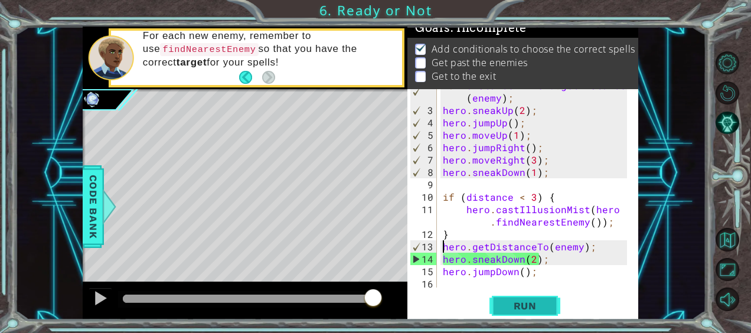
click at [532, 317] on button "Run" at bounding box center [525, 305] width 71 height 23
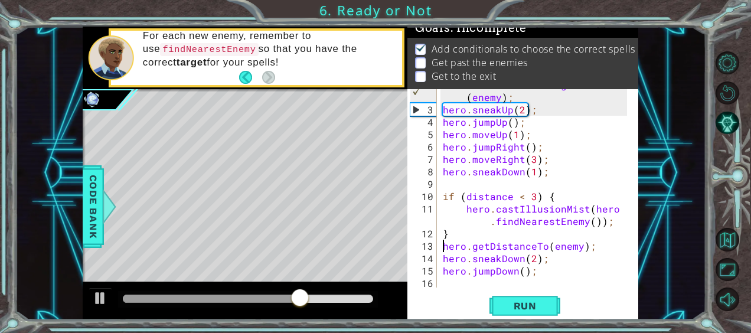
scroll to position [37, 0]
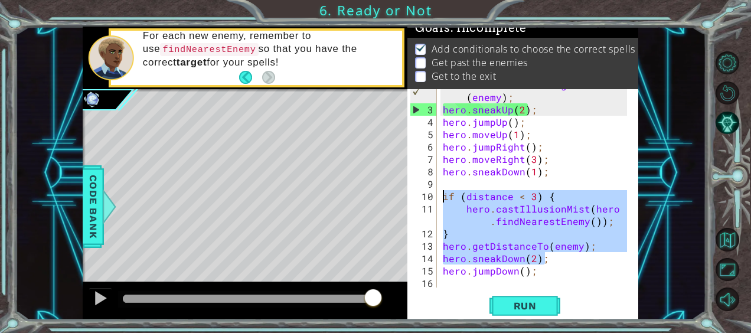
drag, startPoint x: 595, startPoint y: 252, endPoint x: 443, endPoint y: 192, distance: 163.6
click at [443, 192] on div "var distance = hero . getDistanceTo ( enemy ) ; hero . sneakUp ( 2 ) ; hero . j…" at bounding box center [537, 197] width 193 height 236
type textarea "if (distance < 3) { hero.castIllusionMist(hero.findNearestEnemy());"
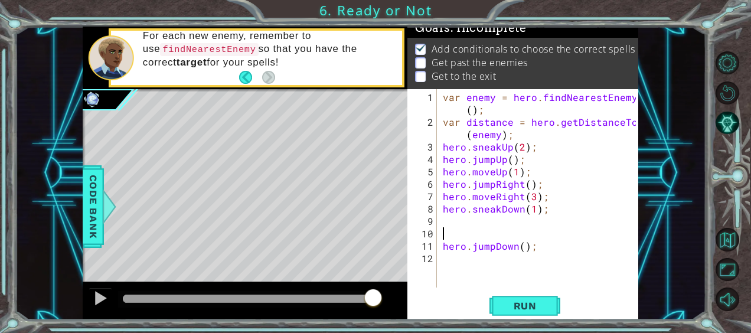
click at [464, 223] on div "var enemy = hero . findNearestEnemy ( ) ; var distance = hero . getDistanceTo (…" at bounding box center [541, 209] width 201 height 236
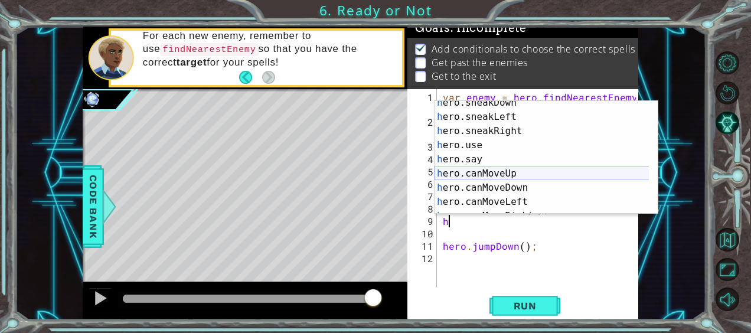
scroll to position [241, 0]
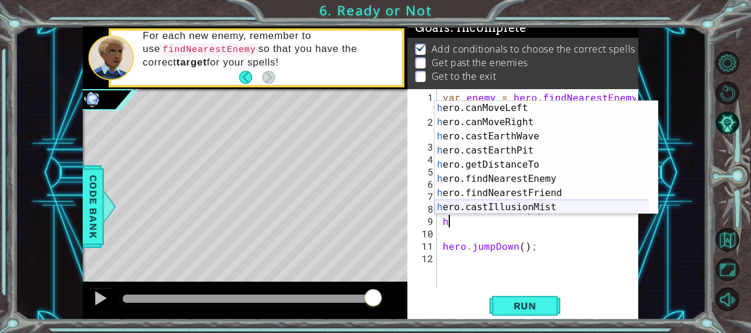
click at [521, 206] on div "h ero.canMoveLeft press enter h ero.canMoveRight press enter h ero.castEarthWav…" at bounding box center [542, 172] width 215 height 142
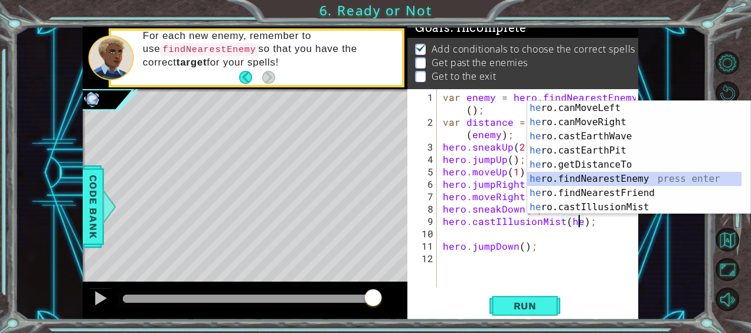
click at [620, 178] on div "he ro.canMoveLeft press enter he ro.canMoveRight press enter he ro.castEarthWav…" at bounding box center [634, 172] width 215 height 142
type textarea "hero.castIllusionMist(hero.findNearestEnemy());"
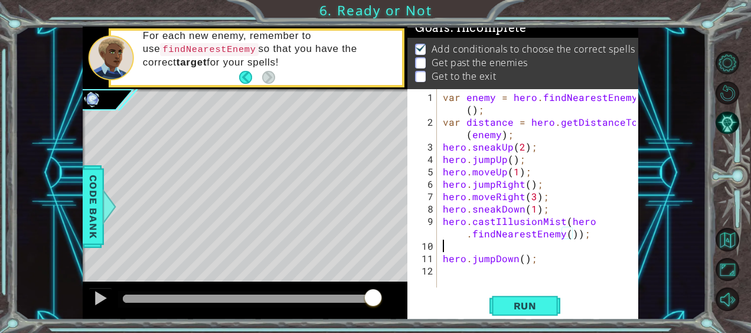
click at [460, 249] on div "var enemy = hero . findNearestEnemy ( ) ; var distance = hero . getDistanceTo (…" at bounding box center [541, 209] width 201 height 236
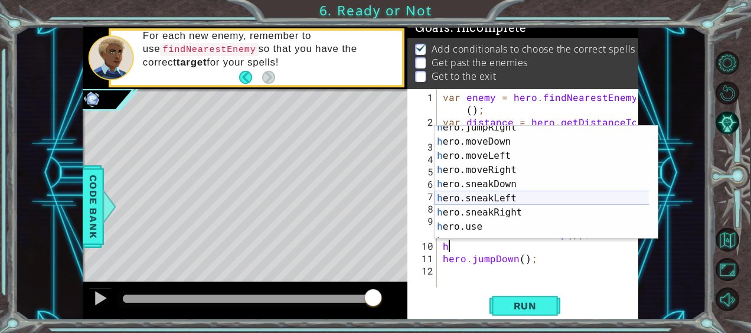
scroll to position [91, 0]
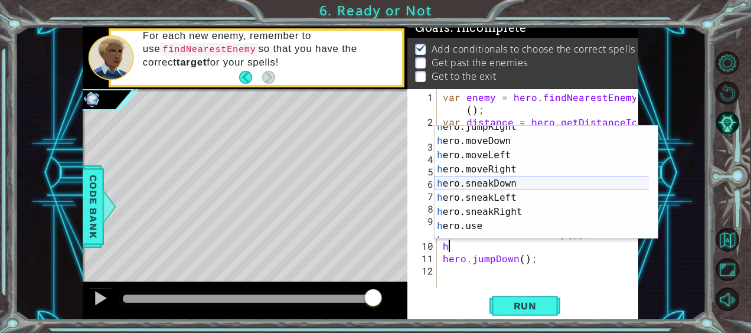
click at [513, 180] on div "h ero.jumpRight press enter h ero.moveDown press enter h ero.moveLeft press ent…" at bounding box center [542, 191] width 215 height 142
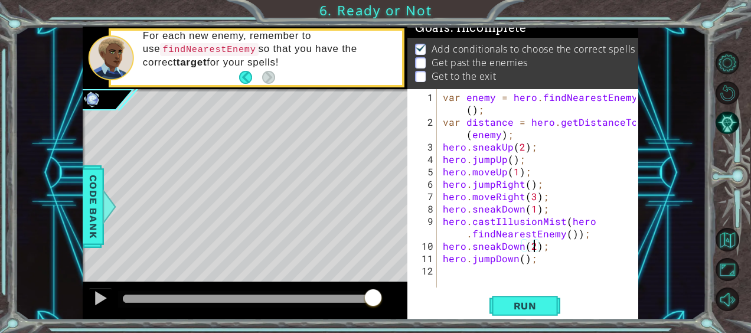
scroll to position [0, 5]
type textarea "hero.sneakDown(2);"
click at [549, 297] on button "Run" at bounding box center [525, 305] width 71 height 23
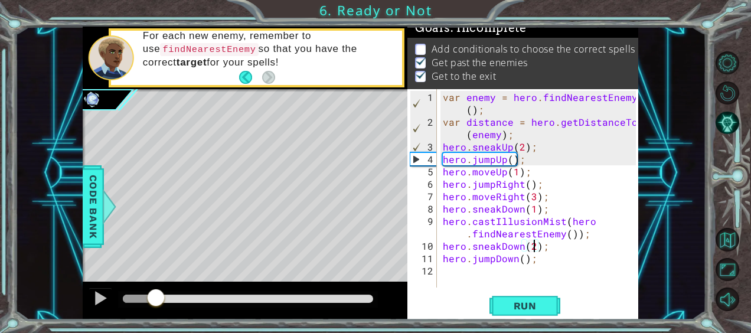
click at [105, 234] on div "methods hero use(thing) moveUp(steps) moveDown(steps) moveLeft(steps) moveRight…" at bounding box center [361, 173] width 556 height 293
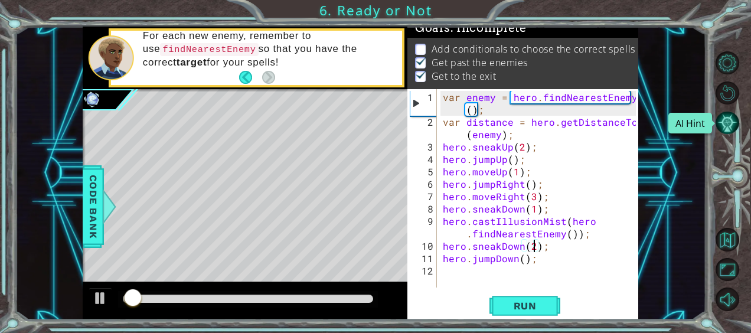
click at [730, 126] on button "AI Hint" at bounding box center [727, 122] width 23 height 23
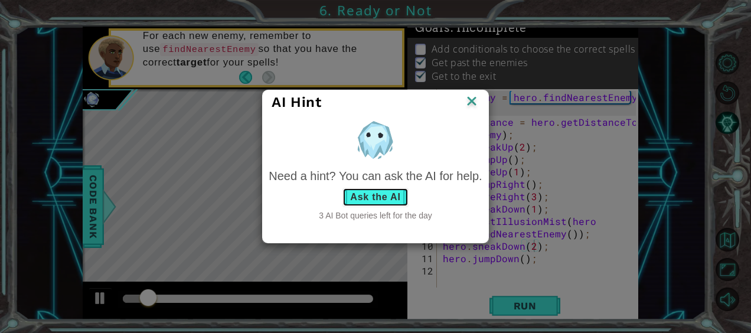
click at [363, 195] on button "Ask the AI" at bounding box center [376, 197] width 66 height 19
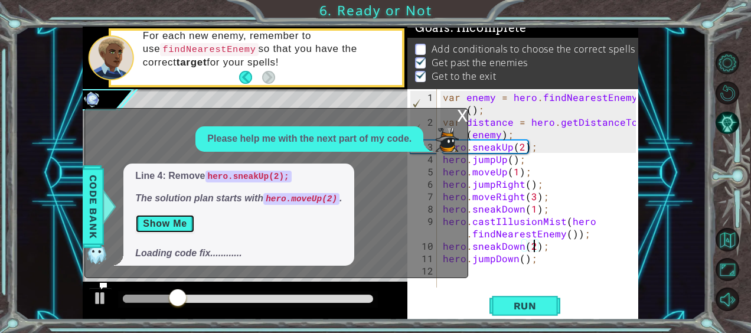
click at [182, 224] on button "Show Me" at bounding box center [165, 223] width 60 height 19
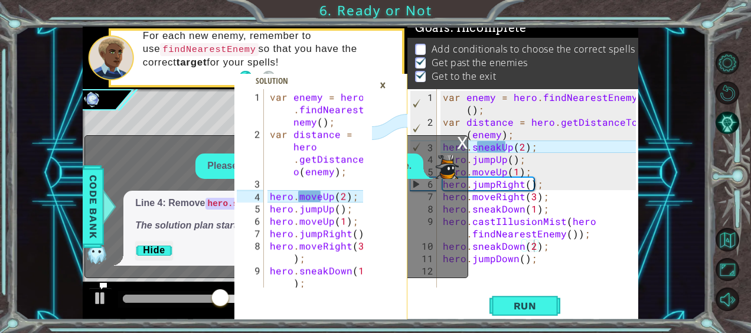
click at [267, 184] on div "1 2 3 4 5 6 7 8 9 10 var enemy = hero . findNearestE nemy ( ) ; var distance = …" at bounding box center [303, 188] width 138 height 198
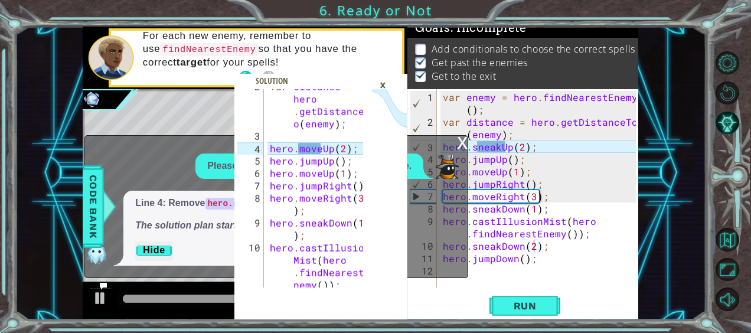
scroll to position [48, 0]
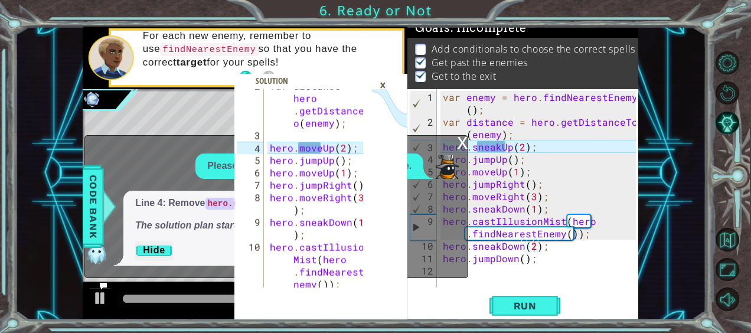
click at [278, 118] on div "var distance = hero . getDistanceT o ( enemy ) ; hero . moveUp ( 2 ) ; hero . j…" at bounding box center [319, 229] width 102 height 298
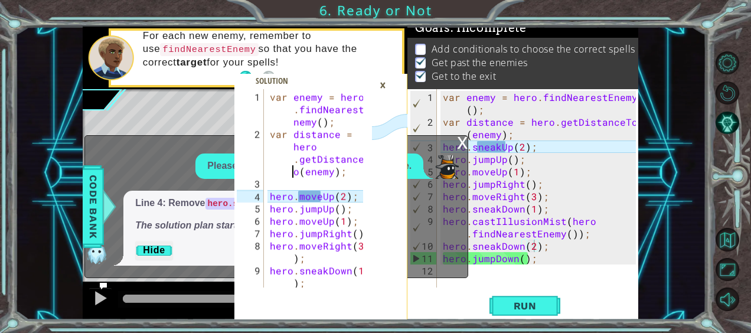
scroll to position [99, 0]
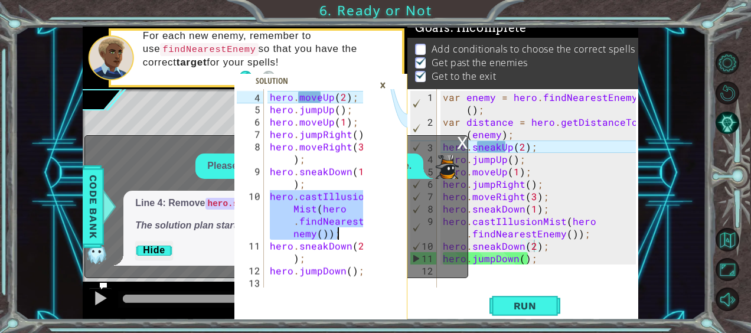
drag, startPoint x: 269, startPoint y: 191, endPoint x: 341, endPoint y: 235, distance: 83.8
click at [341, 235] on div "hero . moveUp ( 2 ) ; hero . jumpUp ( ) ; hero . moveUp ( 1 ) ; hero . jumpRigh…" at bounding box center [319, 202] width 102 height 223
type textarea "hero.castIllusionMist(hero.findNearestEnemy());"
click at [383, 80] on div "×" at bounding box center [383, 85] width 18 height 20
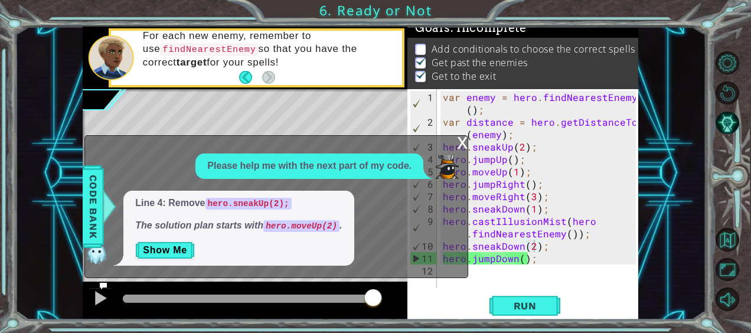
click at [463, 144] on div "x" at bounding box center [462, 142] width 11 height 12
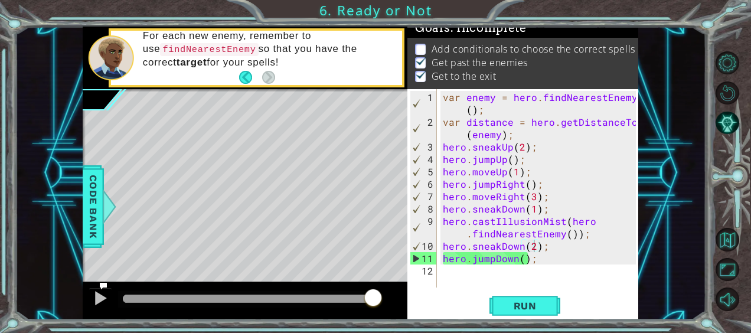
click at [413, 258] on div "11" at bounding box center [423, 258] width 27 height 12
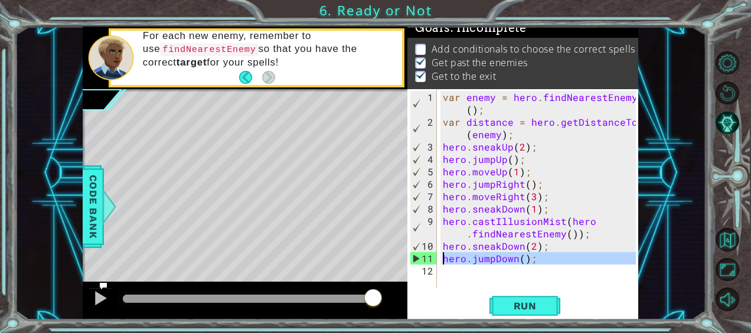
click at [418, 258] on div "11" at bounding box center [423, 258] width 27 height 12
type textarea "hero.jumpDown();"
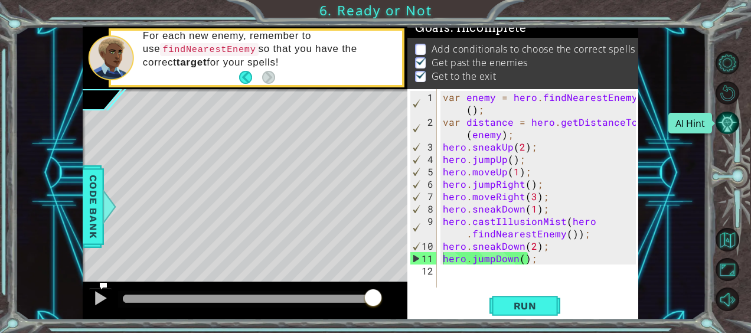
click at [721, 125] on button "AI Hint" at bounding box center [727, 122] width 23 height 23
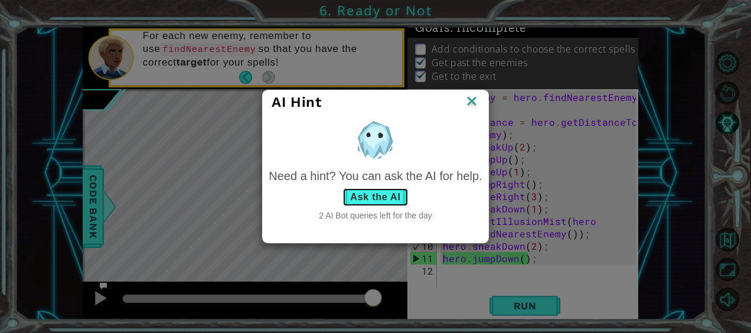
click at [360, 201] on button "Ask the AI" at bounding box center [376, 197] width 66 height 19
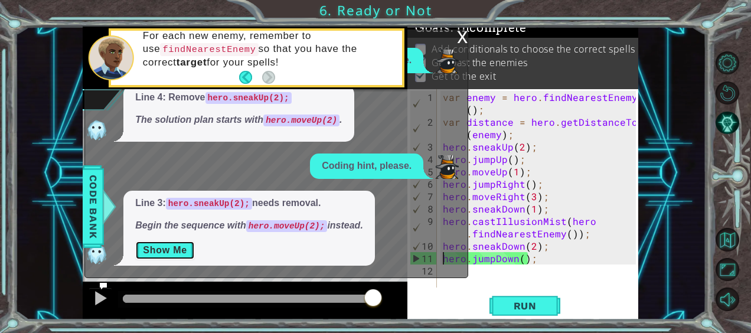
click at [186, 252] on button "Show Me" at bounding box center [165, 250] width 60 height 19
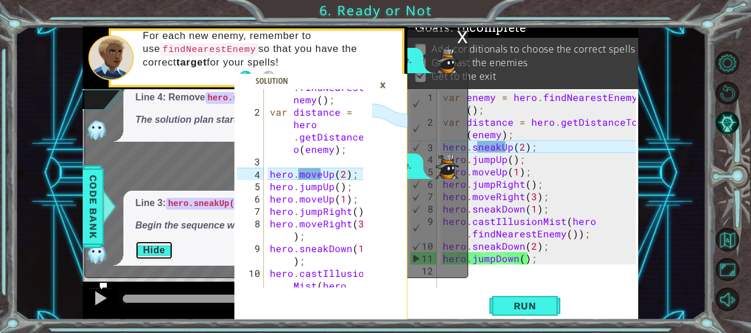
scroll to position [22, 0]
click at [272, 155] on div "var enemy = hero . findNearestE nemy ( ) ; var distance = hero . getDistanceT o…" at bounding box center [319, 211] width 102 height 285
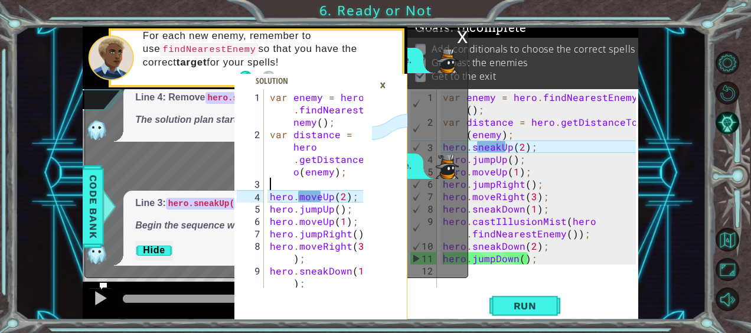
scroll to position [99, 0]
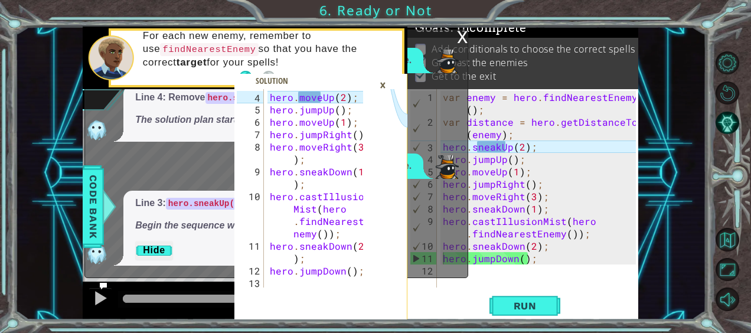
click at [383, 82] on div "×" at bounding box center [383, 85] width 18 height 20
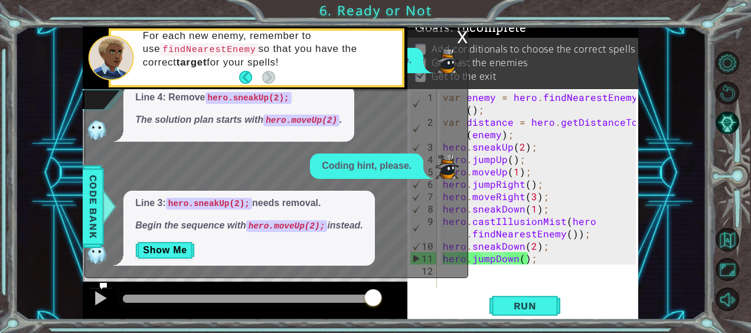
click at [462, 42] on div "x" at bounding box center [462, 36] width 11 height 12
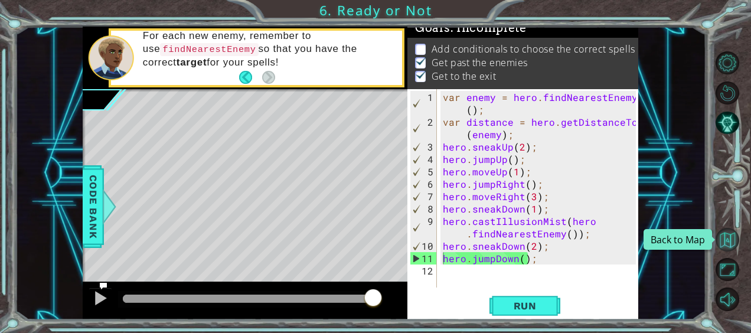
click at [728, 243] on button "Back to Map" at bounding box center [727, 239] width 23 height 23
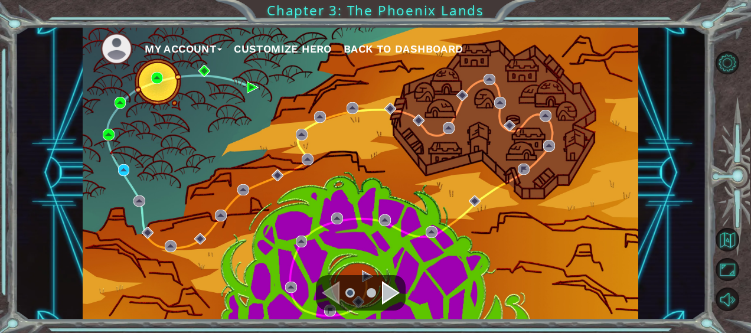
click at [125, 177] on div "My Account Customize Hero Back to Dashboard" at bounding box center [361, 173] width 556 height 293
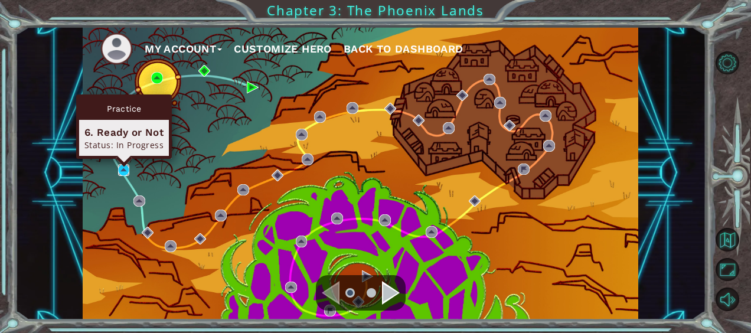
click at [123, 174] on img at bounding box center [124, 170] width 12 height 12
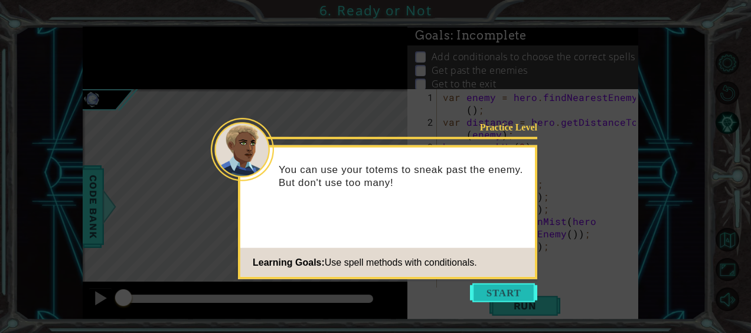
click at [516, 292] on button "Start" at bounding box center [503, 293] width 67 height 19
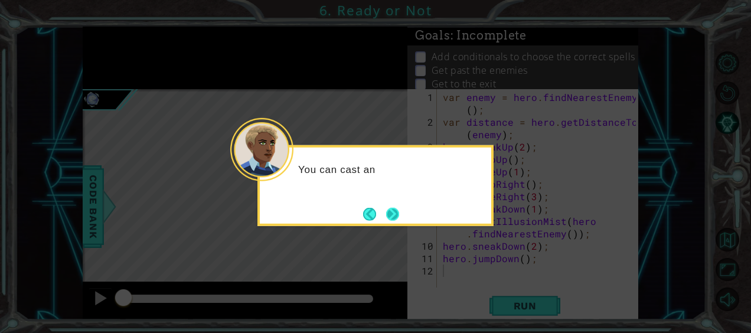
click at [393, 205] on button "Next" at bounding box center [392, 214] width 18 height 18
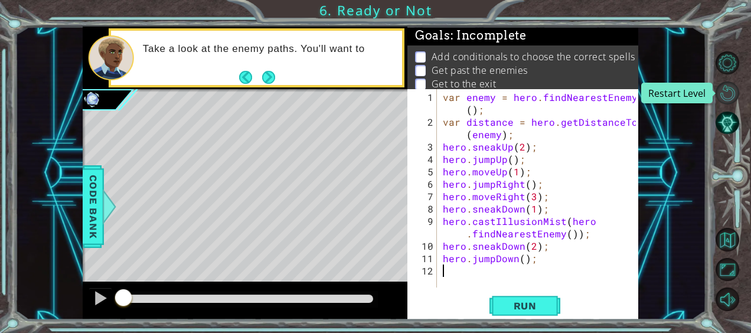
click at [722, 94] on button "Restart Level" at bounding box center [727, 93] width 23 height 23
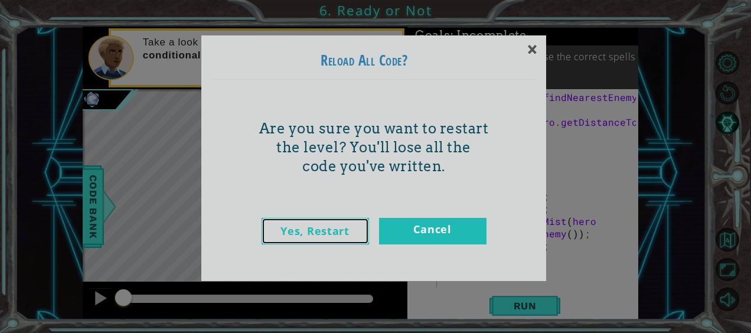
click at [350, 224] on link "Yes, Restart" at bounding box center [315, 231] width 107 height 27
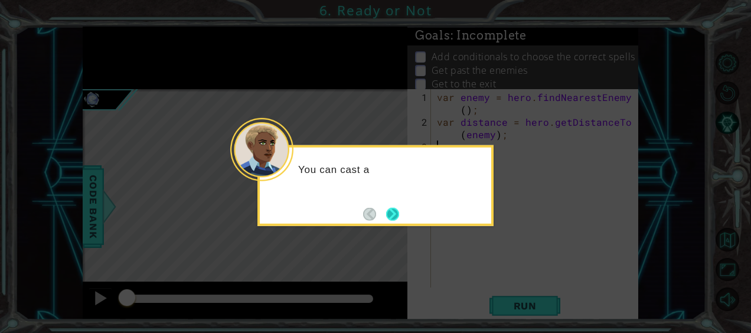
click at [390, 219] on button "Next" at bounding box center [393, 214] width 14 height 14
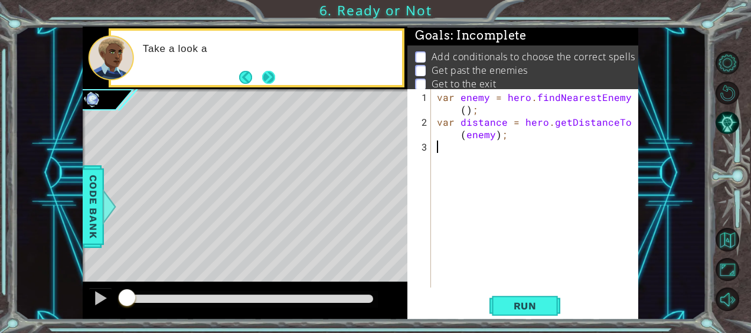
click at [269, 70] on button "Next" at bounding box center [268, 77] width 19 height 19
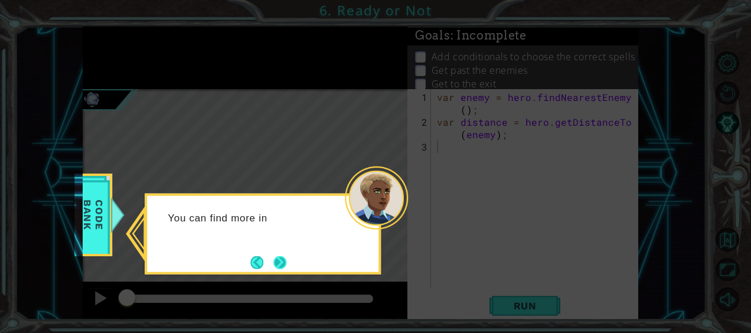
click at [282, 256] on button "Next" at bounding box center [280, 263] width 14 height 14
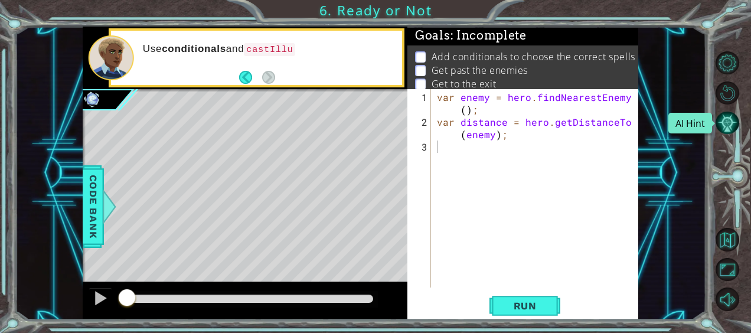
click at [733, 119] on button "AI Hint" at bounding box center [727, 122] width 23 height 23
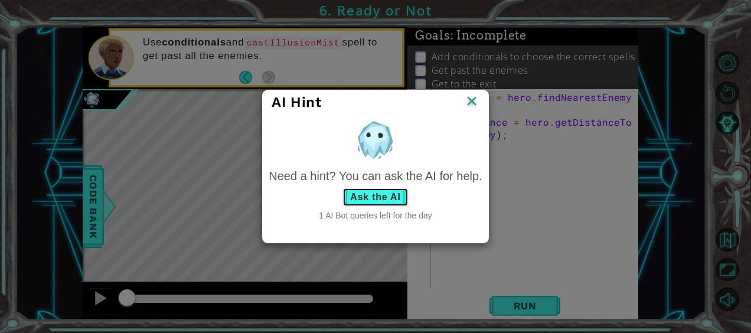
click at [367, 198] on button "Ask the AI" at bounding box center [376, 197] width 66 height 19
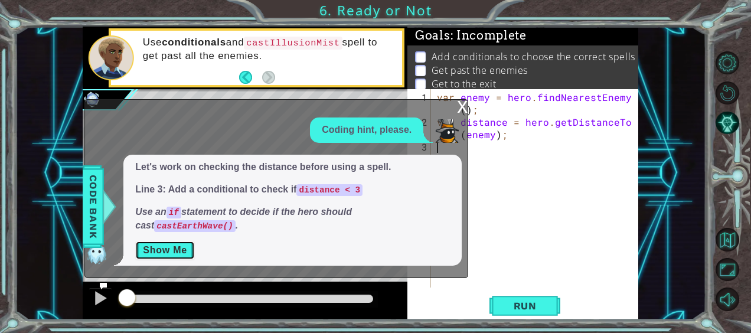
click at [164, 247] on button "Show Me" at bounding box center [165, 250] width 60 height 19
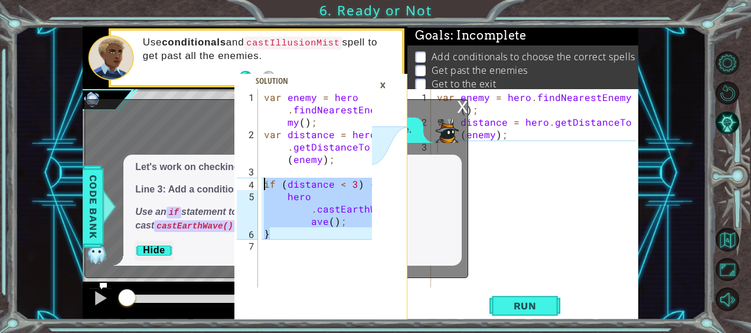
drag, startPoint x: 269, startPoint y: 230, endPoint x: 260, endPoint y: 178, distance: 52.8
click at [260, 178] on div "} 1 2 3 4 5 6 7 var enemy = hero . findNearestEne my ( ) ; var distance = hero …" at bounding box center [303, 188] width 138 height 198
type textarea "if (distance < 3) { hero.castEarthWave();"
click at [509, 184] on div "var enemy = hero . findNearestEnemy ( ) ; var distance = hero . getDistanceTo (…" at bounding box center [538, 209] width 207 height 236
click at [382, 82] on div "×" at bounding box center [383, 85] width 18 height 20
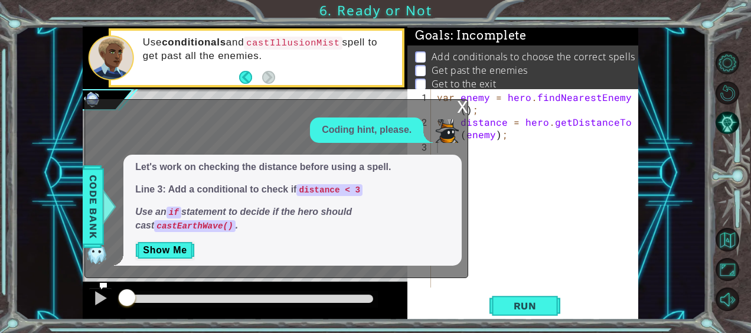
click at [462, 108] on div "x" at bounding box center [462, 106] width 11 height 12
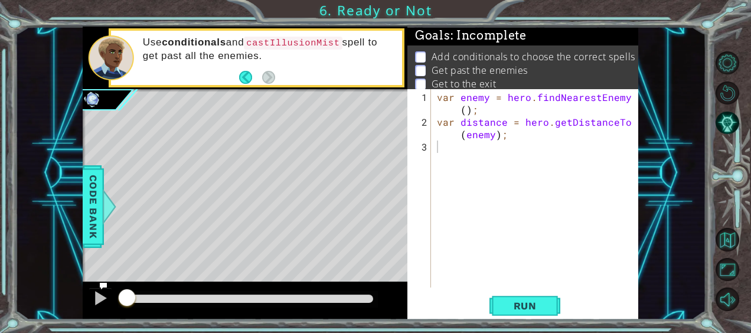
click at [452, 150] on div "var enemy = hero . findNearestEnemy ( ) ; var distance = hero . getDistanceTo (…" at bounding box center [538, 209] width 207 height 236
paste textarea "}"
type textarea "}"
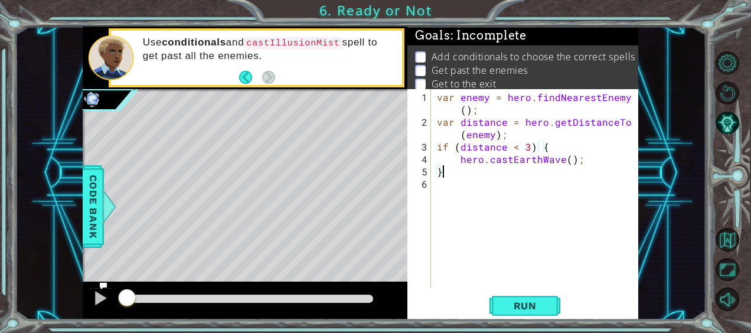
click at [444, 191] on div "var enemy = hero . findNearestEnemy ( ) ; var distance = hero . getDistanceTo (…" at bounding box center [538, 209] width 207 height 236
click at [536, 298] on button "Run" at bounding box center [525, 305] width 71 height 23
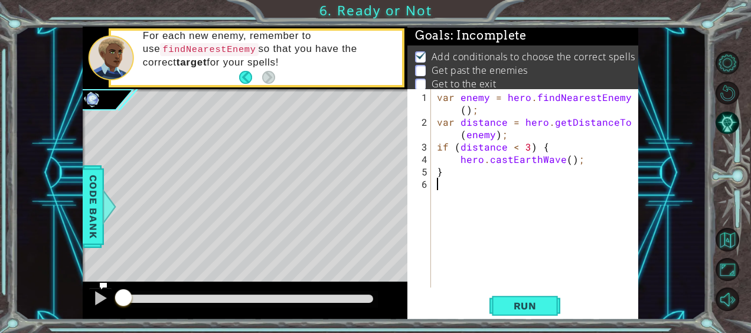
drag, startPoint x: 137, startPoint y: 295, endPoint x: 66, endPoint y: 288, distance: 71.8
click at [66, 288] on div "if (distance < 3) { hero.[PERSON_NAME](); 1 2 3 4 5 6 7 var enemy = hero . find…" at bounding box center [360, 173] width 691 height 293
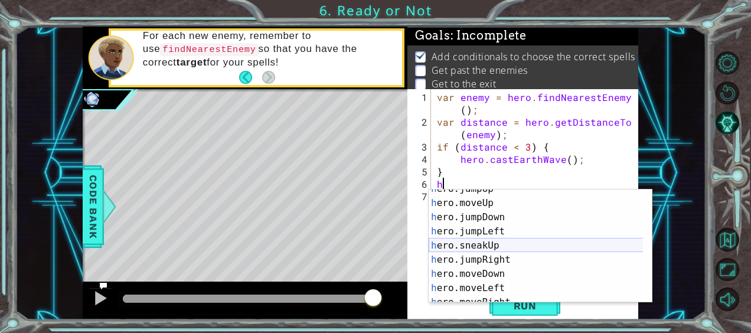
scroll to position [22, 0]
click at [493, 245] on div "h ero.jumpUp press enter h ero.moveUp press enter h ero.jumpDown press enter h …" at bounding box center [536, 253] width 215 height 142
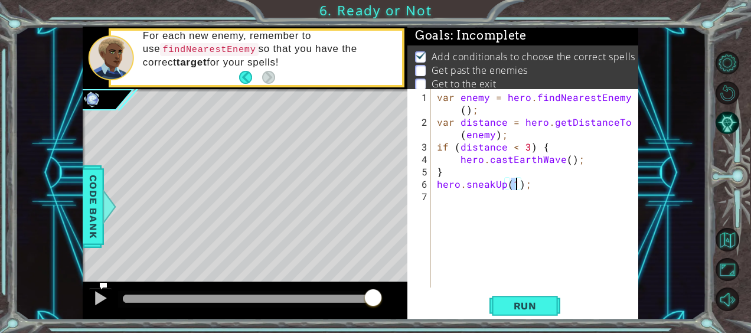
type textarea "hero.sneakUp(2);"
click at [446, 198] on div "var enemy = hero . findNearestEnemy ( ) ; var distance = hero . getDistanceTo (…" at bounding box center [538, 209] width 207 height 236
type textarea "h"
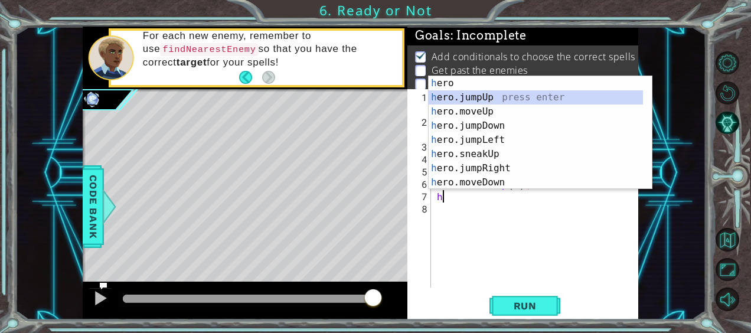
click at [500, 97] on div "h ero press enter h ero.jumpUp press enter h ero.moveUp press enter h ero.jumpD…" at bounding box center [536, 147] width 215 height 142
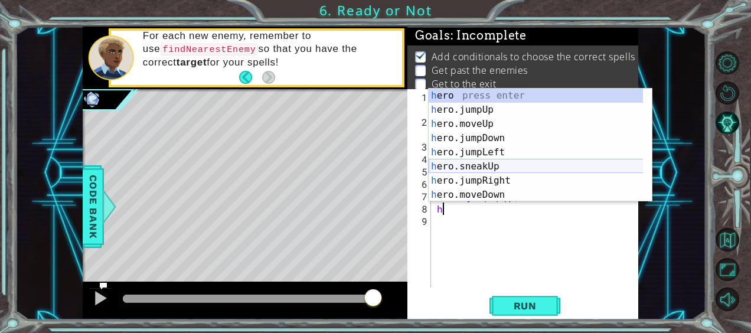
click at [491, 168] on div "h ero press enter h ero.jumpUp press enter h ero.moveUp press enter h ero.jumpD…" at bounding box center [536, 160] width 215 height 142
type textarea "hero.sneakUp(1);"
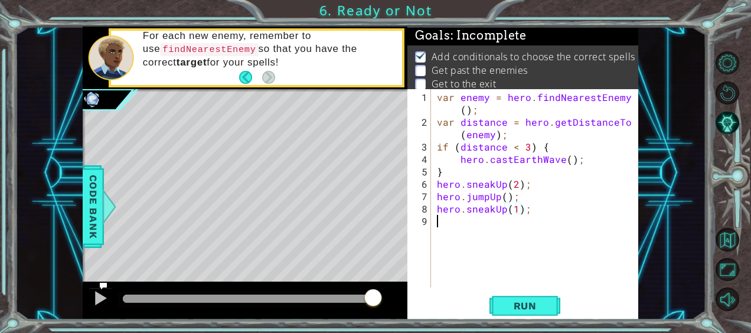
click at [458, 235] on div "var enemy = hero . findNearestEnemy ( ) ; var distance = hero . getDistanceTo (…" at bounding box center [538, 209] width 207 height 236
type textarea "h"
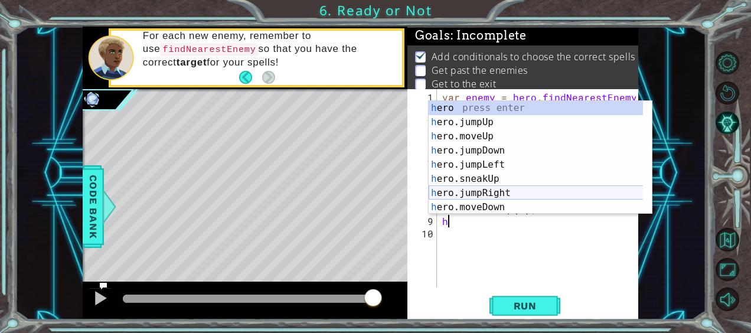
click at [489, 192] on div "h ero press enter h ero.jumpUp press enter h ero.moveUp press enter h ero.jumpD…" at bounding box center [536, 172] width 215 height 142
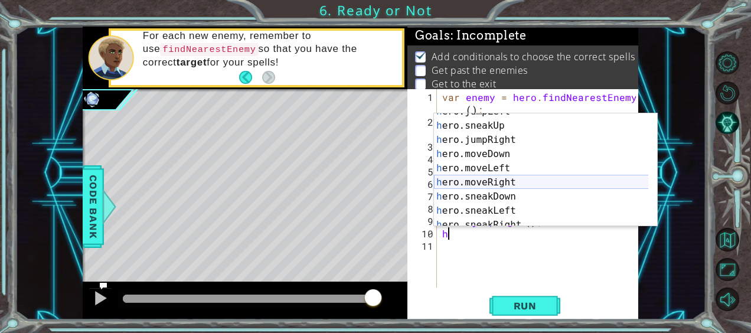
scroll to position [67, 0]
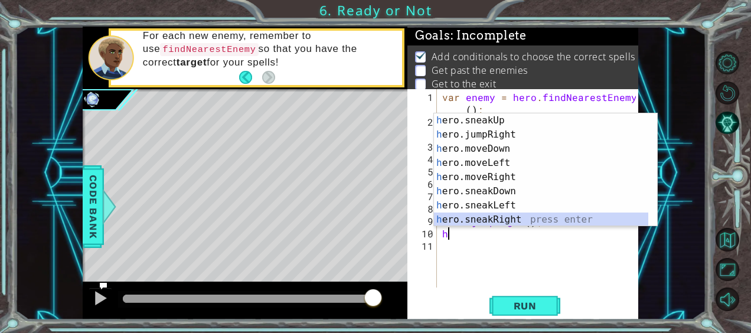
click at [501, 223] on div "h ero.sneakUp press enter h ero.jumpRight press enter h ero.moveDown press ente…" at bounding box center [541, 184] width 215 height 142
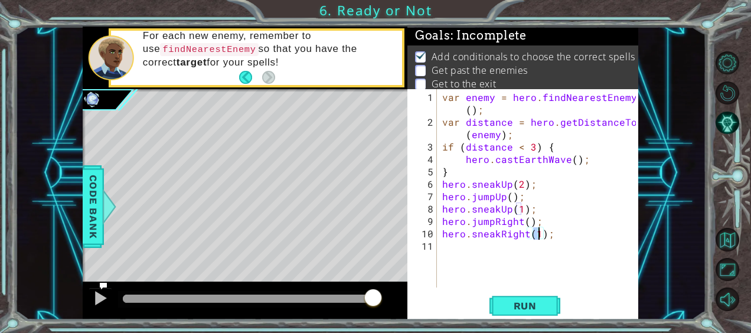
type textarea "hero.sneakRight(3);"
click at [449, 242] on div "var enemy = hero . findNearestEnemy ( ) ; var distance = hero . getDistanceTo (…" at bounding box center [541, 209] width 202 height 236
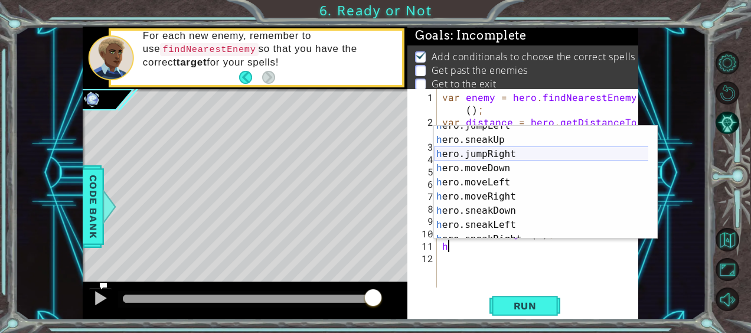
scroll to position [61, 0]
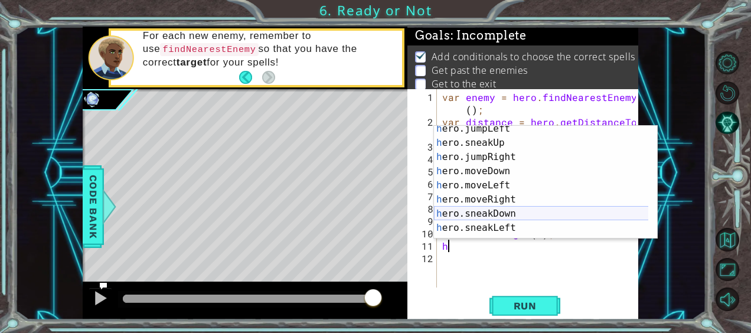
click at [491, 211] on div "h ero.jumpLeft press enter h ero.sneakUp press enter h ero.jumpRight press ente…" at bounding box center [541, 193] width 215 height 142
type textarea "hero.sneakDown(1);"
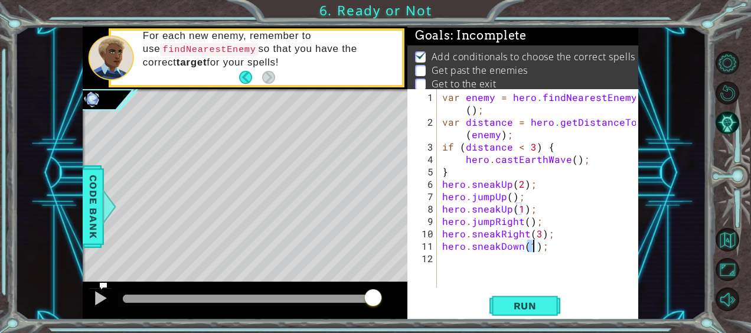
click at [448, 258] on div "var enemy = hero . findNearestEnemy ( ) ; var distance = hero . getDistanceTo (…" at bounding box center [541, 209] width 202 height 236
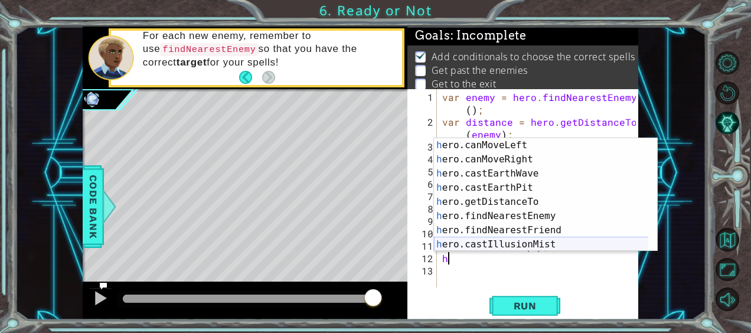
scroll to position [241, 0]
click at [506, 246] on div "h ero.canMoveLeft press enter h ero.canMoveRight press enter h ero.castEarthWav…" at bounding box center [541, 209] width 215 height 142
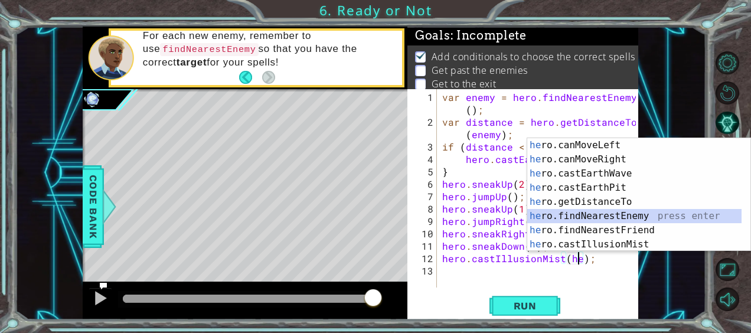
click at [605, 218] on div "he ro.canMoveLeft press enter he ro.canMoveRight press enter he ro.castEarthWav…" at bounding box center [634, 209] width 215 height 142
type textarea "hero.castIllusionMist(hero.findNearestEnemy());"
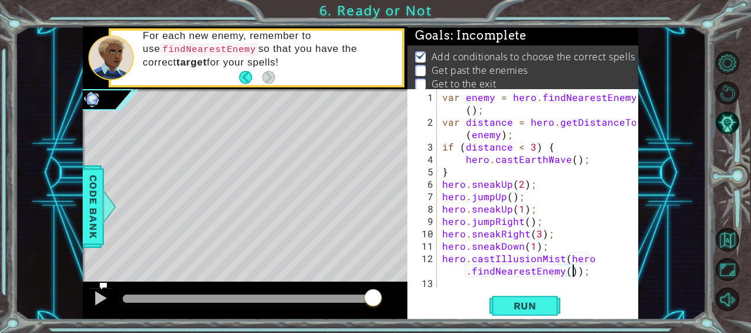
click at [444, 282] on div "var enemy = hero . findNearestEnemy ( ) ; var distance = hero . getDistanceTo (…" at bounding box center [541, 209] width 202 height 236
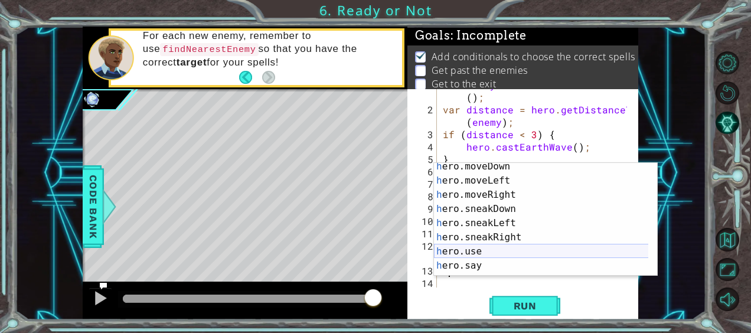
scroll to position [116, 0]
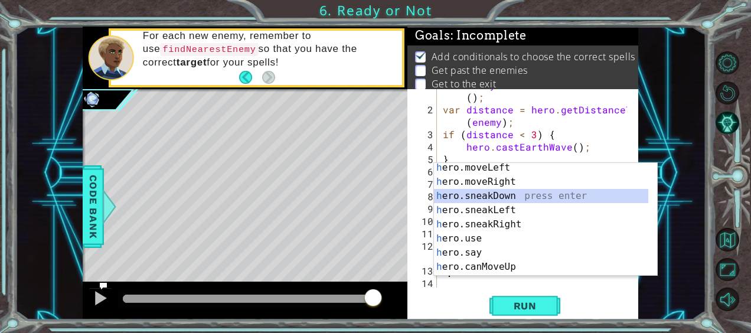
click at [509, 193] on div "h ero.moveLeft press enter h ero.moveRight press enter h ero.sneakDown press en…" at bounding box center [541, 232] width 215 height 142
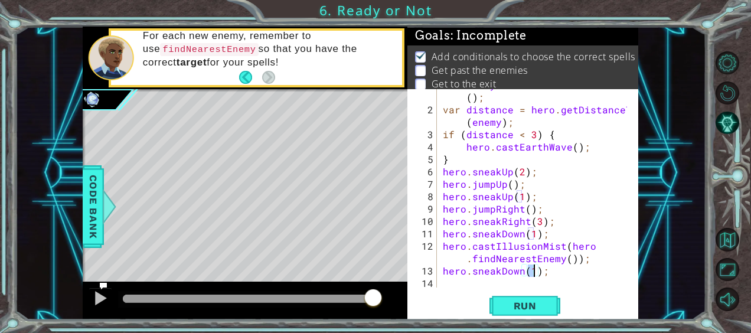
type textarea "hero.sneakDown(2);"
click at [446, 278] on div "var enemy = hero . findNearestEnemy ( ) ; var distance = hero . getDistanceTo (…" at bounding box center [537, 197] width 193 height 236
type textarea "h"
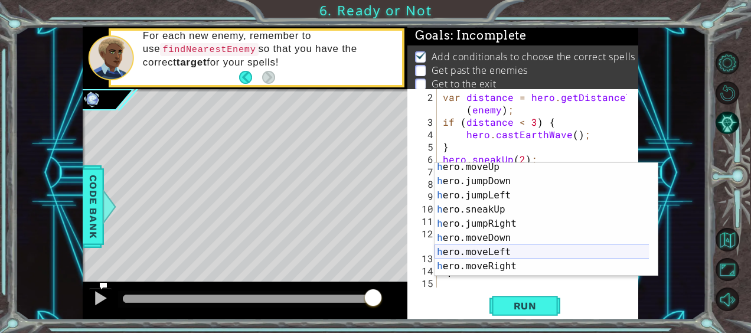
scroll to position [31, 0]
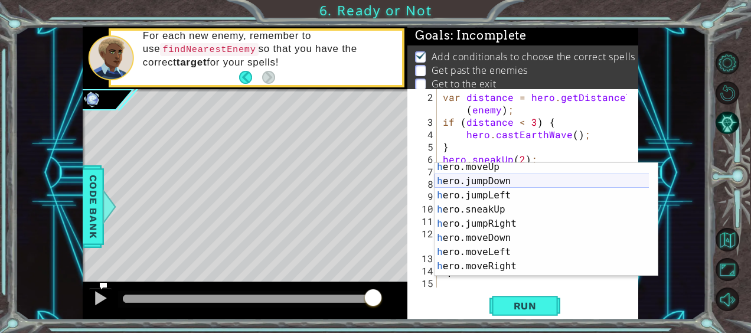
click at [498, 182] on div "h ero.moveUp press enter h ero.jumpDown press enter h ero.jumpLeft press enter …" at bounding box center [542, 231] width 215 height 142
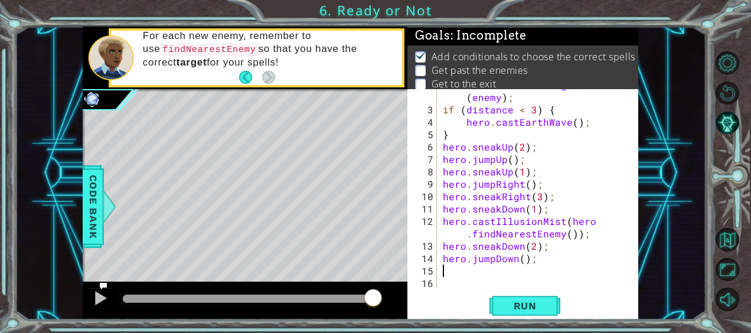
scroll to position [37, 0]
click at [524, 304] on span "Run" at bounding box center [525, 306] width 47 height 12
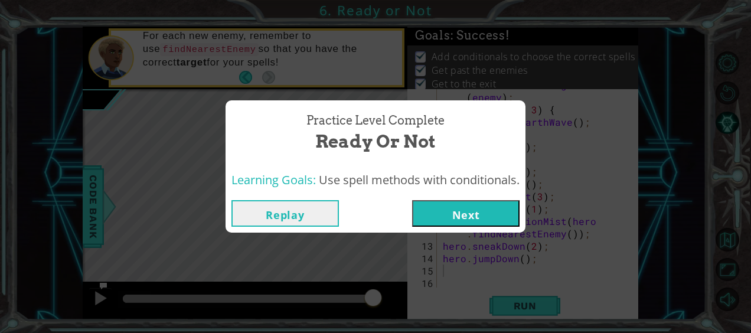
click at [484, 209] on button "Next" at bounding box center [465, 213] width 107 height 27
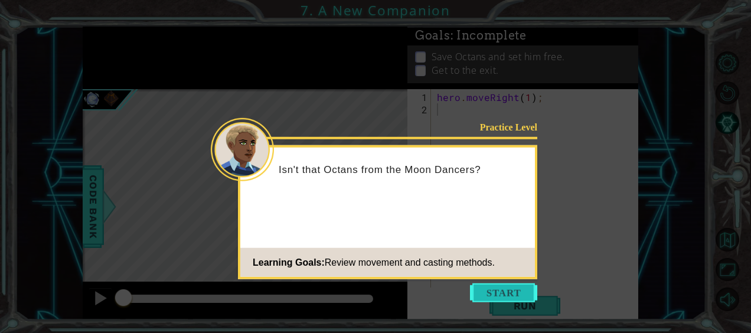
click at [513, 294] on button "Start" at bounding box center [503, 293] width 67 height 19
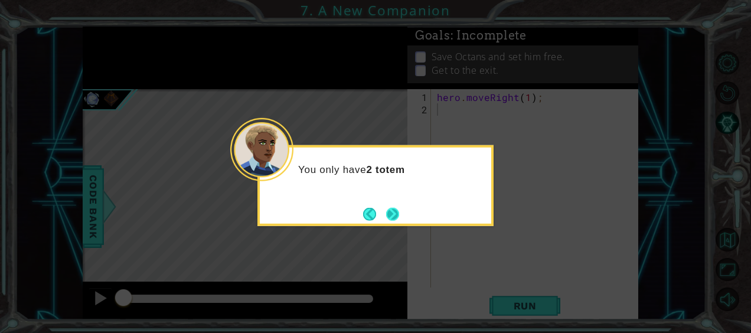
click at [390, 214] on button "Next" at bounding box center [393, 214] width 14 height 14
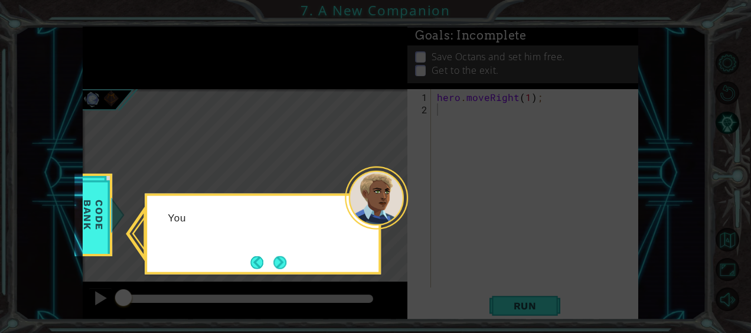
click at [391, 214] on div at bounding box center [376, 198] width 63 height 63
click at [279, 258] on button "Next" at bounding box center [280, 263] width 14 height 14
